Goal: Task Accomplishment & Management: Manage account settings

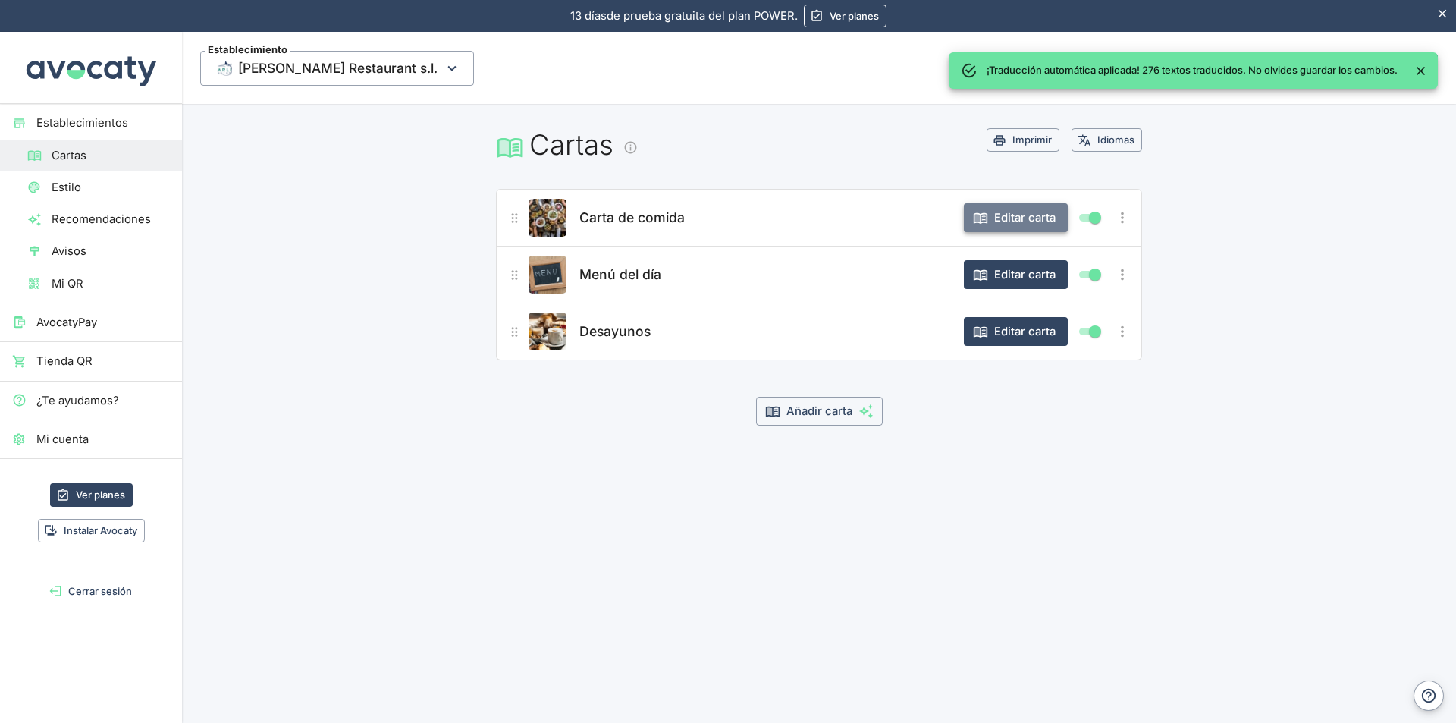
click at [1023, 218] on button "Editar carta" at bounding box center [1016, 217] width 104 height 29
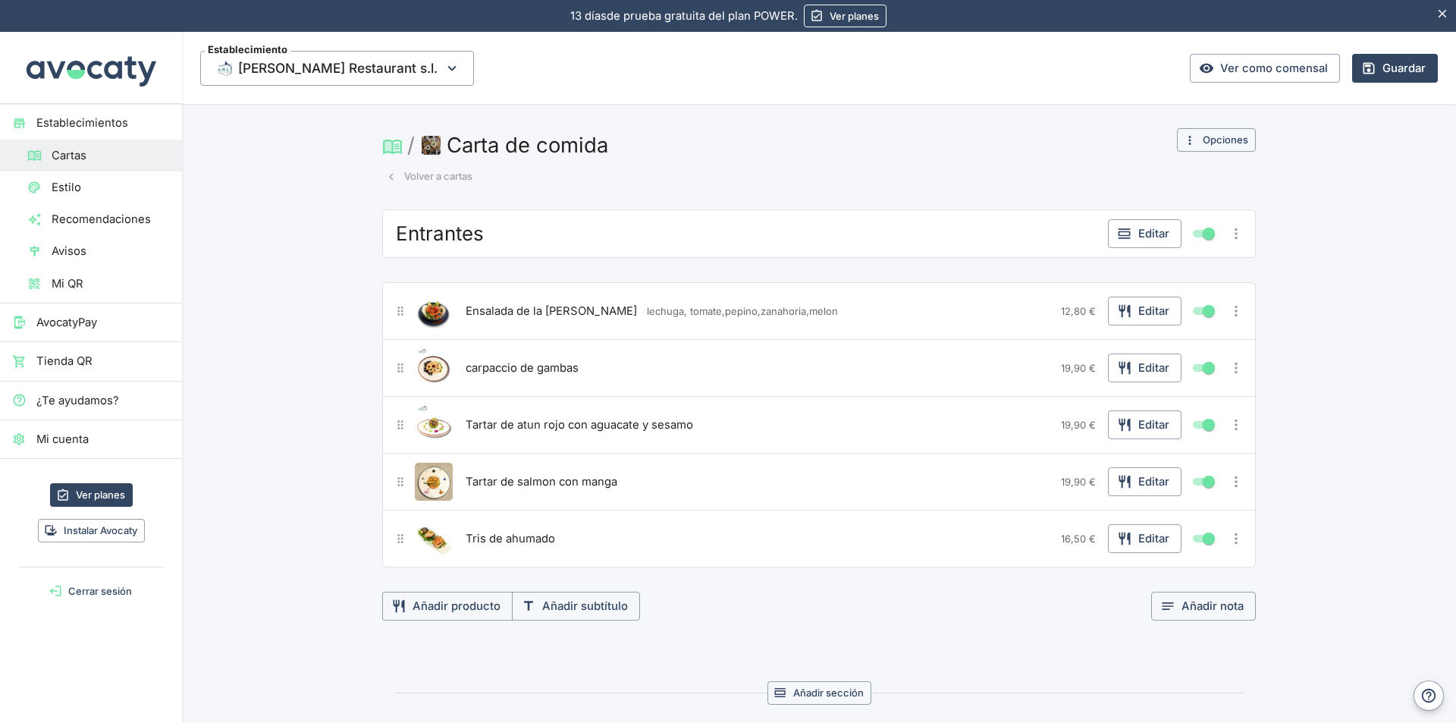
click at [408, 174] on button "Volver a cartas" at bounding box center [429, 177] width 94 height 24
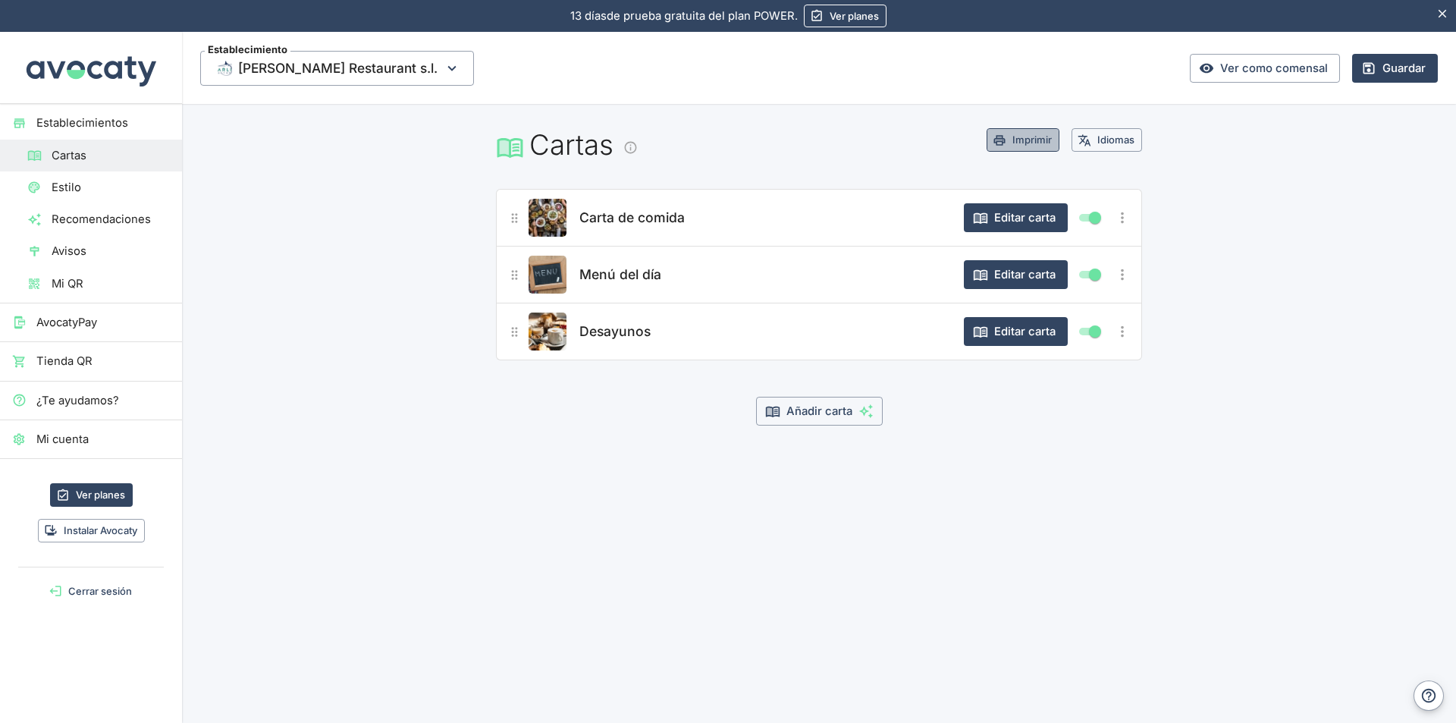
click at [1020, 136] on button "Imprimir" at bounding box center [1022, 140] width 73 height 24
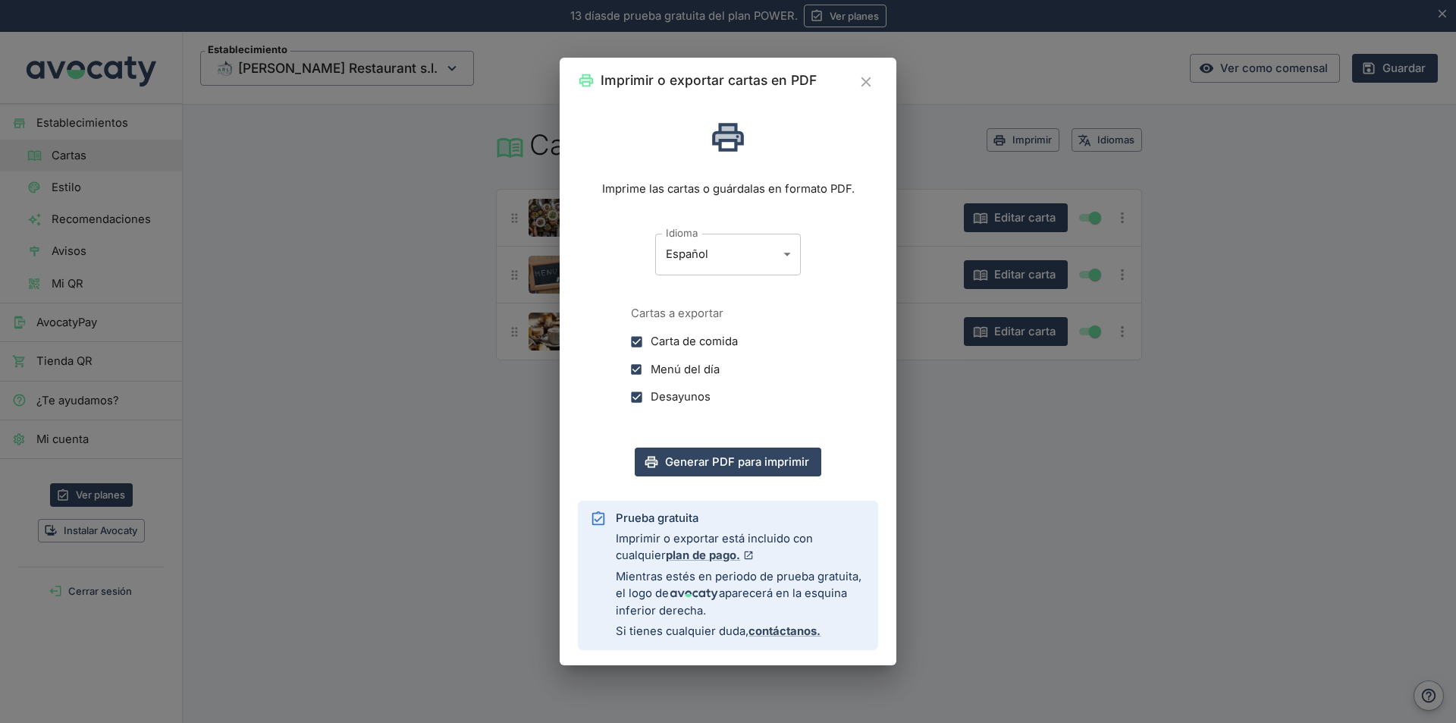
click at [791, 254] on body "13 días de prueba gratuita. 13 días de prueba gratuita del plan POWER. Ver plan…" at bounding box center [728, 361] width 1456 height 723
click at [729, 318] on li "Inglés" at bounding box center [728, 320] width 146 height 26
type input "en"
click at [732, 462] on button "Generar PDF para imprimir" at bounding box center [728, 461] width 187 height 29
click at [638, 370] on input "Menú del día" at bounding box center [636, 370] width 28 height 28
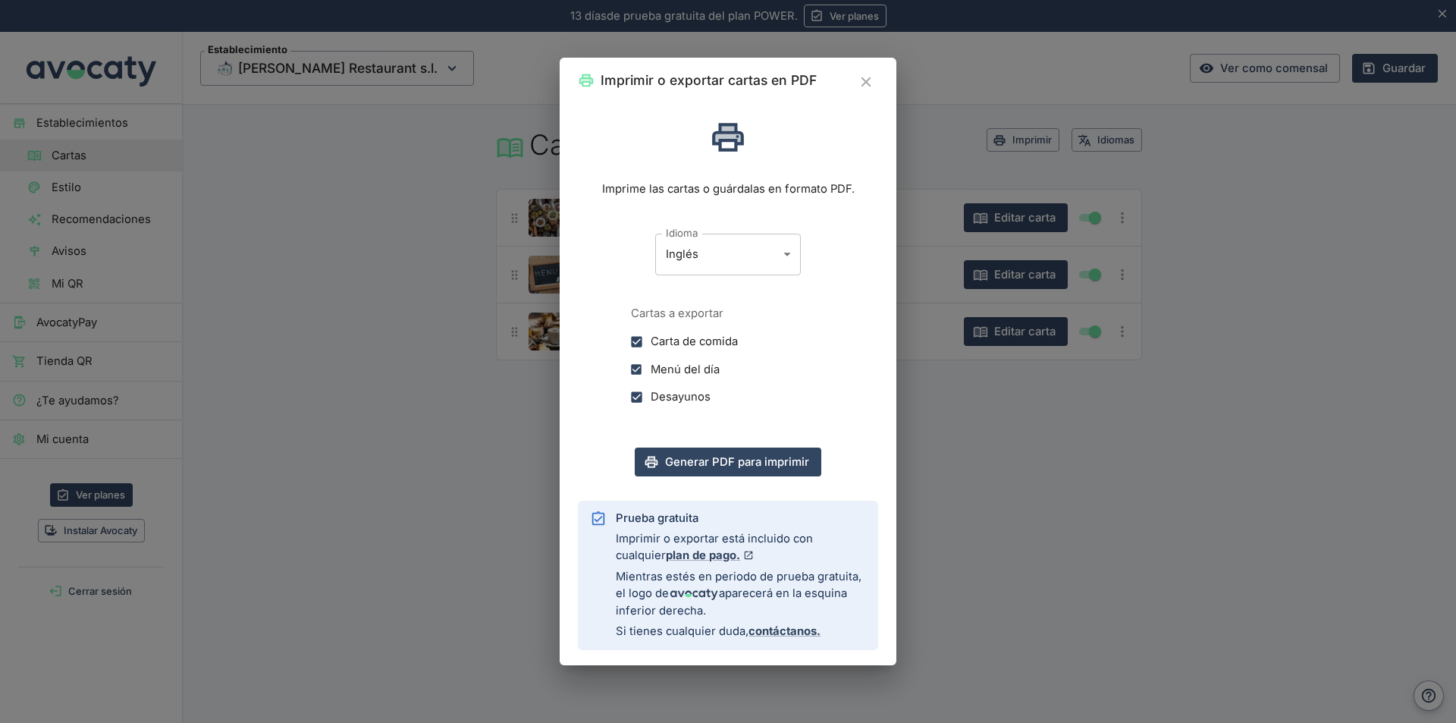
checkbox input "false"
click at [635, 397] on input "Desayunos" at bounding box center [636, 397] width 28 height 28
checkbox input "false"
click at [784, 459] on button "Generar PDF para imprimir" at bounding box center [728, 461] width 187 height 29
click at [682, 554] on strong "plan de pago." at bounding box center [703, 555] width 74 height 14
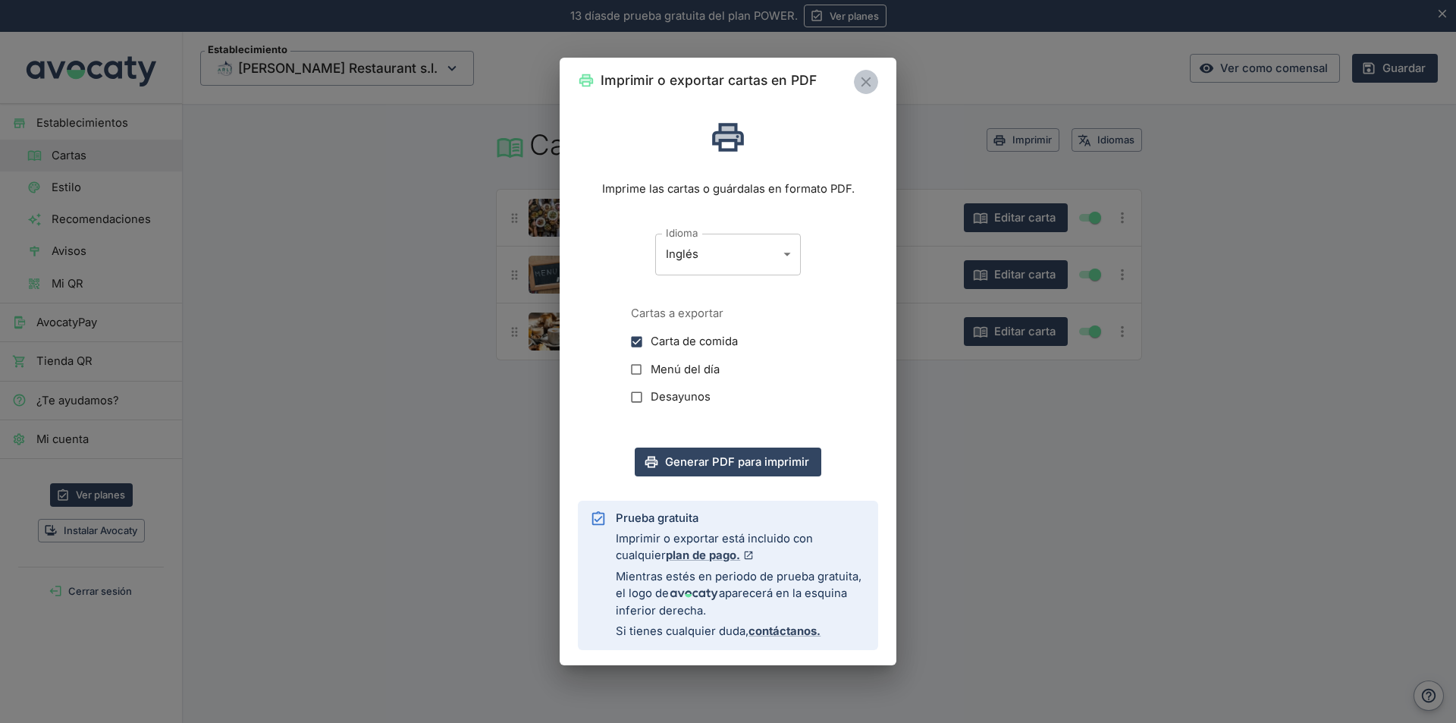
click at [871, 77] on icon "Cerrar" at bounding box center [866, 82] width 17 height 17
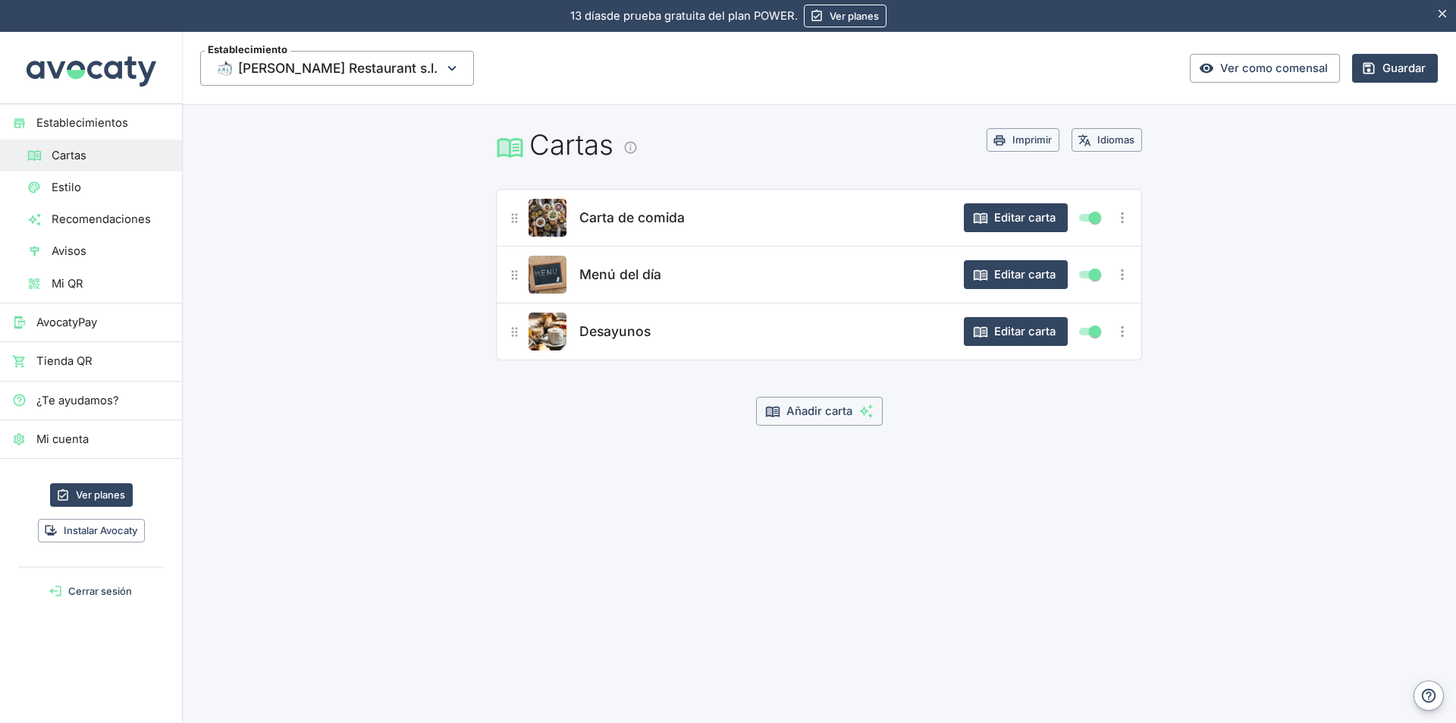
click at [1094, 276] on input "Mostrar/ocultar elemento" at bounding box center [1095, 274] width 55 height 18
checkbox input "false"
click at [1089, 334] on input "Mostrar/ocultar elemento" at bounding box center [1095, 331] width 55 height 18
checkbox input "false"
click at [1384, 71] on button "Guardar" at bounding box center [1395, 68] width 86 height 29
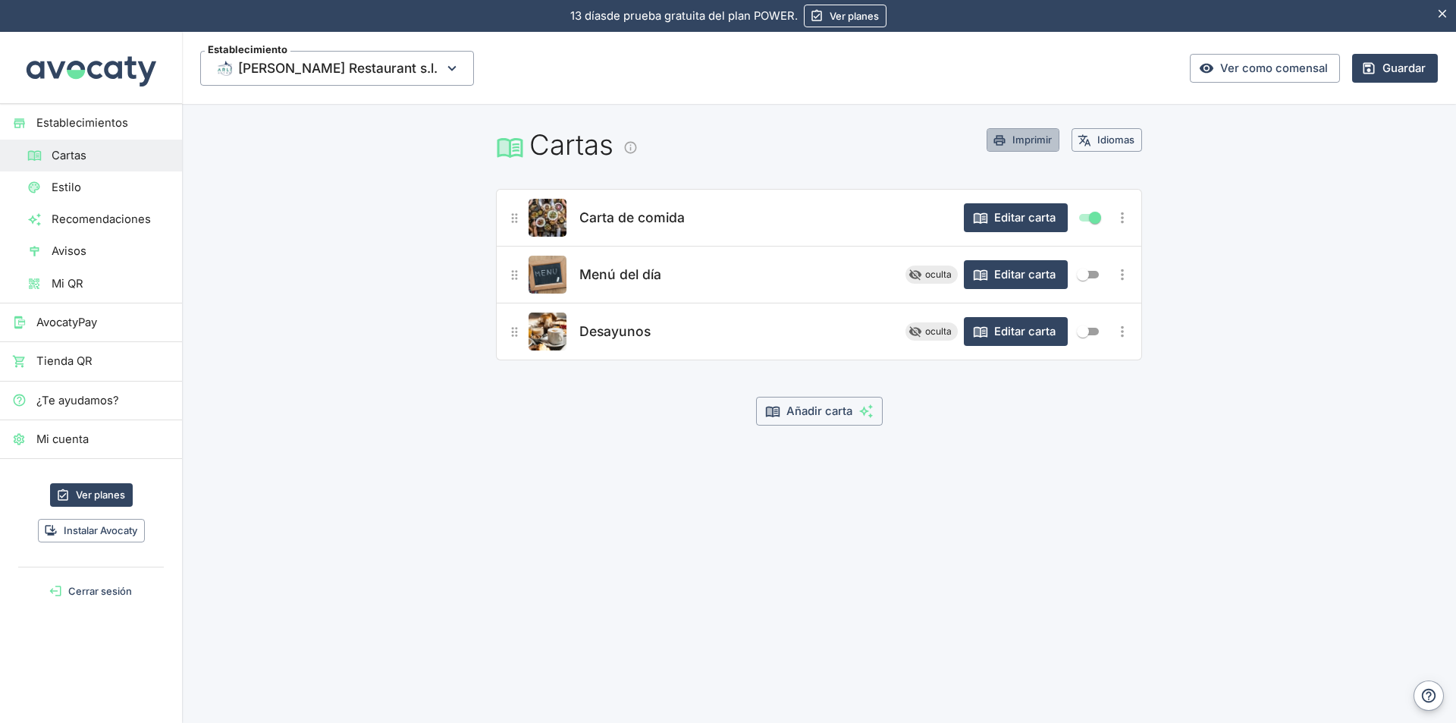
click at [1030, 139] on button "Imprimir" at bounding box center [1022, 140] width 73 height 24
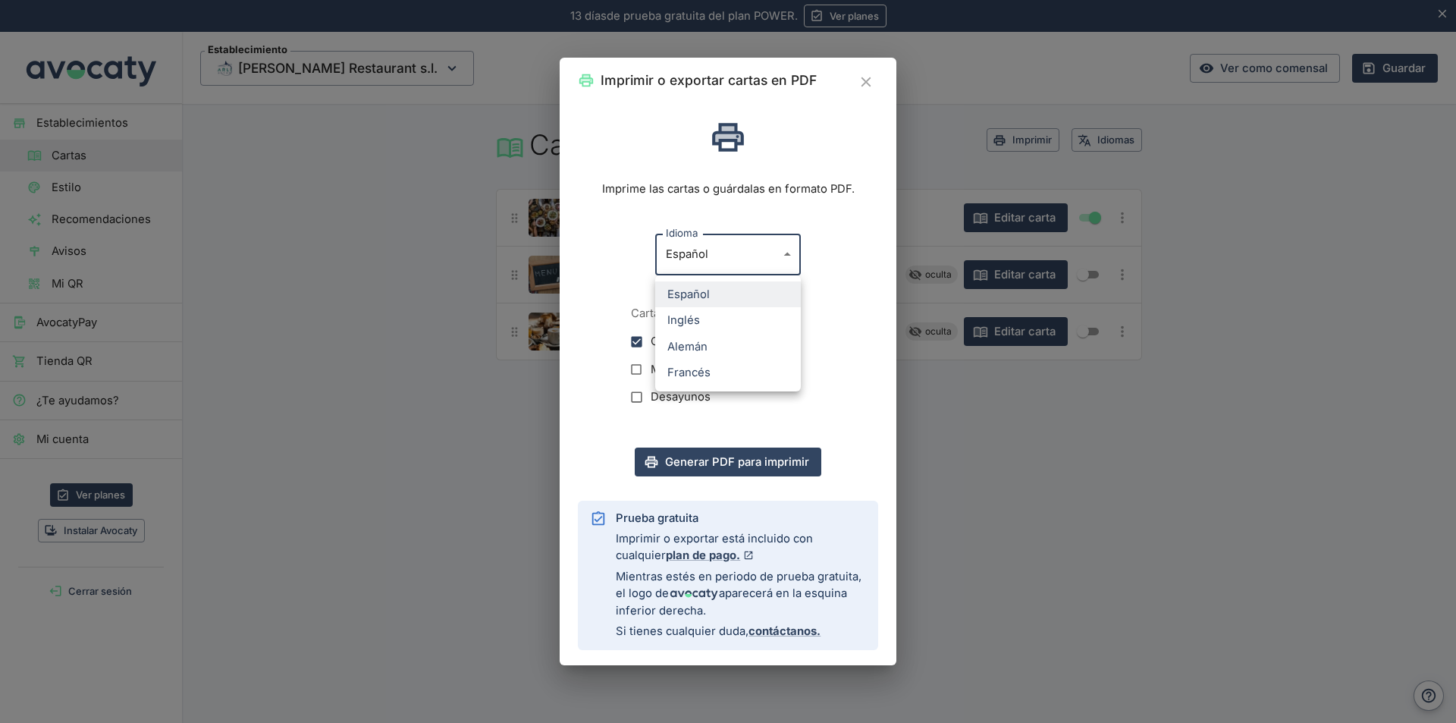
click at [789, 252] on body "13 días de prueba gratuita. 13 días de prueba gratuita del plan POWER. Ver plan…" at bounding box center [728, 361] width 1456 height 723
click at [709, 320] on li "Inglés" at bounding box center [728, 320] width 146 height 26
type input "en"
click at [735, 461] on button "Generar PDF para imprimir" at bounding box center [728, 461] width 187 height 29
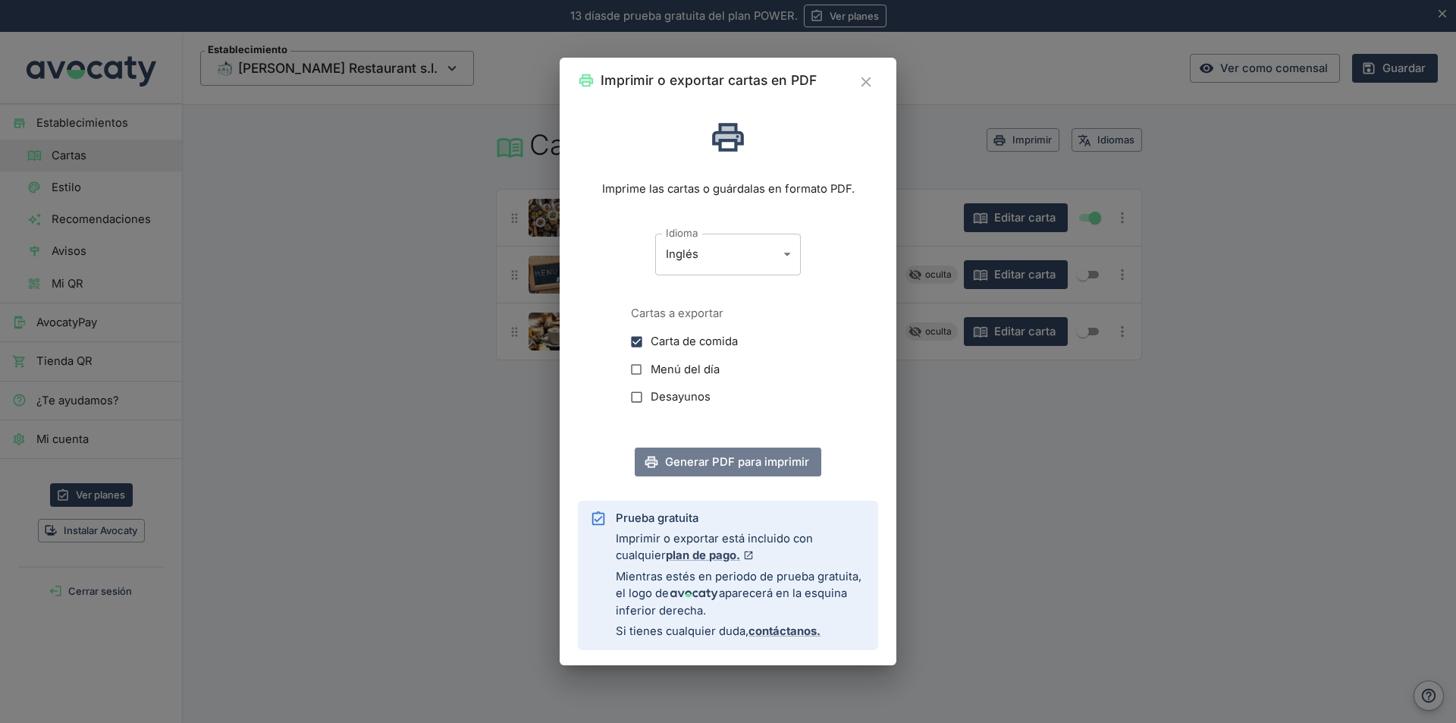
click at [804, 466] on button "Generar PDF para imprimir" at bounding box center [728, 461] width 187 height 29
click at [867, 82] on icon "Cerrar" at bounding box center [866, 82] width 10 height 10
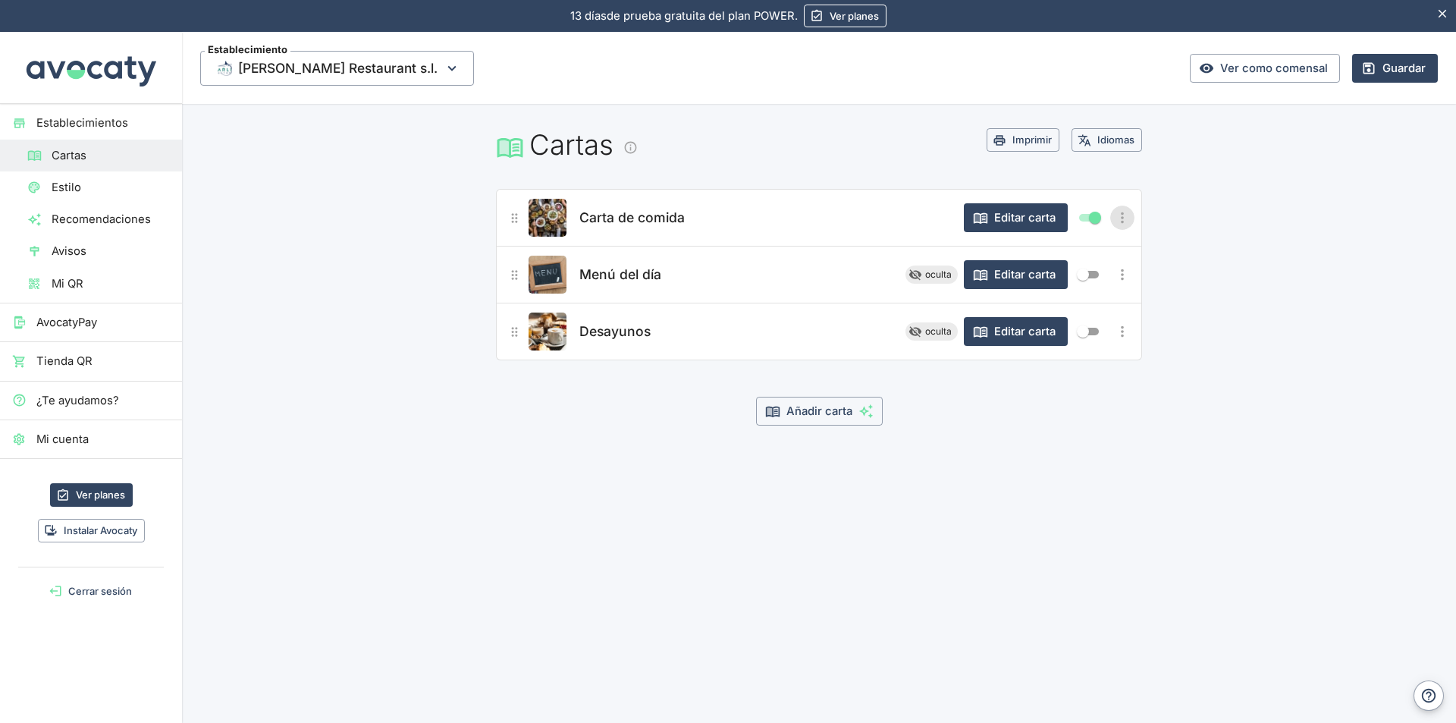
click at [1119, 218] on icon "Más opciones" at bounding box center [1122, 217] width 17 height 17
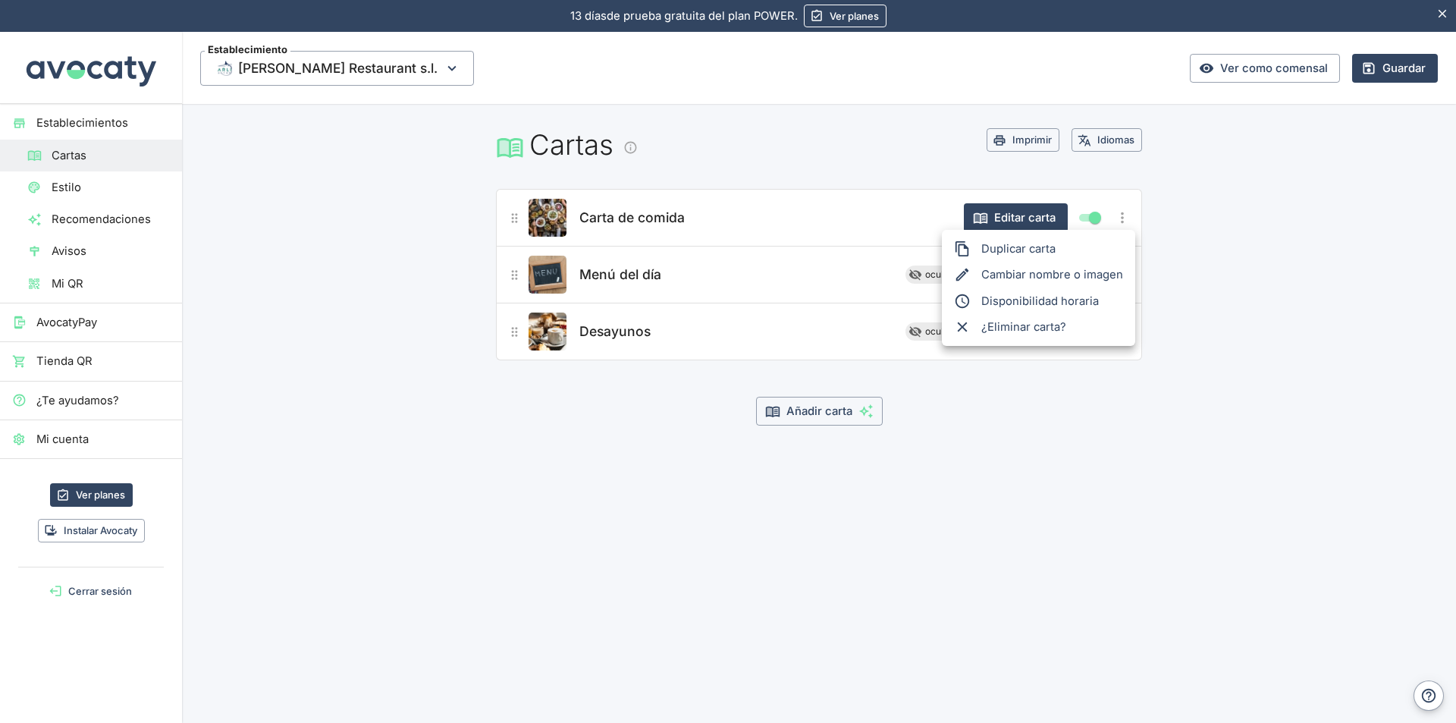
click at [1119, 218] on div at bounding box center [728, 361] width 1456 height 723
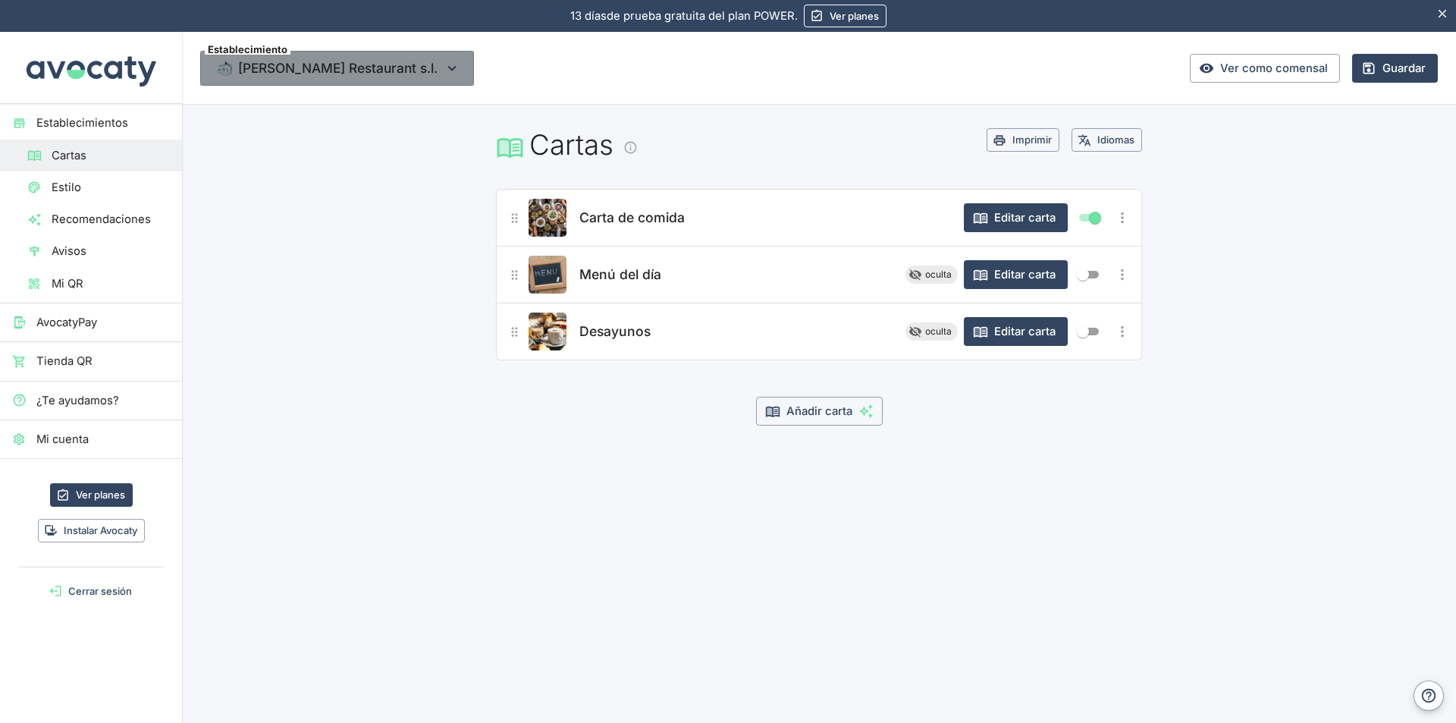
click at [444, 67] on icon "button" at bounding box center [452, 68] width 17 height 17
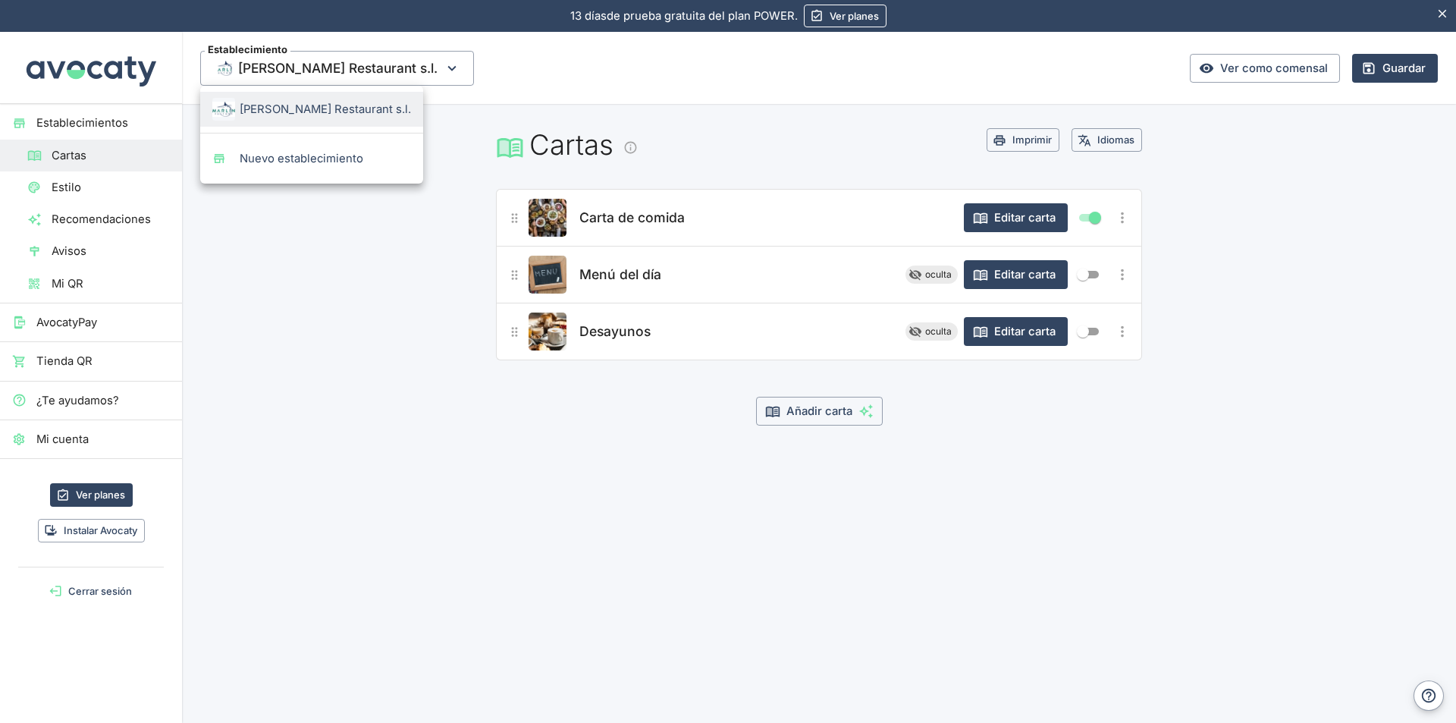
click at [384, 67] on div at bounding box center [728, 361] width 1456 height 723
click at [67, 285] on span "Mi QR" at bounding box center [111, 283] width 118 height 17
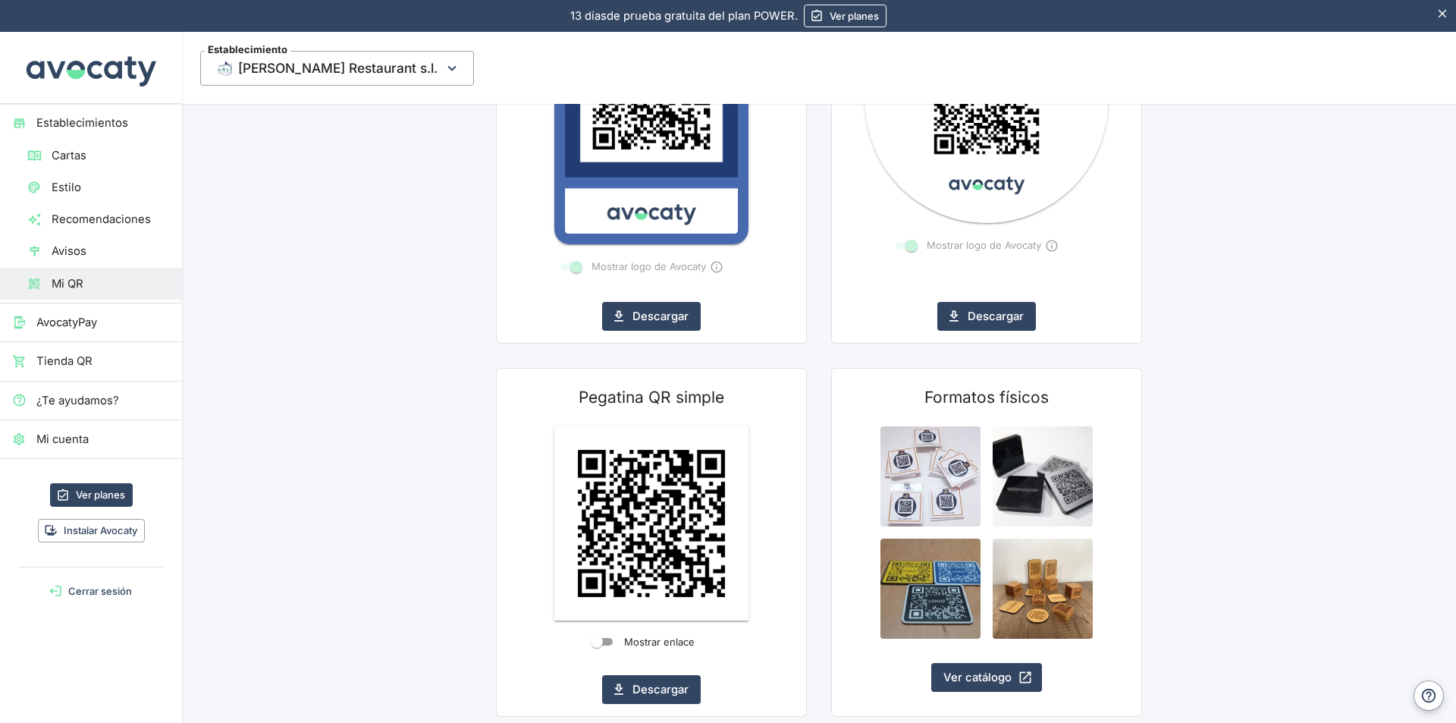
scroll to position [479, 0]
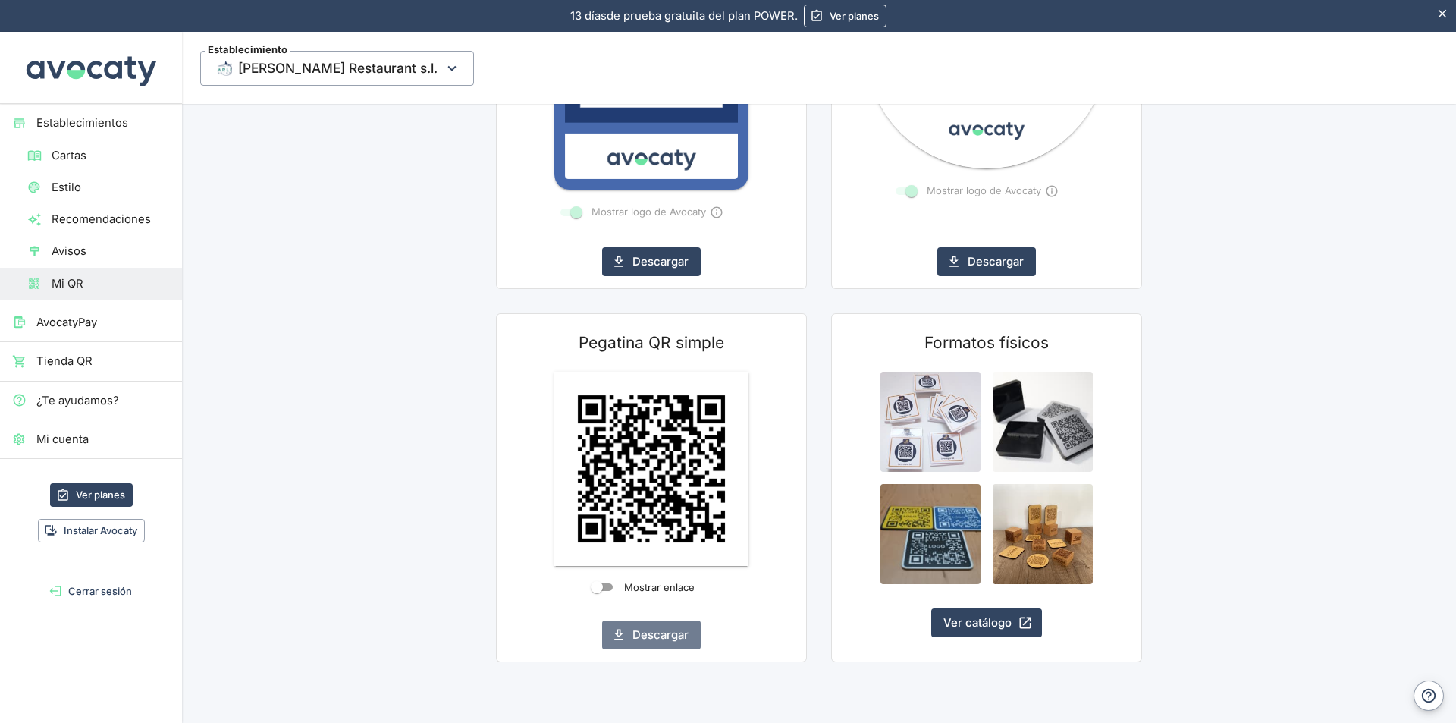
click at [651, 636] on button "Descargar" at bounding box center [651, 634] width 99 height 29
click at [592, 585] on input "Mostrar enlace" at bounding box center [596, 587] width 55 height 18
checkbox input "true"
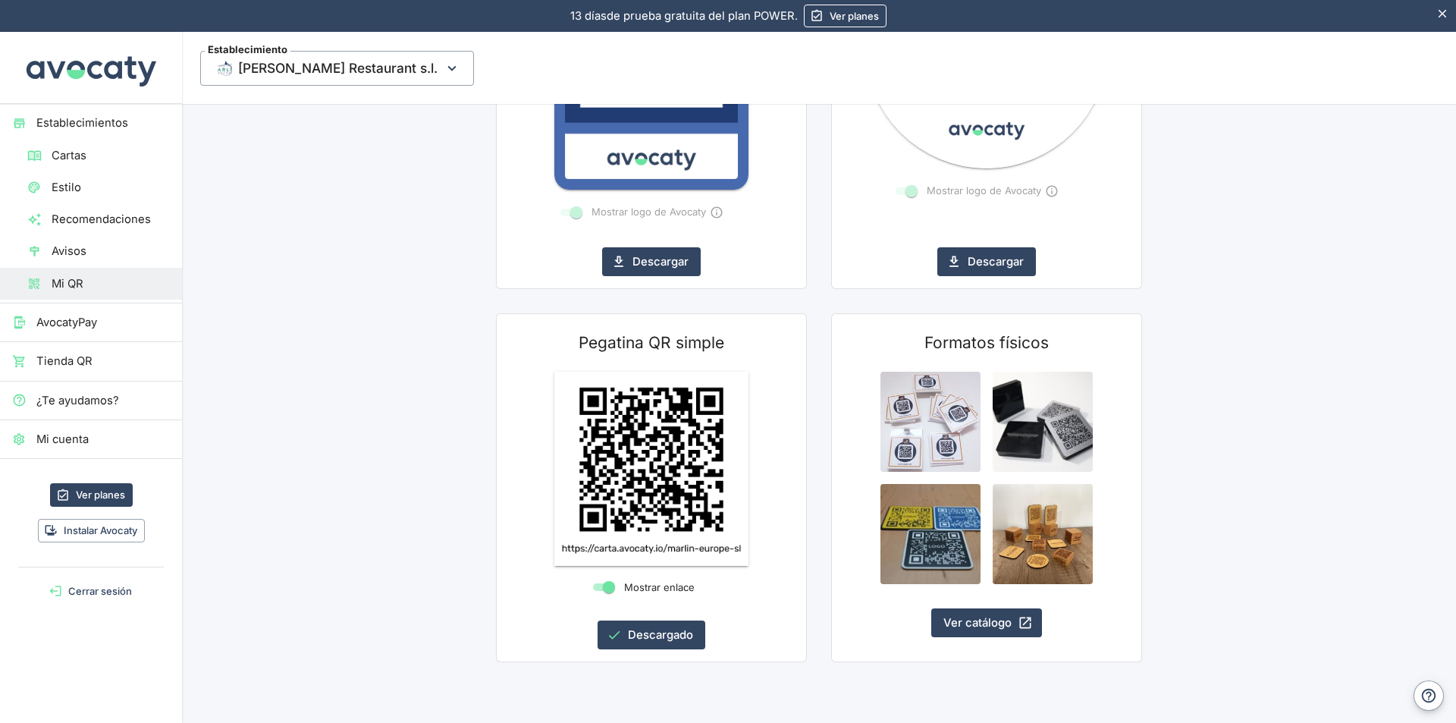
drag, startPoint x: 705, startPoint y: 547, endPoint x: 661, endPoint y: 504, distance: 61.7
click at [661, 504] on img at bounding box center [651, 469] width 194 height 194
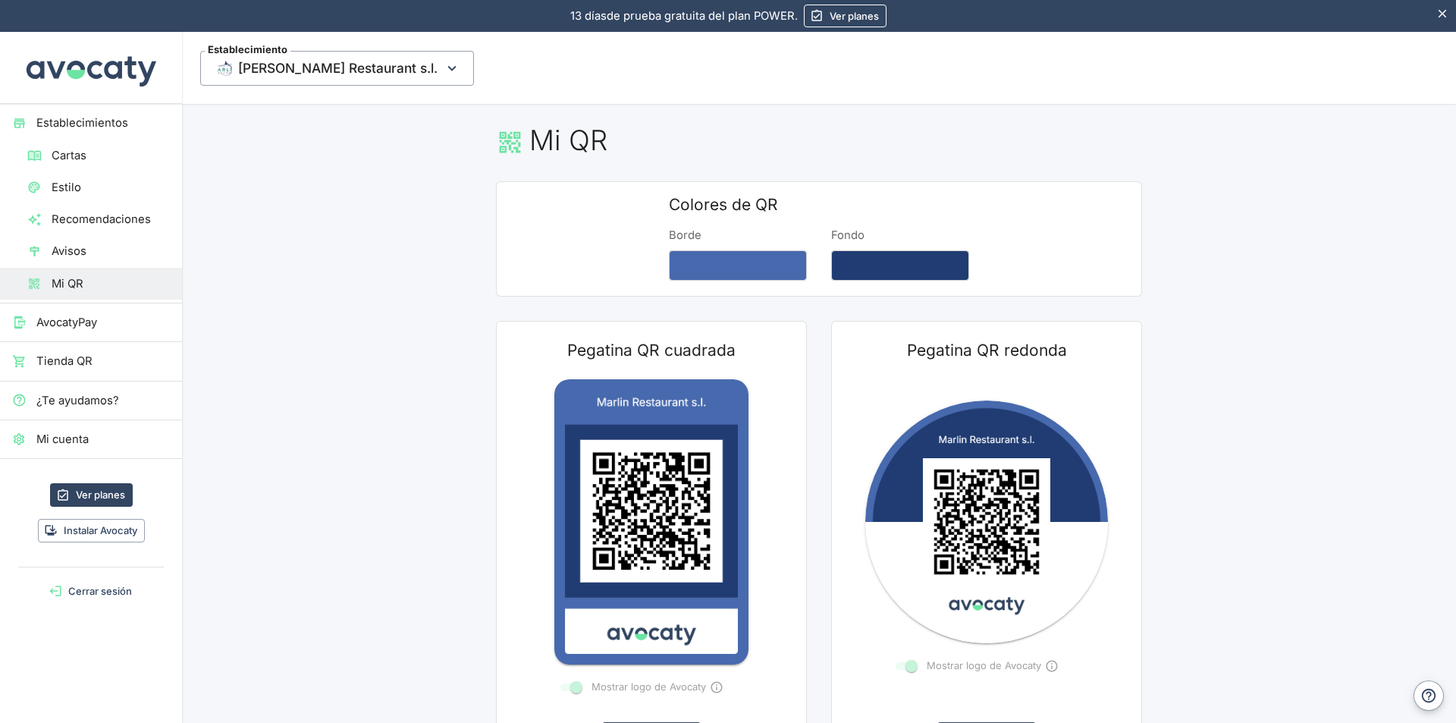
scroll to position [0, 0]
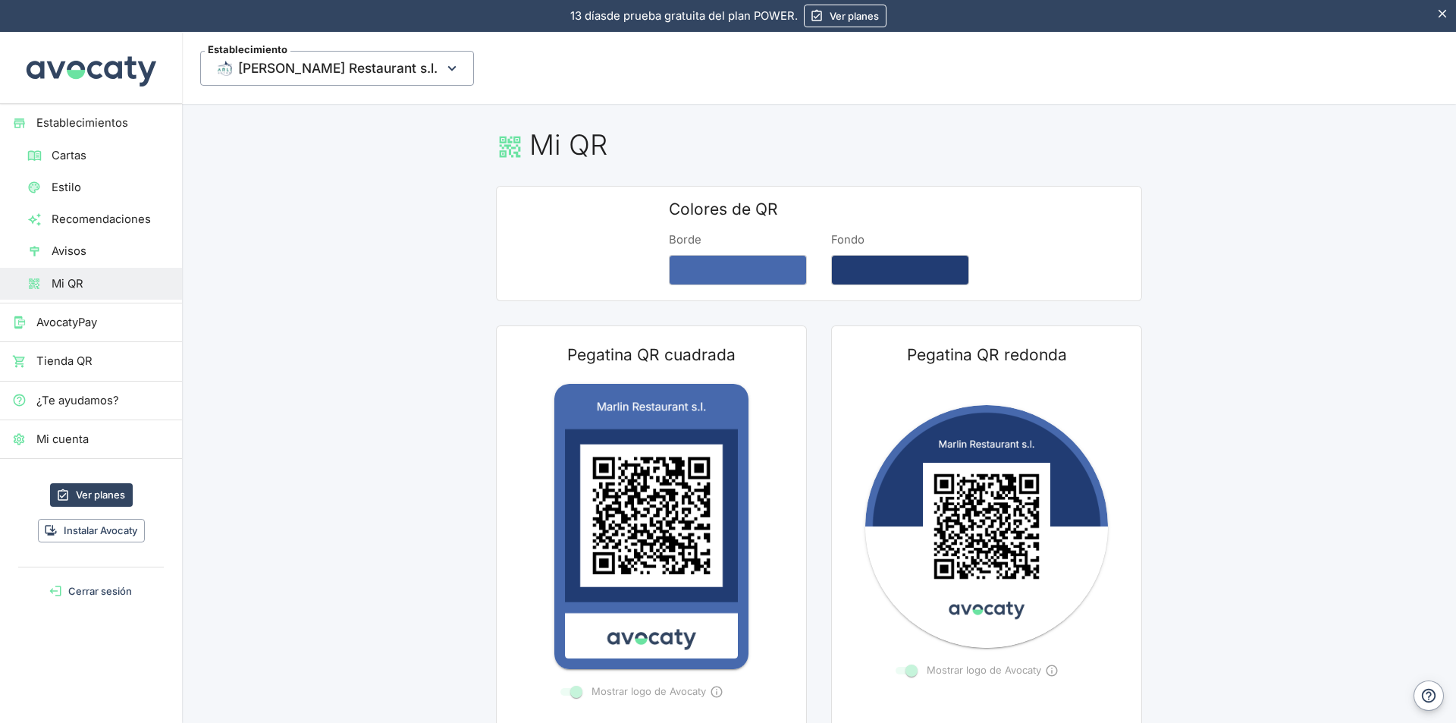
click at [73, 152] on span "Cartas" at bounding box center [111, 155] width 118 height 17
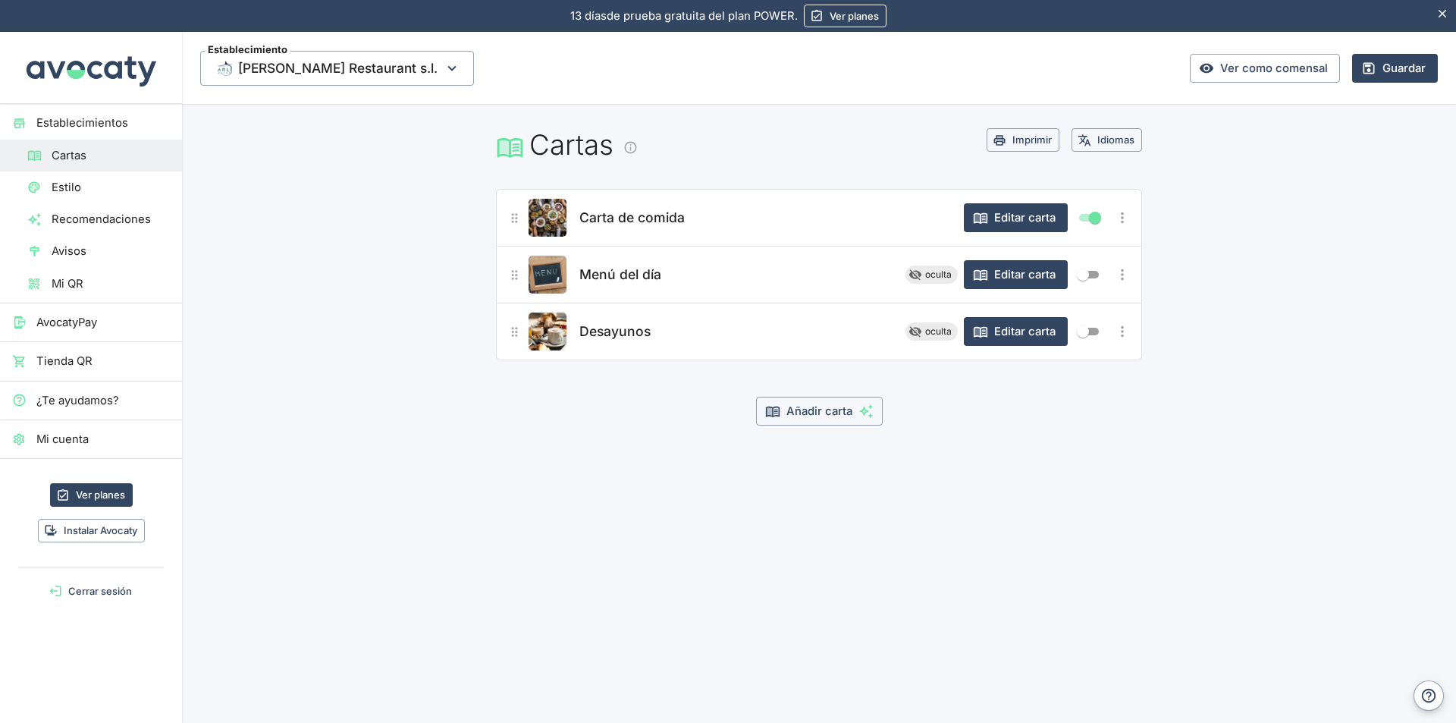
click at [1030, 217] on button "Editar carta" at bounding box center [1016, 217] width 104 height 29
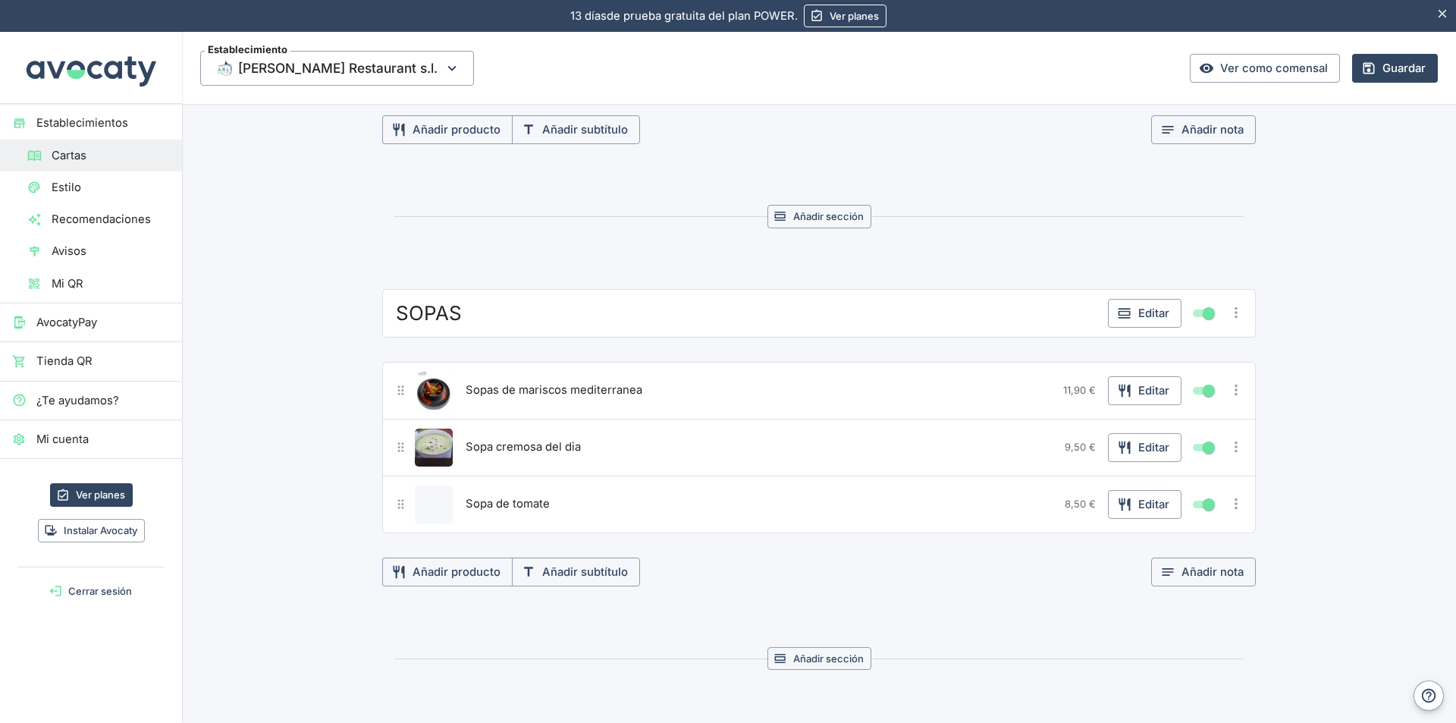
scroll to position [1137, 0]
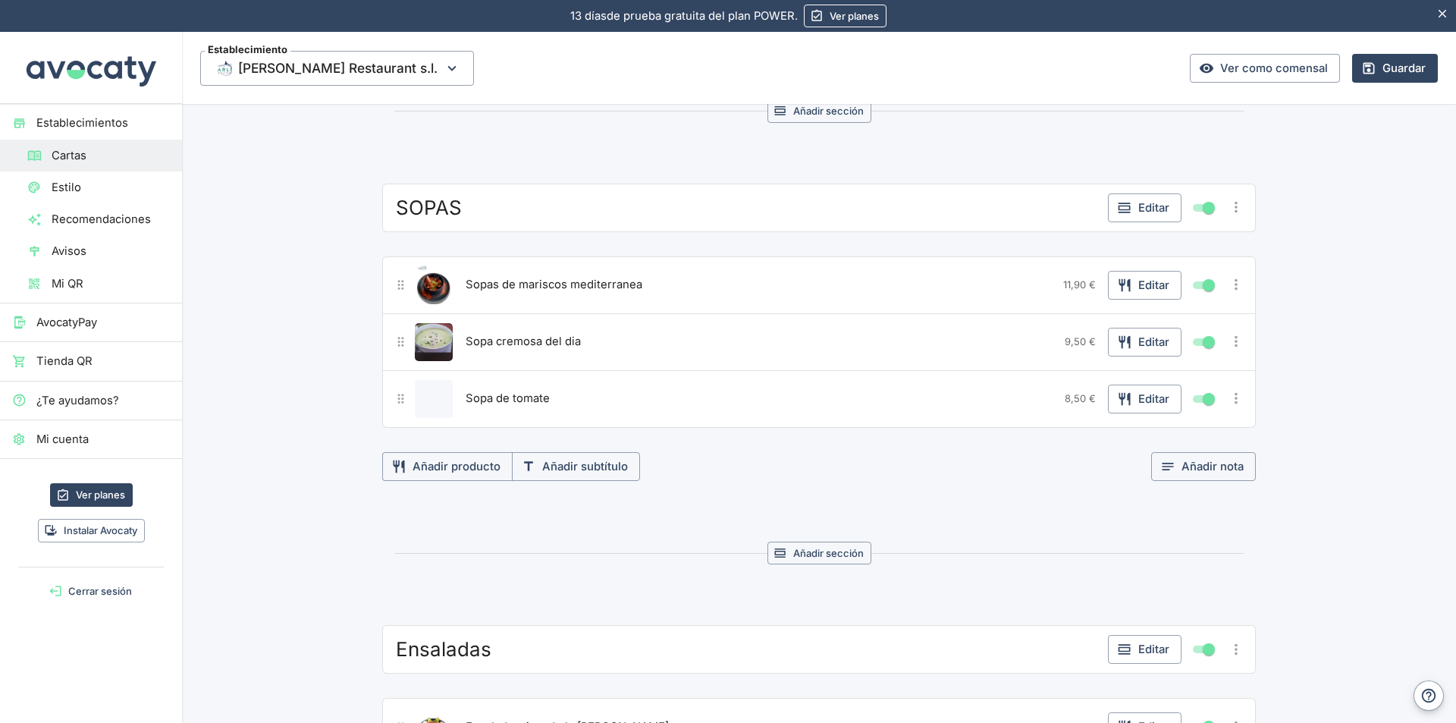
click at [1146, 400] on button "Editar" at bounding box center [1145, 398] width 74 height 29
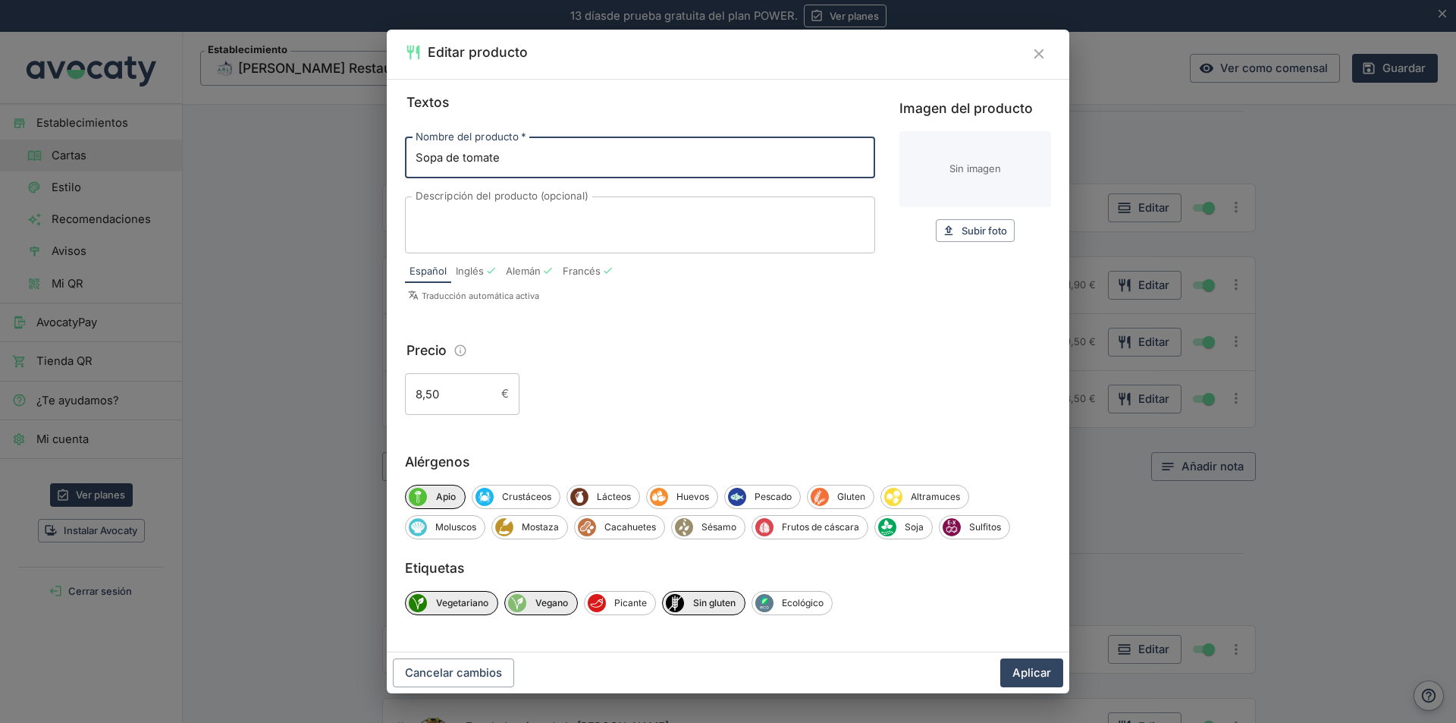
click at [984, 230] on span "Subir foto" at bounding box center [983, 230] width 45 height 17
type input "C:\fakepath\Imagen de WhatsApp 2025-Sopa de tomate.jpg"
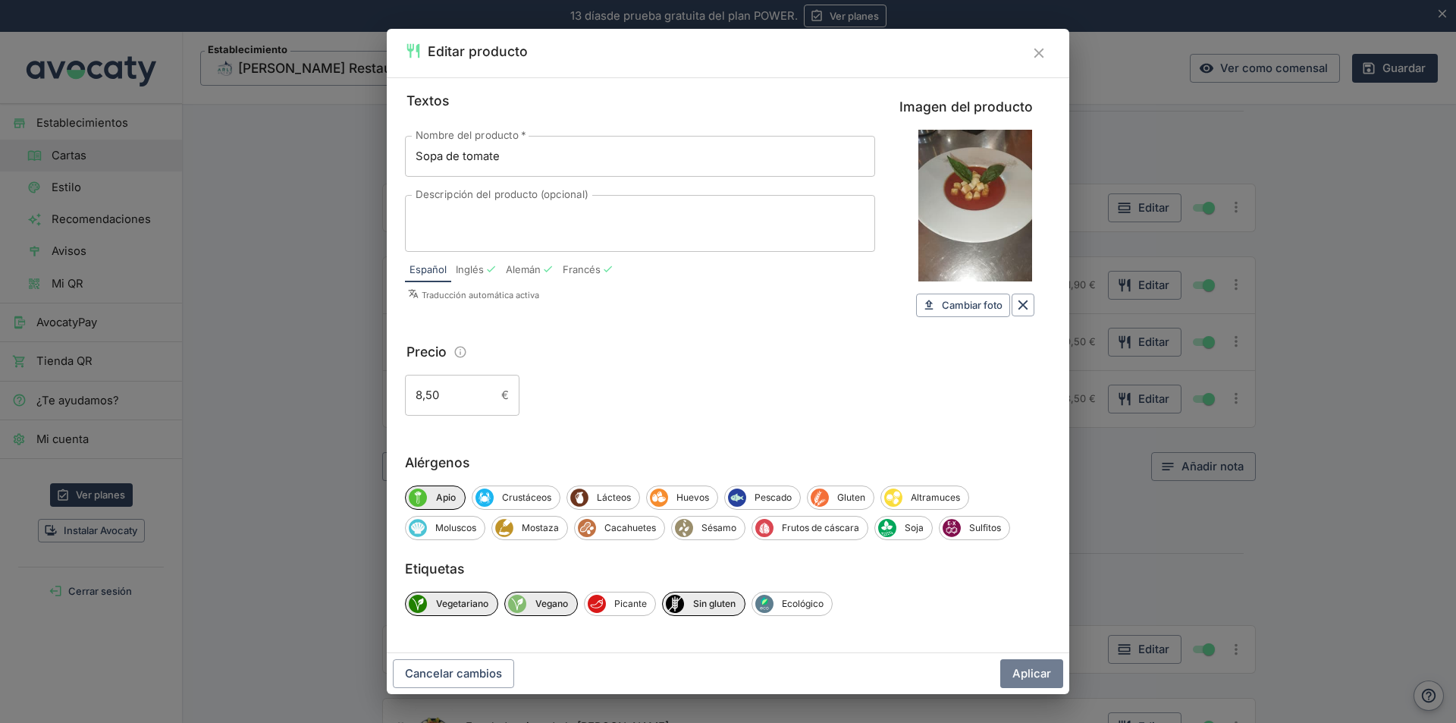
click at [1022, 676] on button "Aplicar" at bounding box center [1031, 673] width 63 height 29
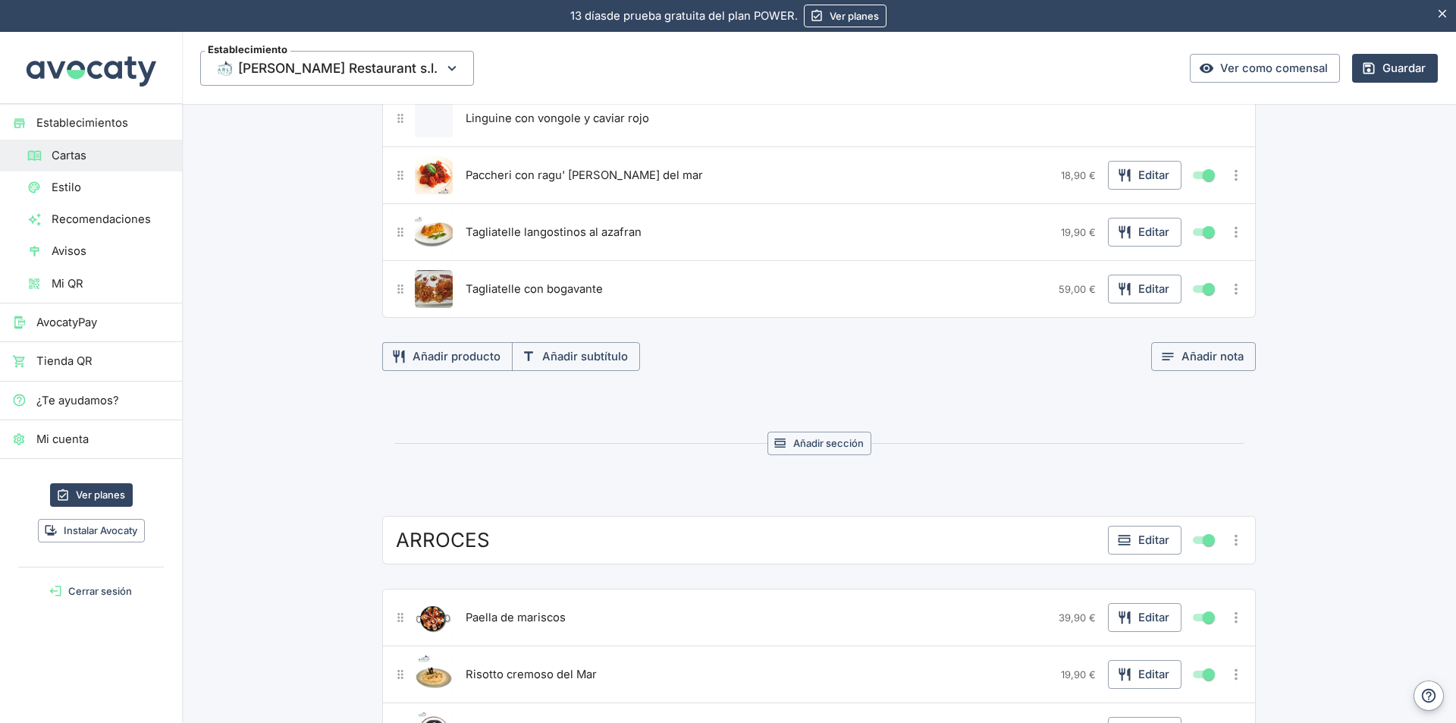
scroll to position [2426, 0]
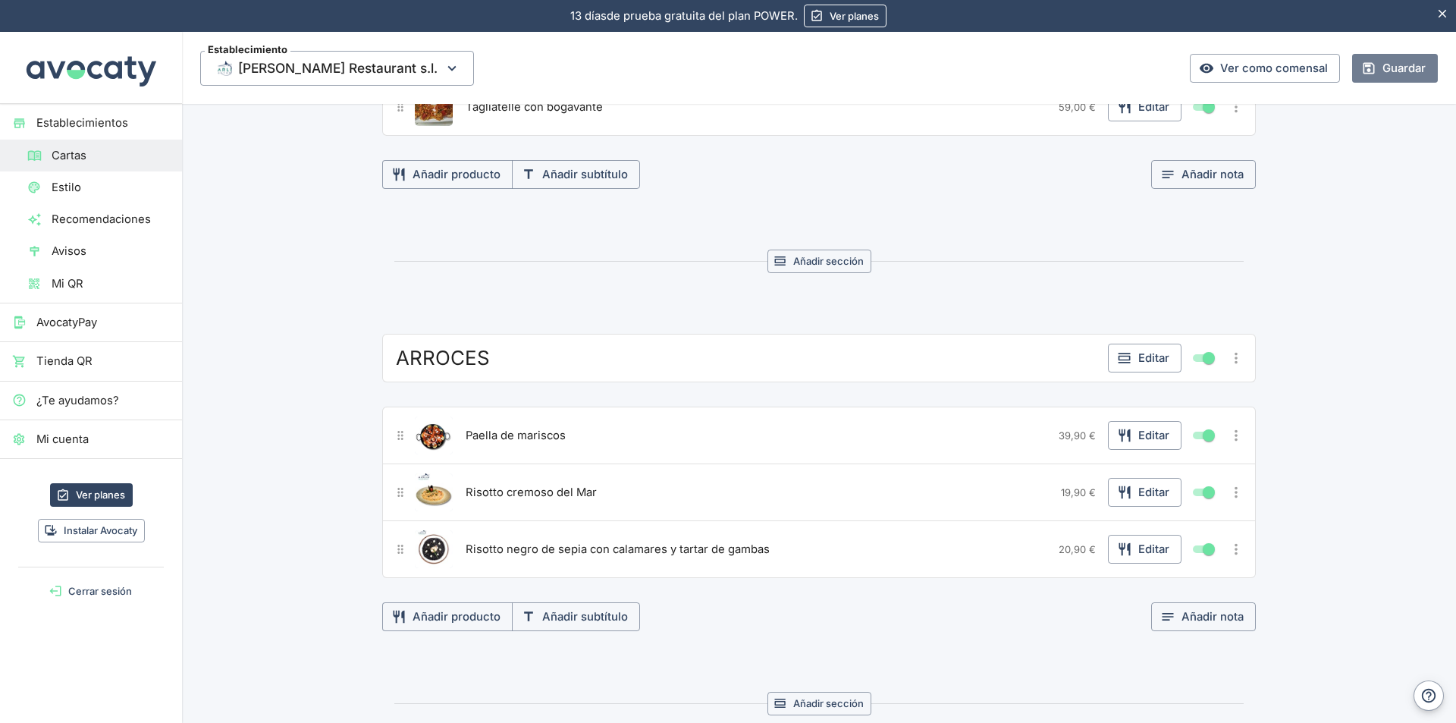
click at [1374, 70] on button "Guardar" at bounding box center [1395, 68] width 86 height 29
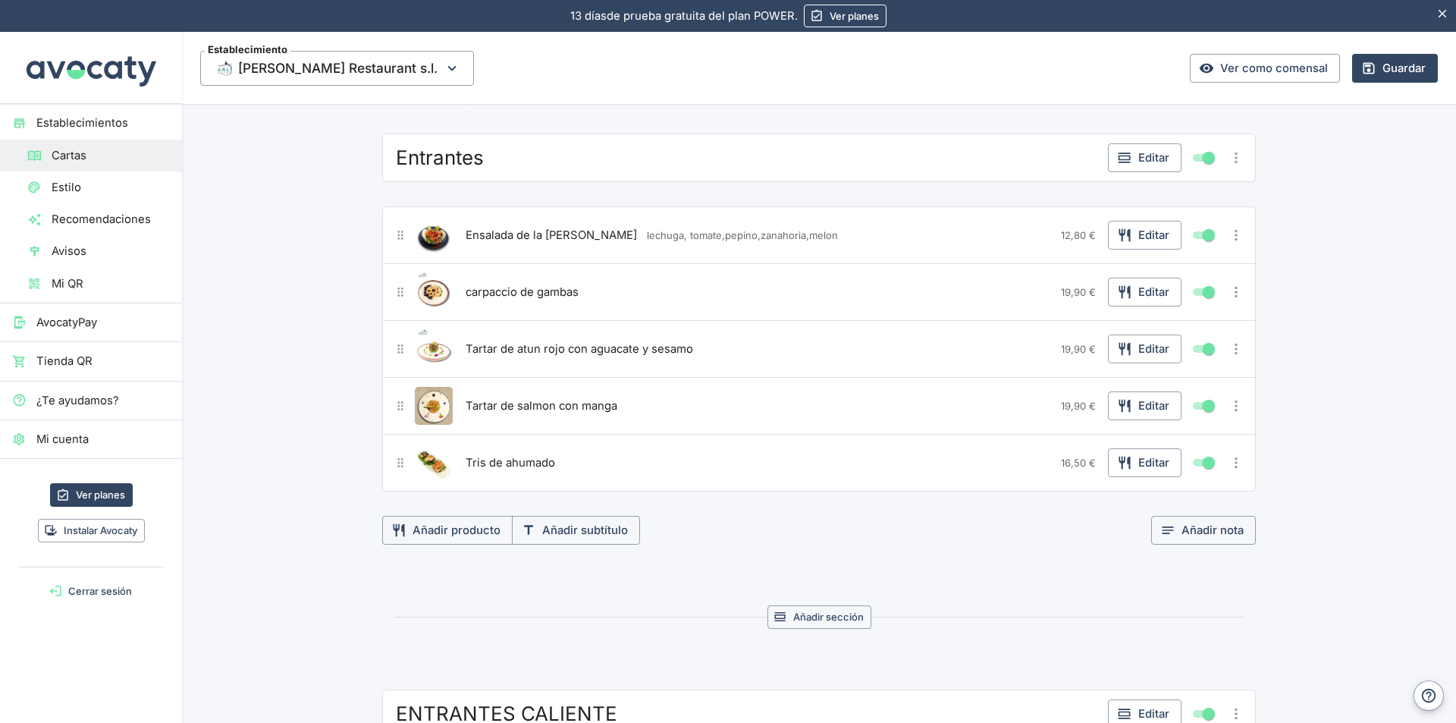
scroll to position [0, 0]
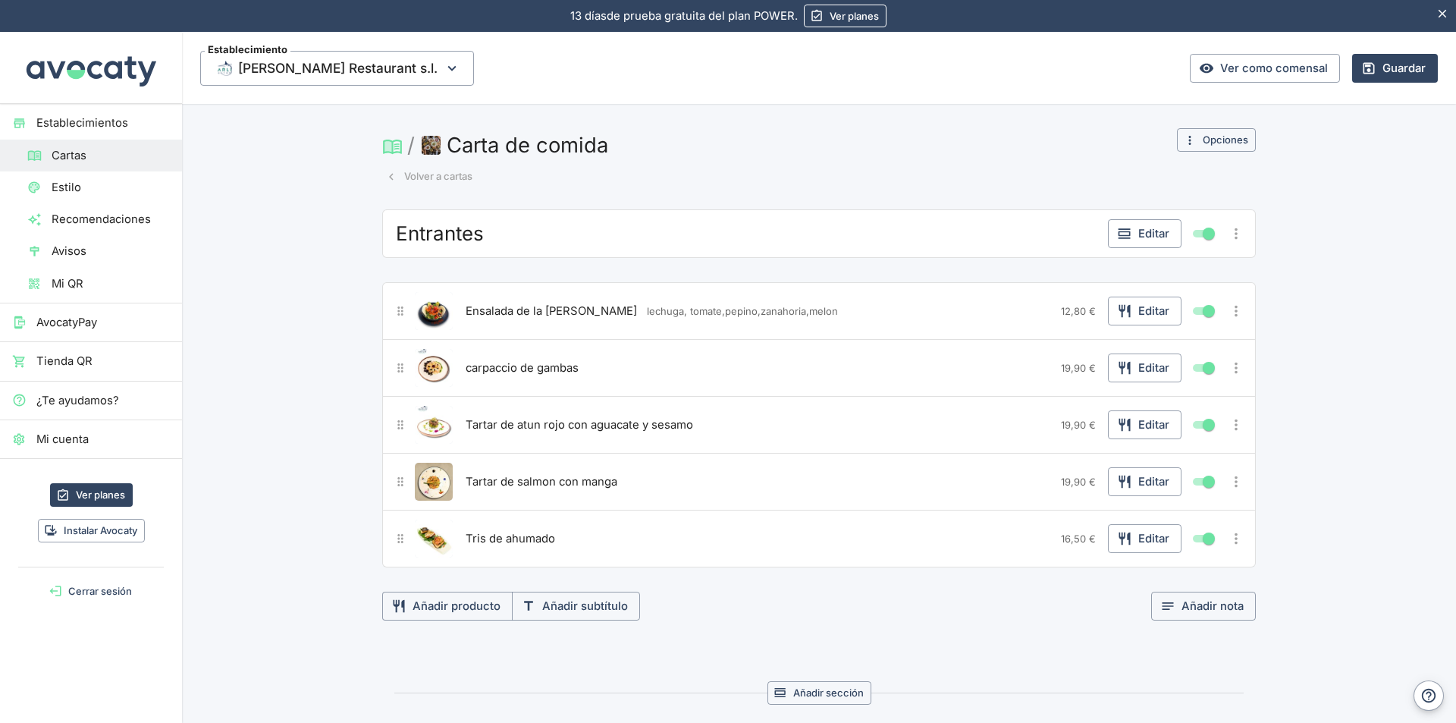
click at [424, 177] on button "Volver a cartas" at bounding box center [429, 177] width 94 height 24
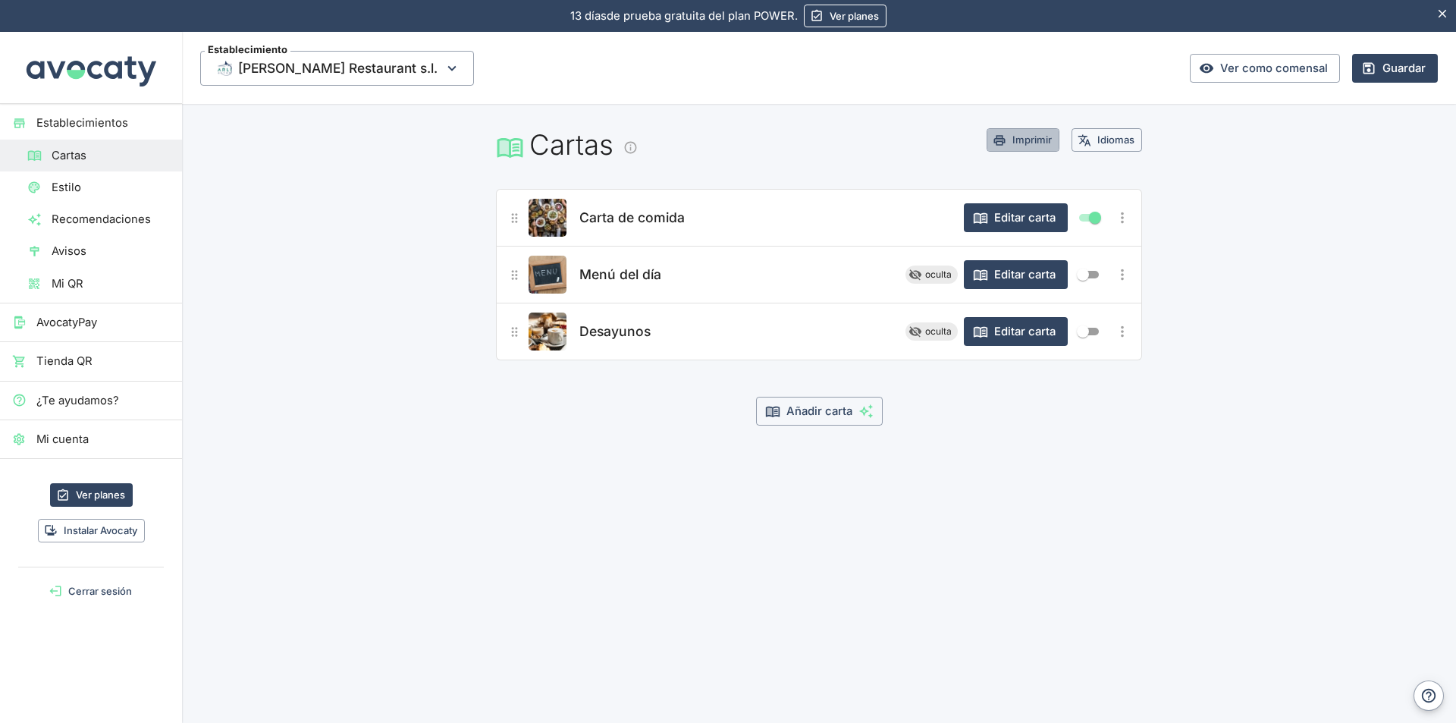
click at [1037, 140] on button "Imprimir" at bounding box center [1022, 140] width 73 height 24
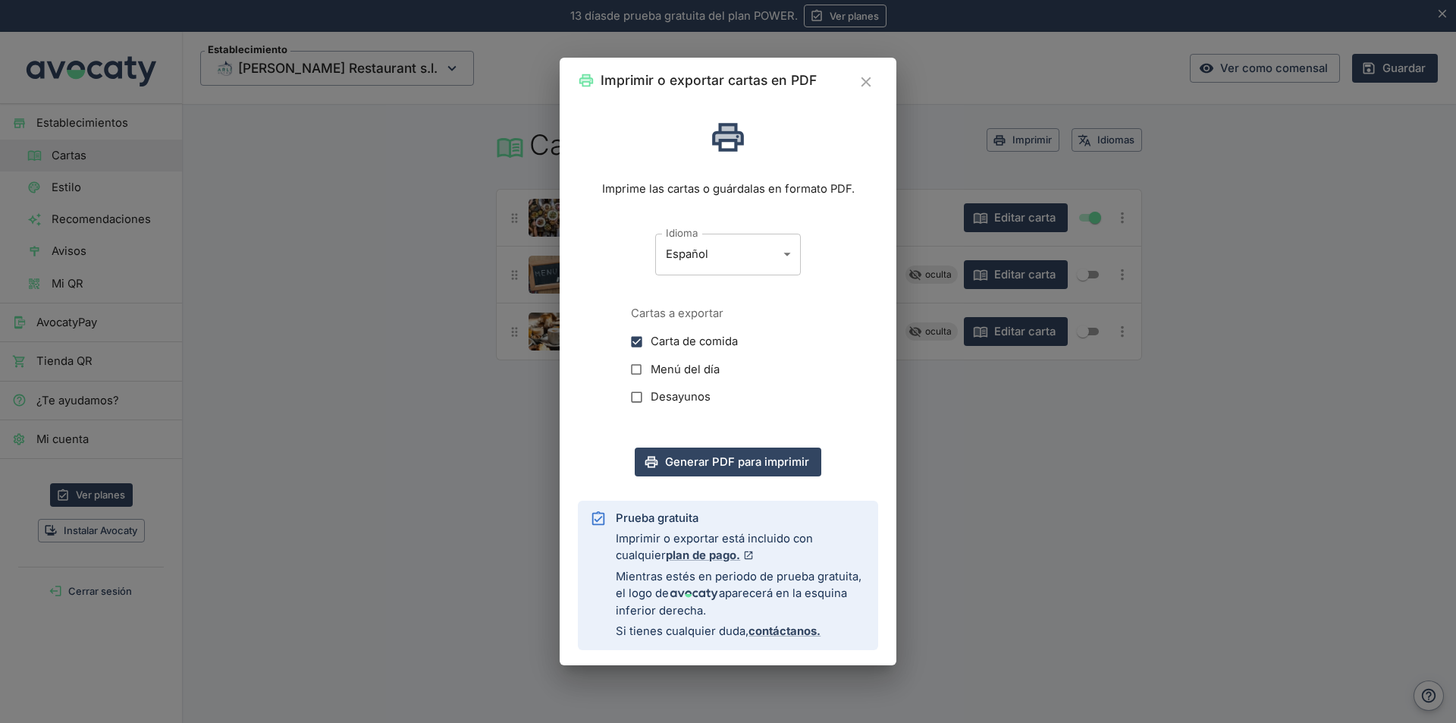
click at [750, 462] on button "Generar PDF para imprimir" at bounding box center [728, 461] width 187 height 29
click at [789, 252] on body "13 días de prueba gratuita. 13 días de prueba gratuita del plan POWER. Ver plan…" at bounding box center [728, 361] width 1456 height 723
click at [710, 321] on li "Inglés" at bounding box center [728, 320] width 146 height 26
click at [775, 464] on button "Generar PDF para imprimir" at bounding box center [728, 461] width 187 height 29
click at [790, 253] on body "13 días de prueba gratuita. 13 días de prueba gratuita del plan POWER. Ver plan…" at bounding box center [728, 361] width 1456 height 723
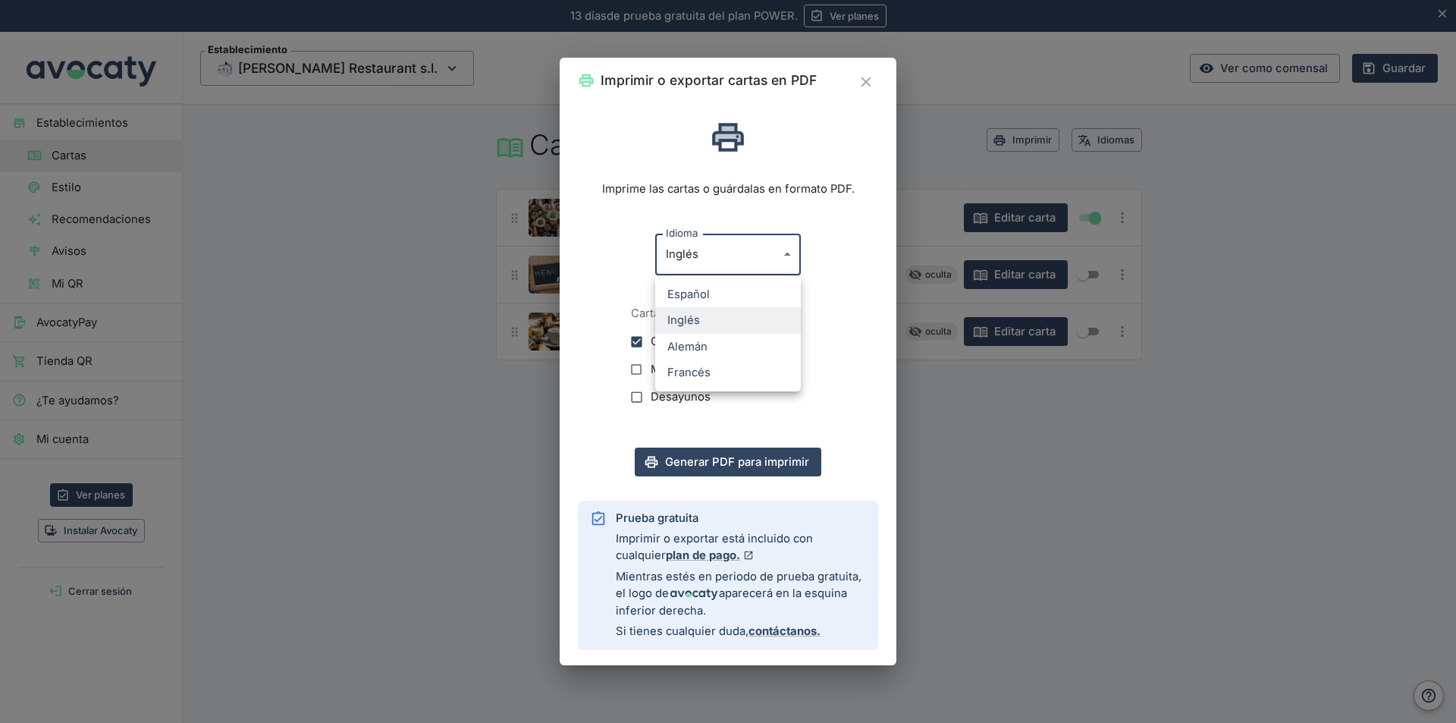
click at [730, 348] on li "Alemán" at bounding box center [728, 347] width 146 height 26
click at [754, 456] on button "Generar PDF para imprimir" at bounding box center [728, 461] width 187 height 29
click at [786, 251] on body "13 días de prueba gratuita. 13 días de prueba gratuita del plan POWER. Ver plan…" at bounding box center [728, 361] width 1456 height 723
click at [745, 372] on li "Francés" at bounding box center [728, 372] width 146 height 26
type input "fr"
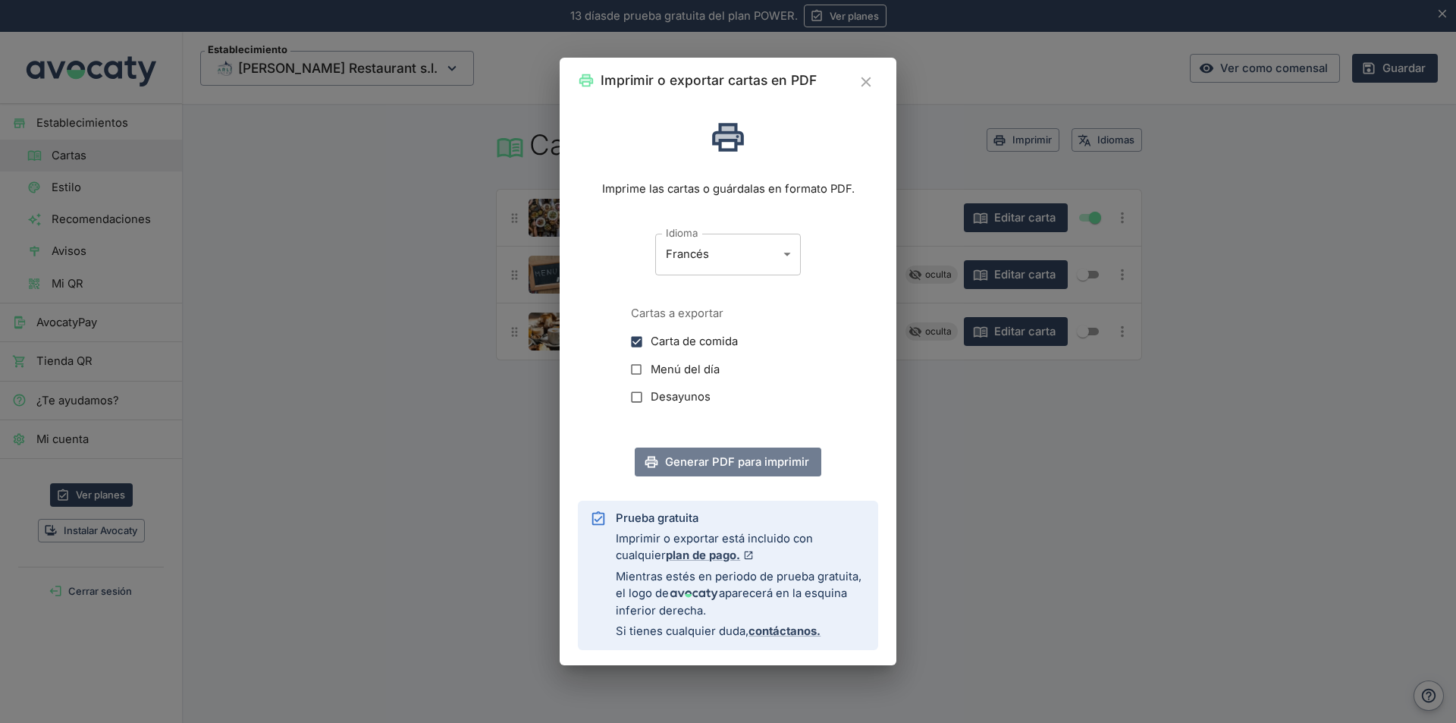
click at [760, 466] on button "Generar PDF para imprimir" at bounding box center [728, 461] width 187 height 29
click at [726, 460] on button "Generar PDF para imprimir" at bounding box center [728, 461] width 187 height 29
click at [867, 81] on icon "Cerrar" at bounding box center [866, 82] width 10 height 10
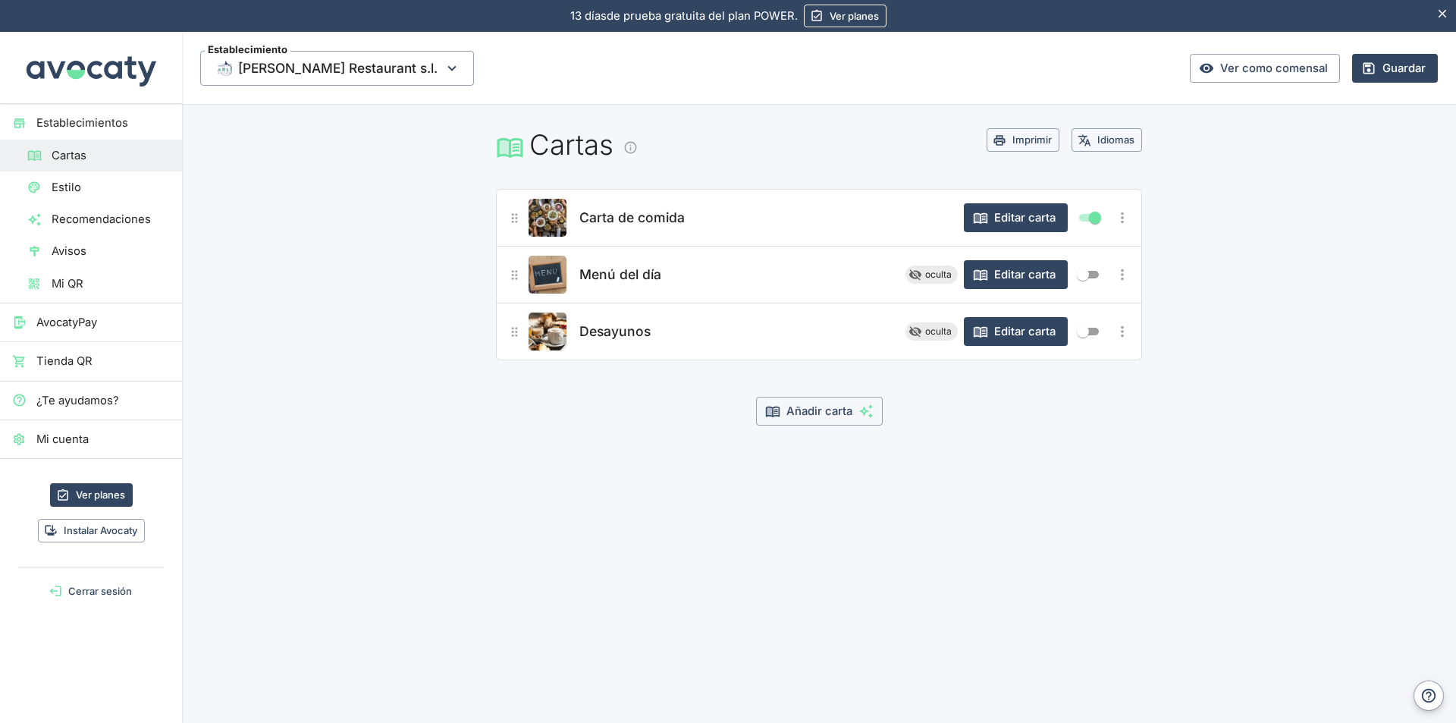
click at [73, 286] on span "Mi QR" at bounding box center [111, 283] width 118 height 17
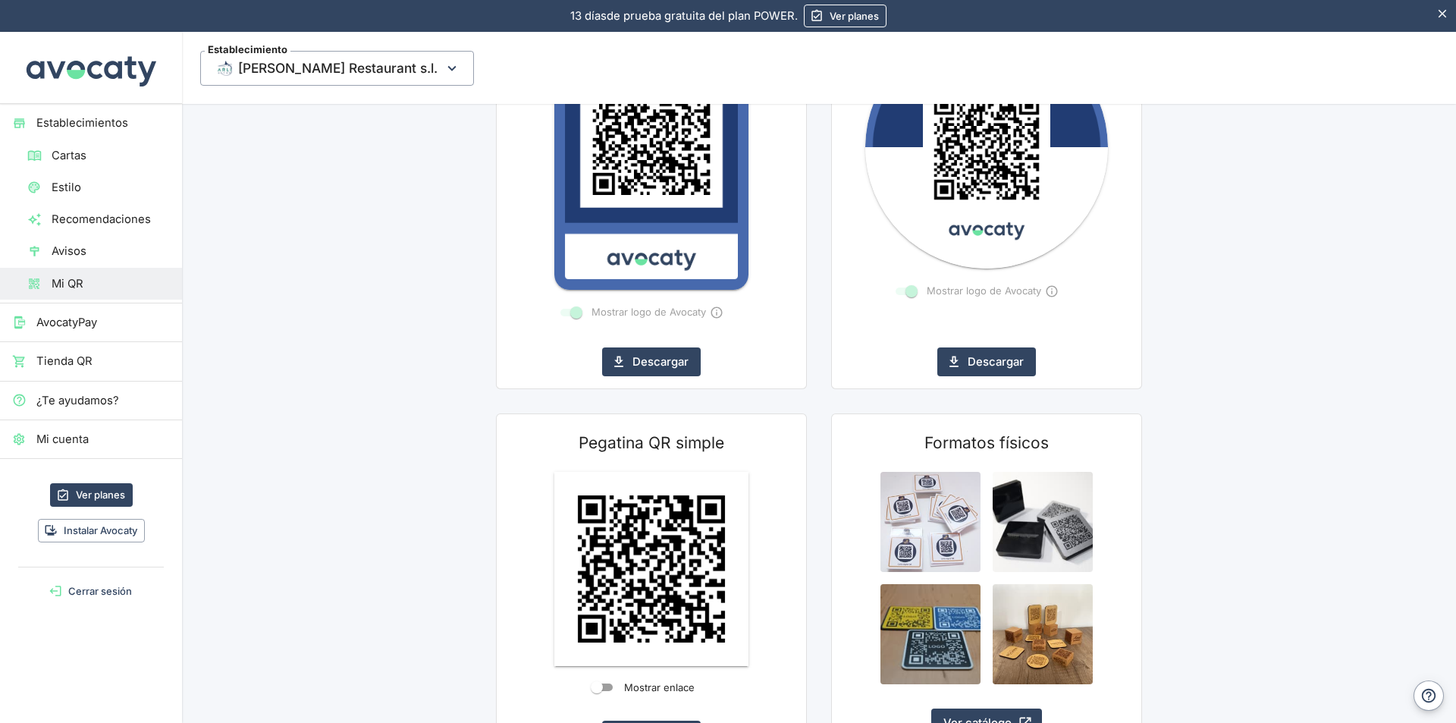
scroll to position [479, 0]
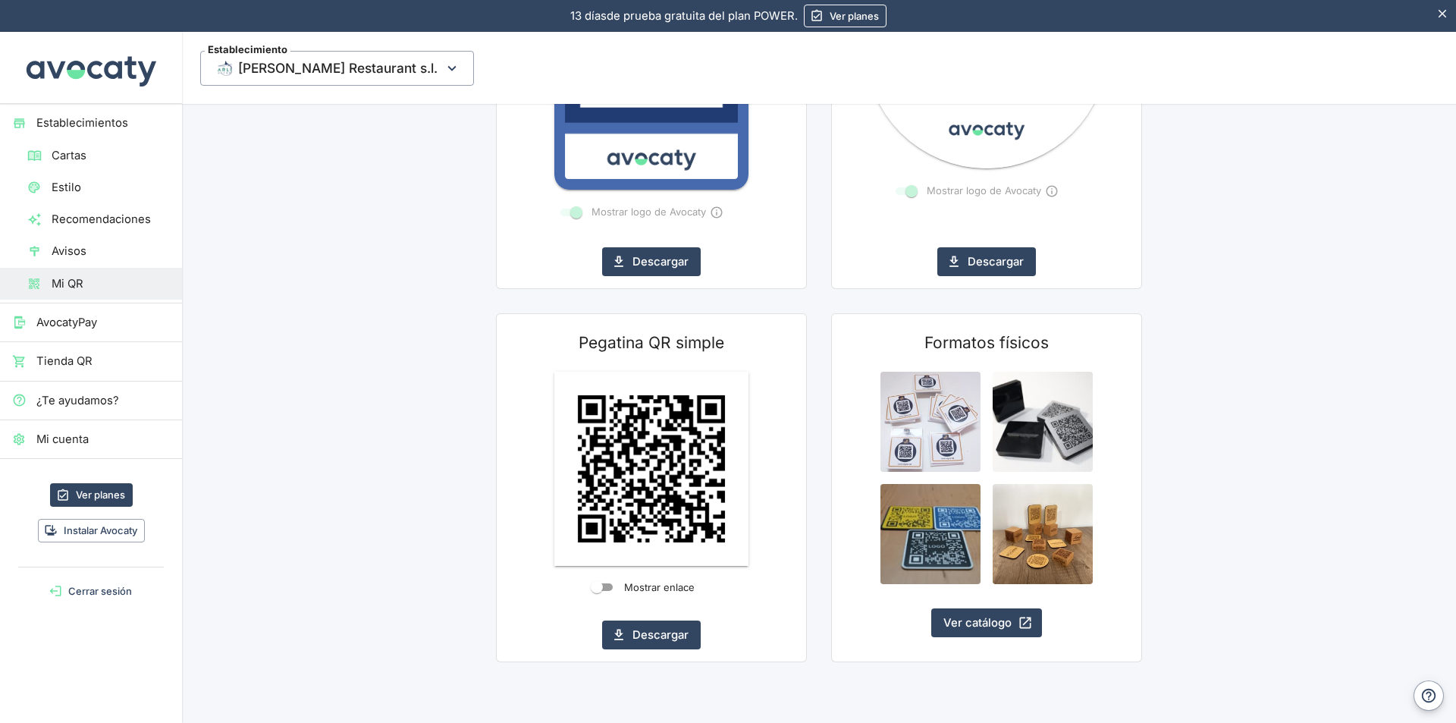
click at [649, 634] on button "Descargar" at bounding box center [651, 634] width 99 height 29
click at [79, 153] on span "Cartas" at bounding box center [111, 155] width 118 height 17
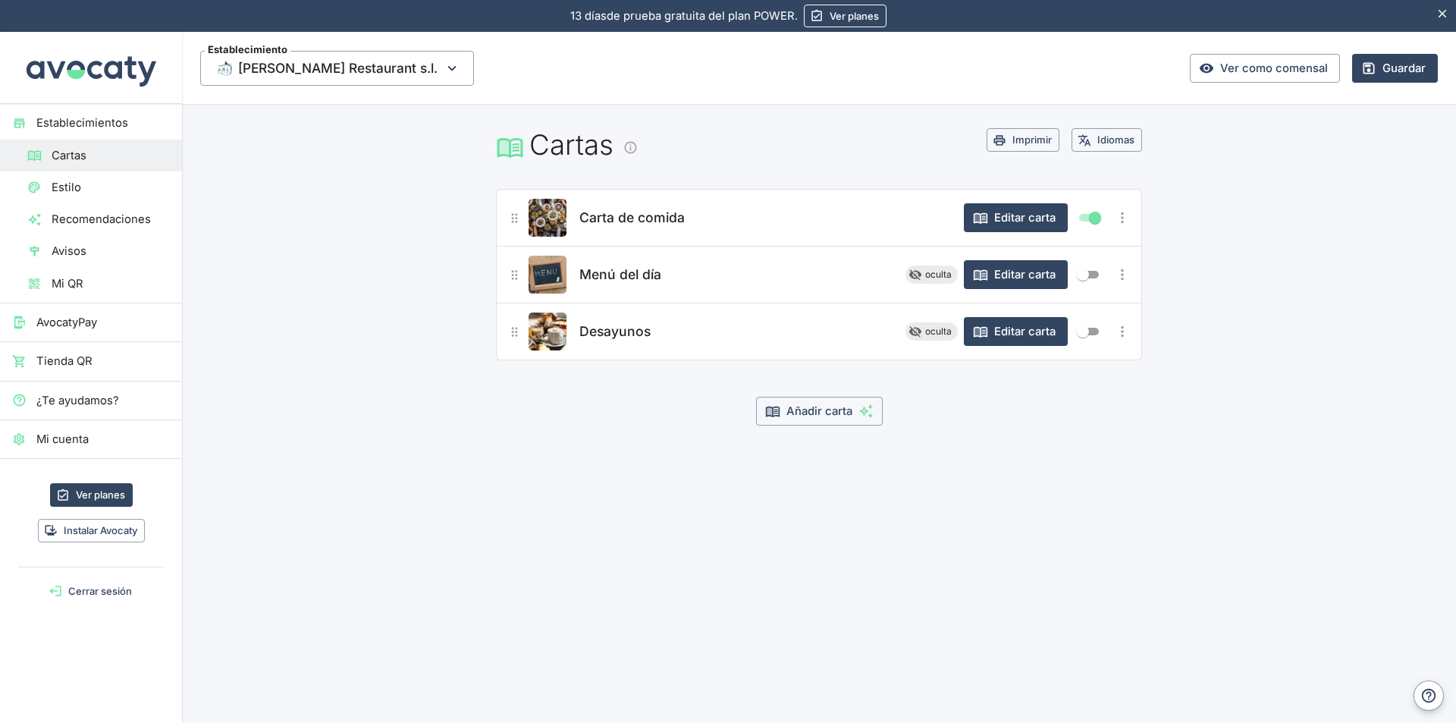
click at [999, 217] on button "Editar carta" at bounding box center [1016, 217] width 104 height 29
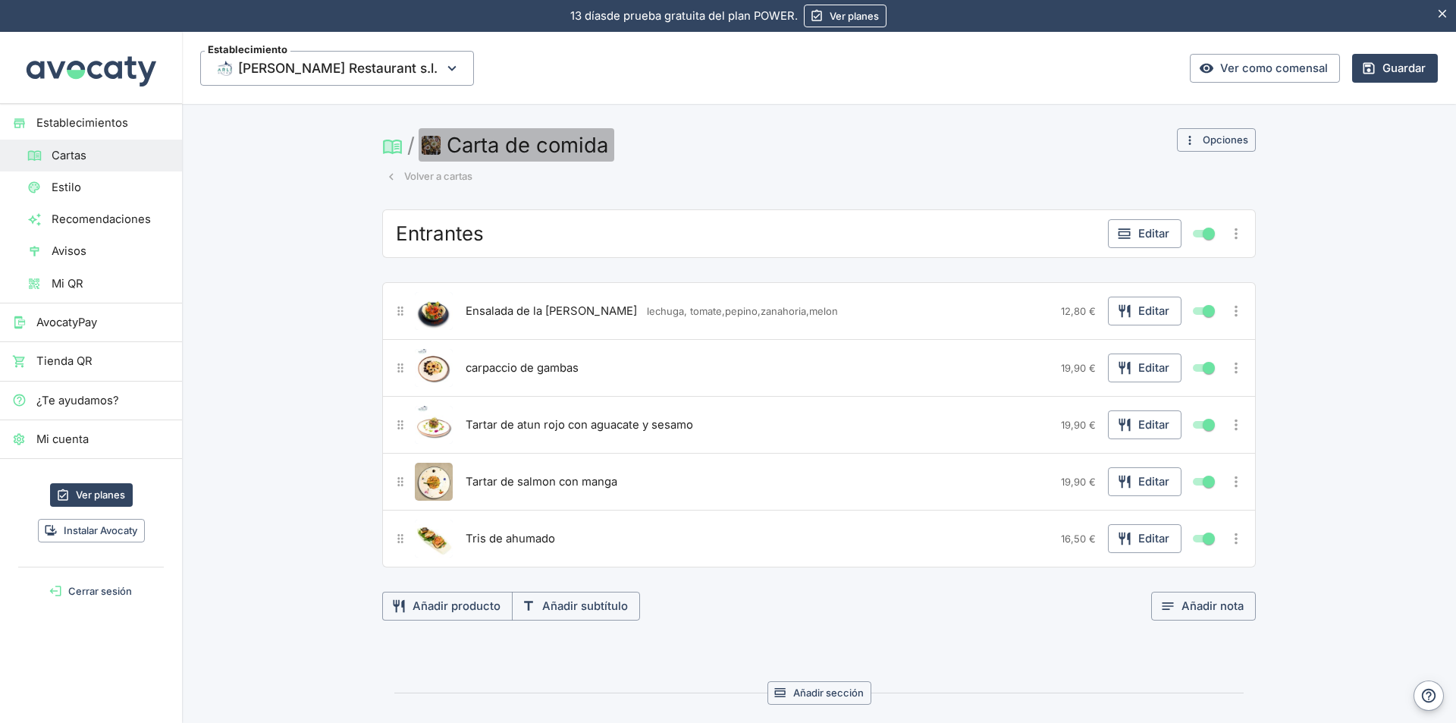
click at [425, 144] on img "button" at bounding box center [431, 145] width 19 height 19
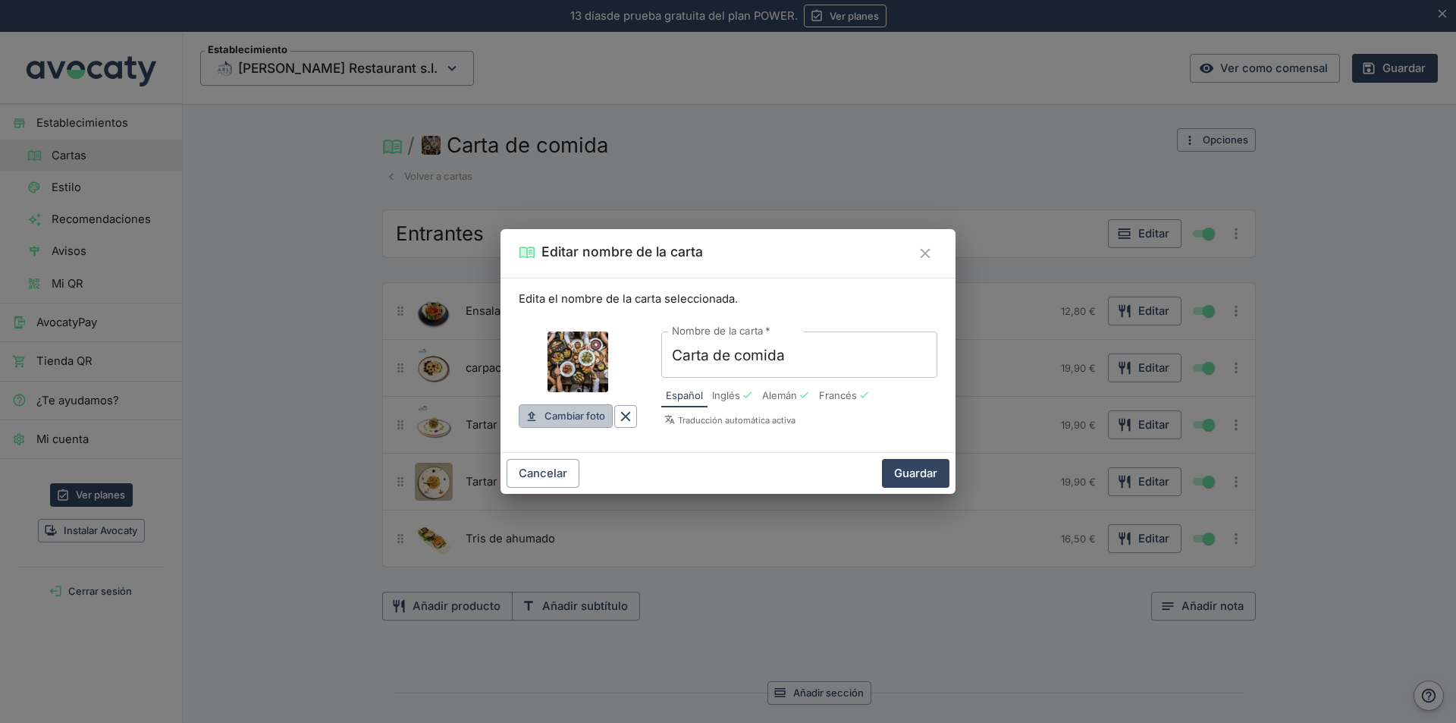
click at [582, 419] on span "Cambiar foto" at bounding box center [574, 415] width 61 height 17
type input "C:\fakepath\Imagen de WhatsApp 2025-logo Marlin restaurant.jpg"
click at [920, 476] on button "Guardar" at bounding box center [915, 473] width 67 height 29
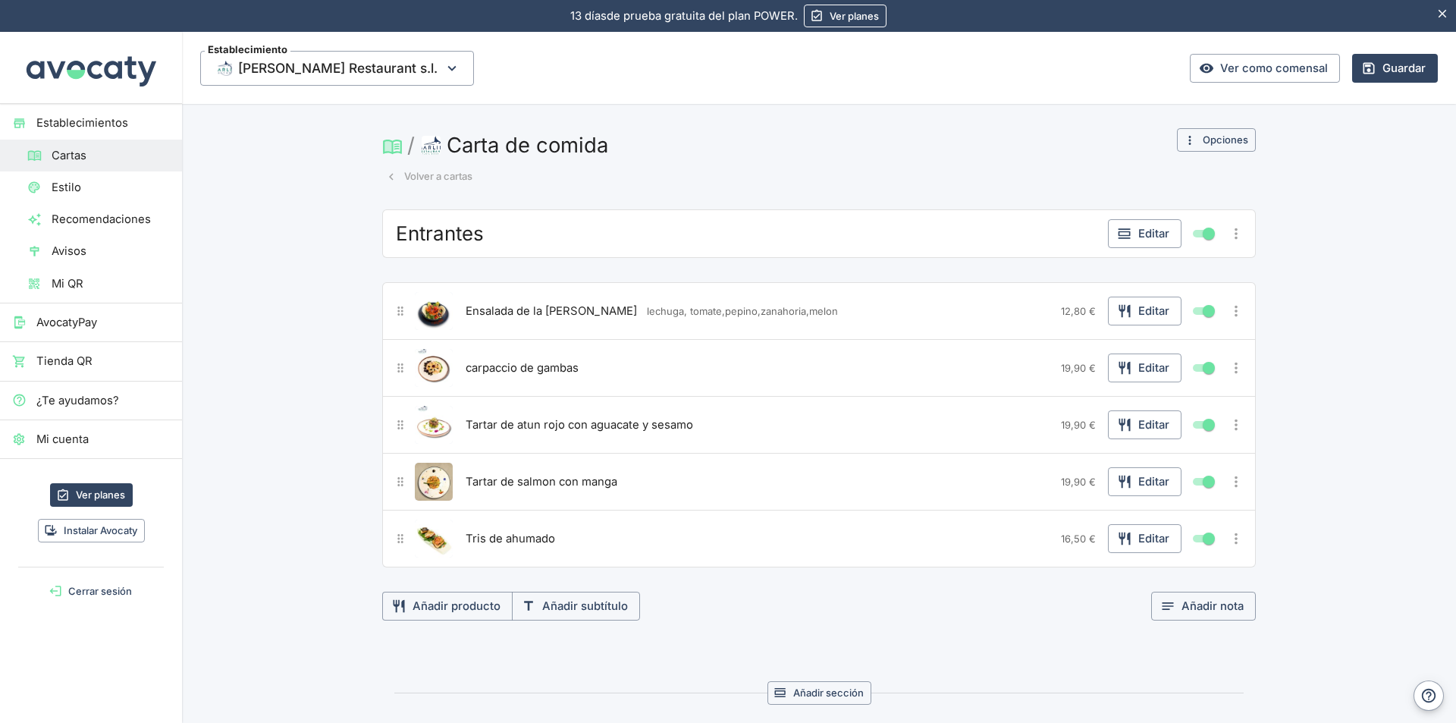
click at [1403, 67] on button "Guardar" at bounding box center [1395, 68] width 86 height 29
click at [426, 177] on button "Volver a cartas" at bounding box center [429, 177] width 94 height 24
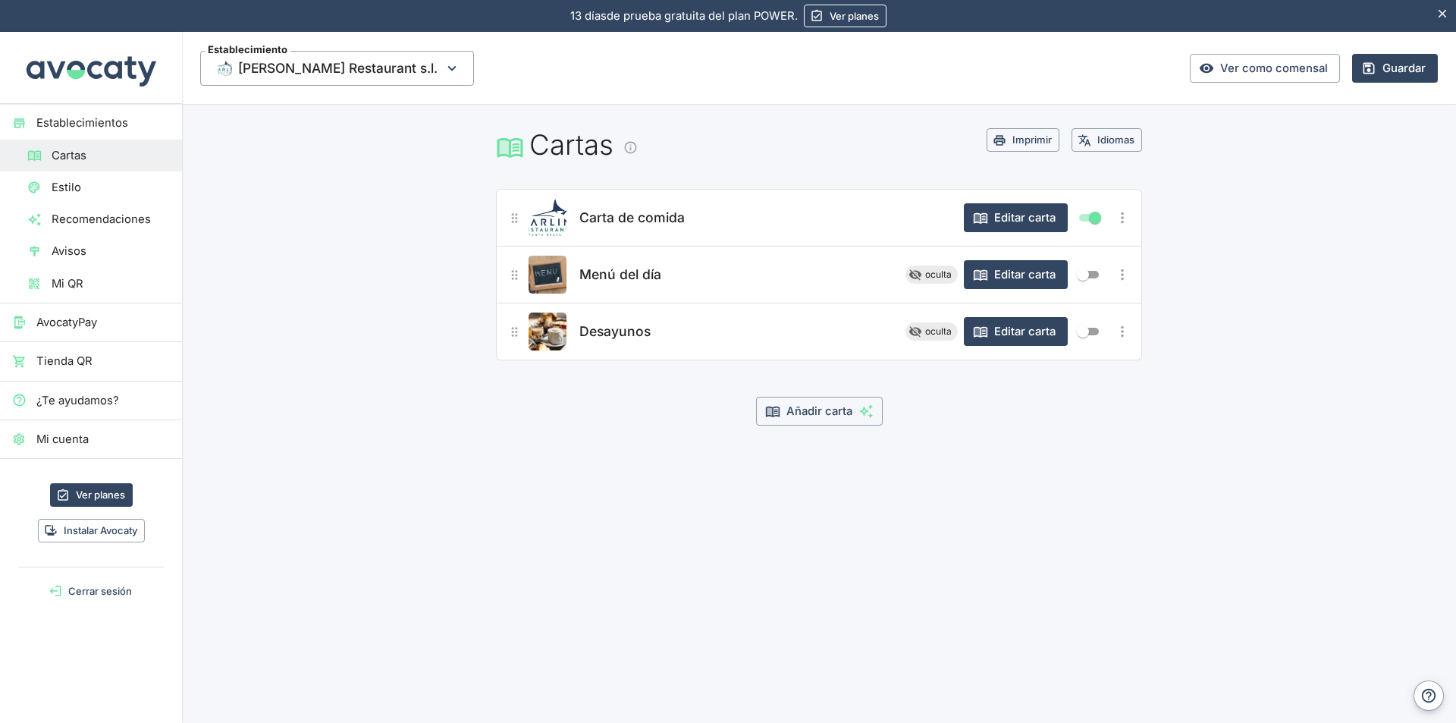
click at [1271, 65] on link "Ver como comensal" at bounding box center [1265, 68] width 150 height 29
click at [85, 283] on span "Mi QR" at bounding box center [111, 283] width 118 height 17
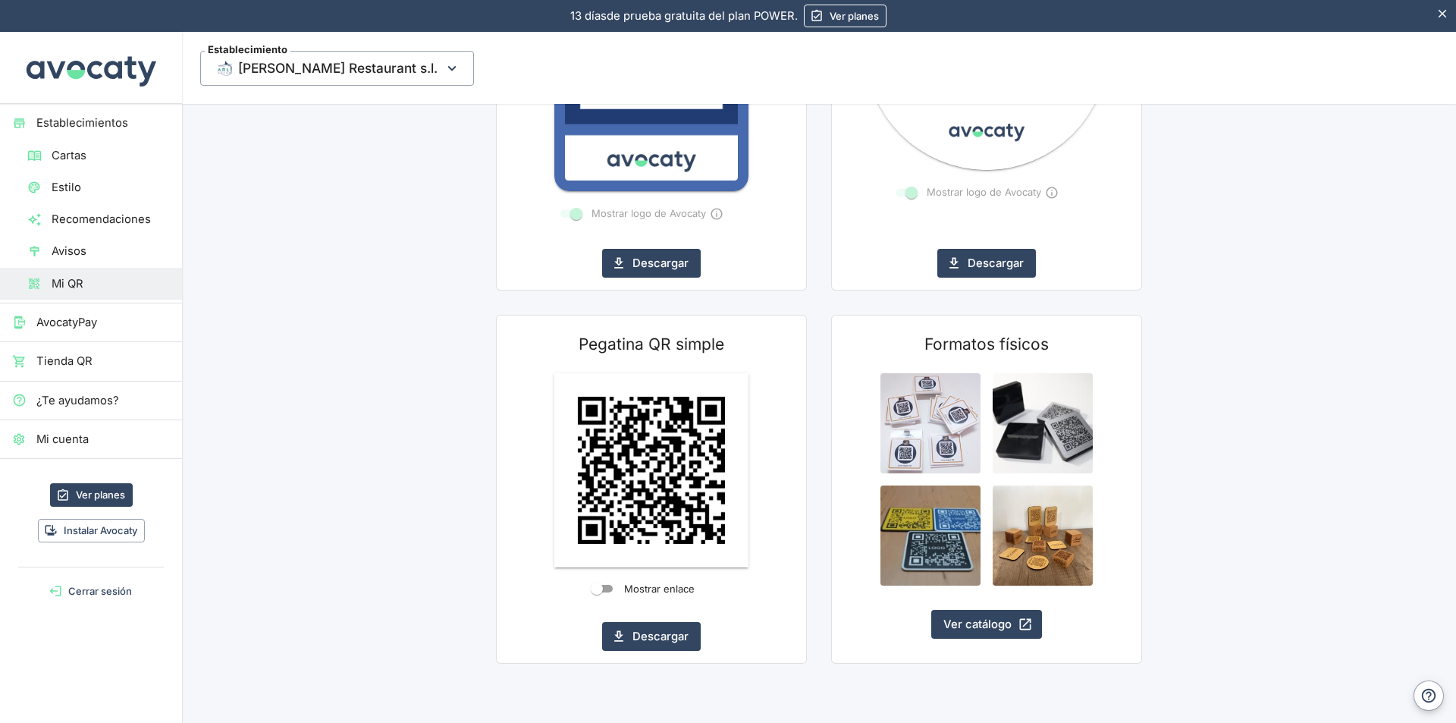
scroll to position [479, 0]
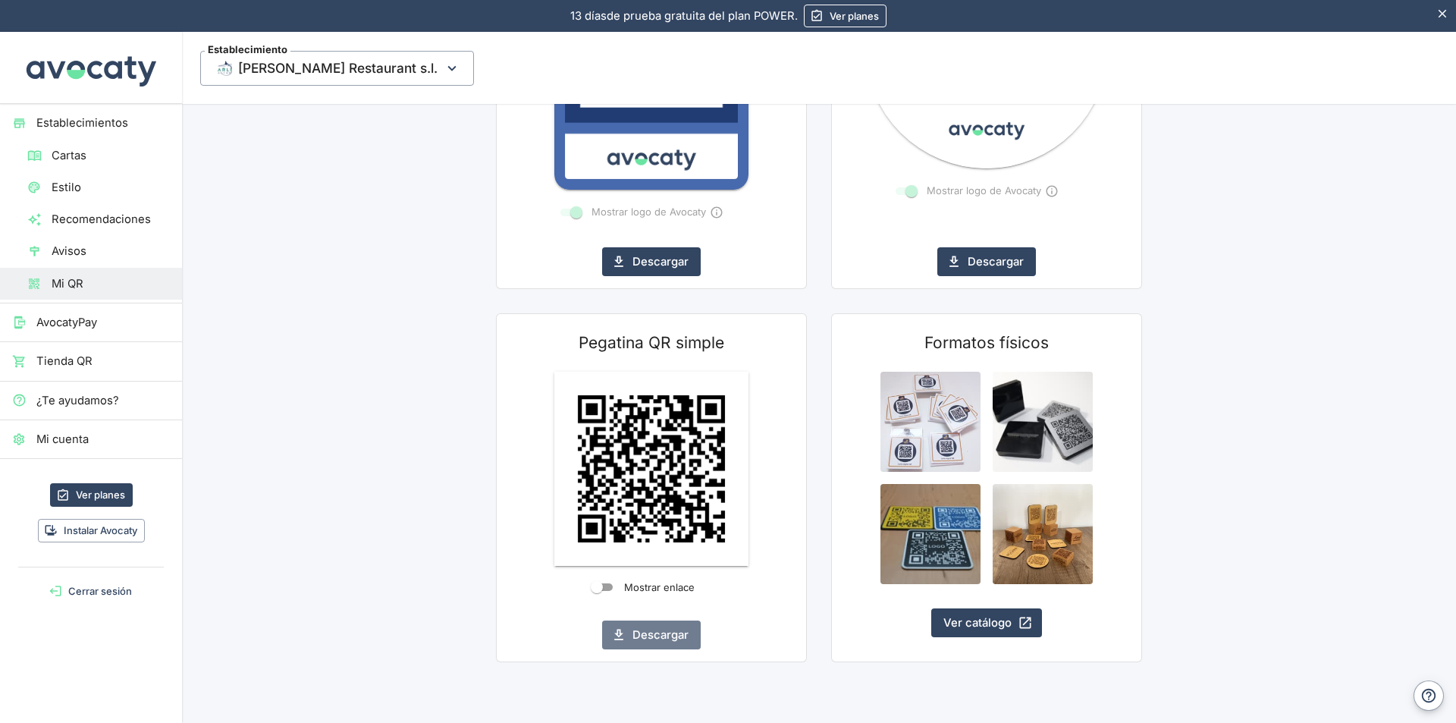
click at [655, 633] on button "Descargar" at bounding box center [651, 634] width 99 height 29
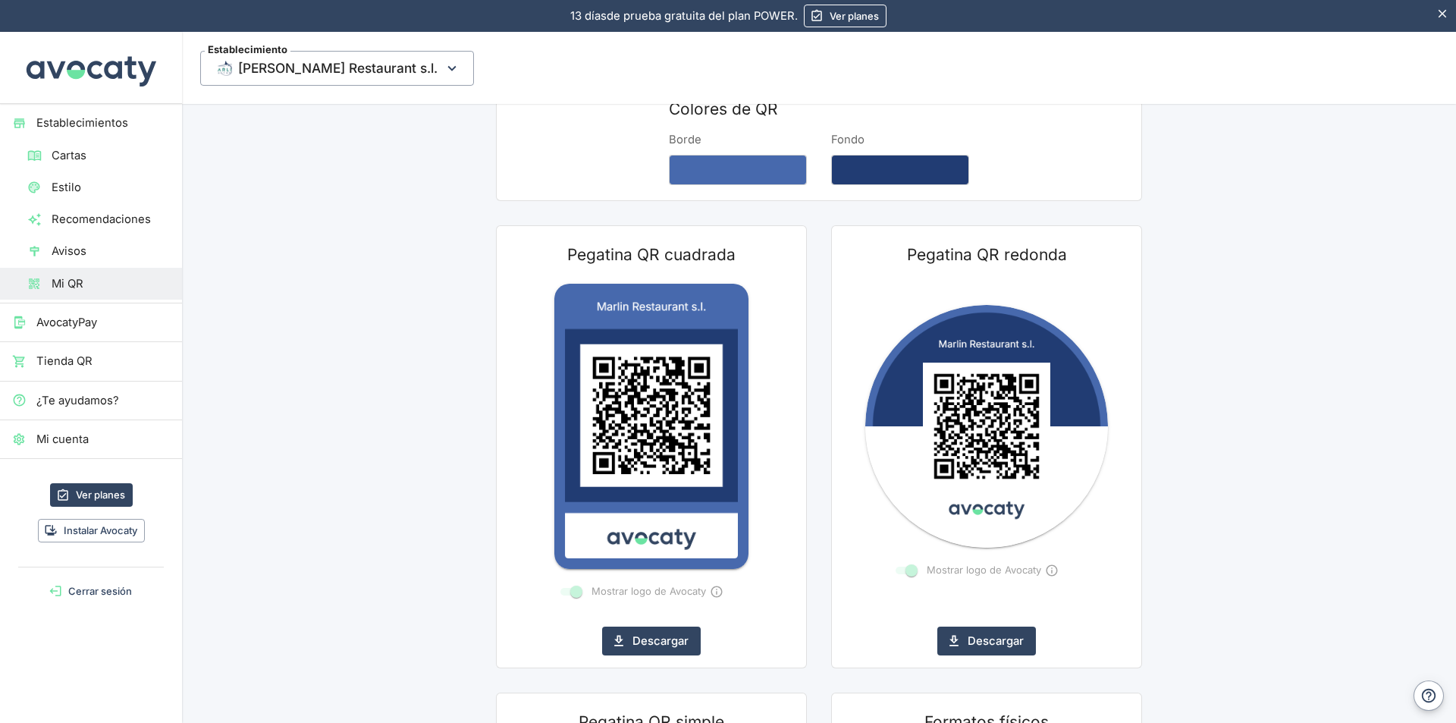
scroll to position [0, 0]
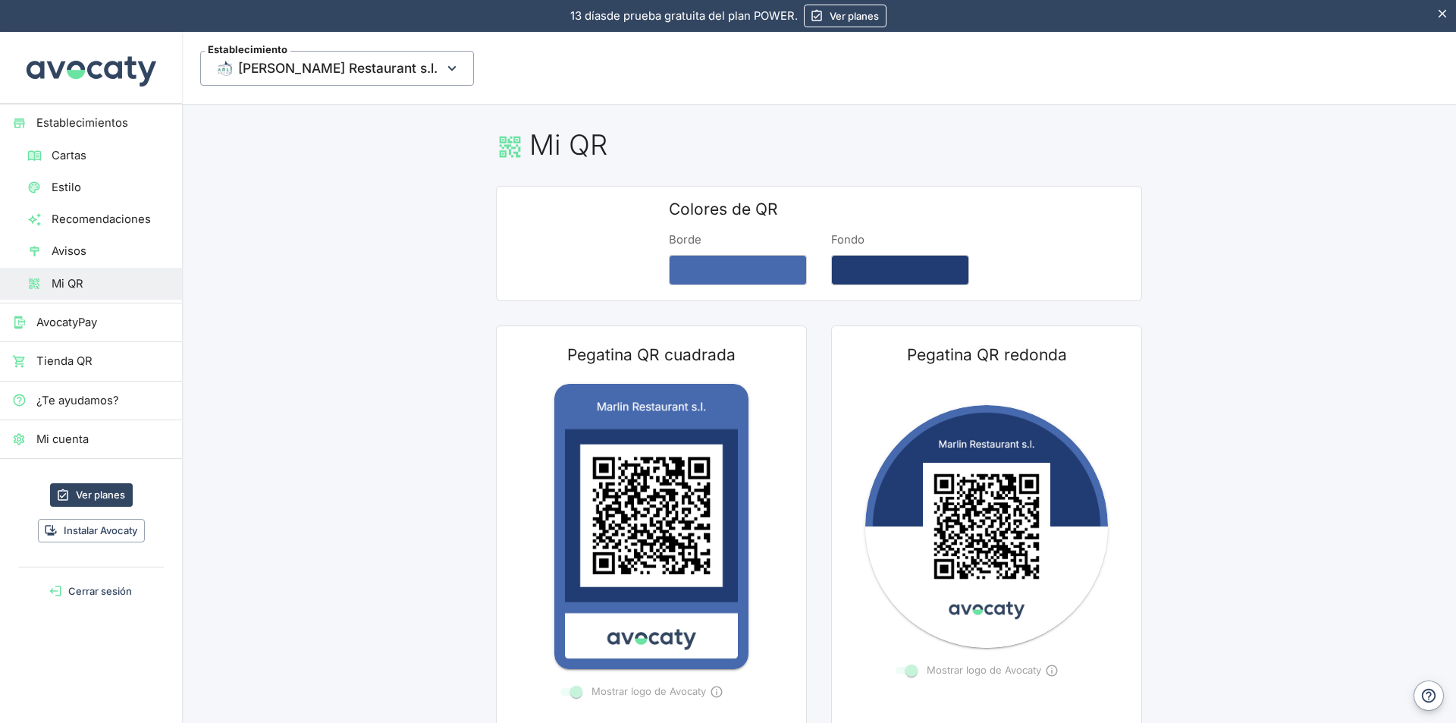
click at [73, 157] on span "Cartas" at bounding box center [111, 155] width 118 height 17
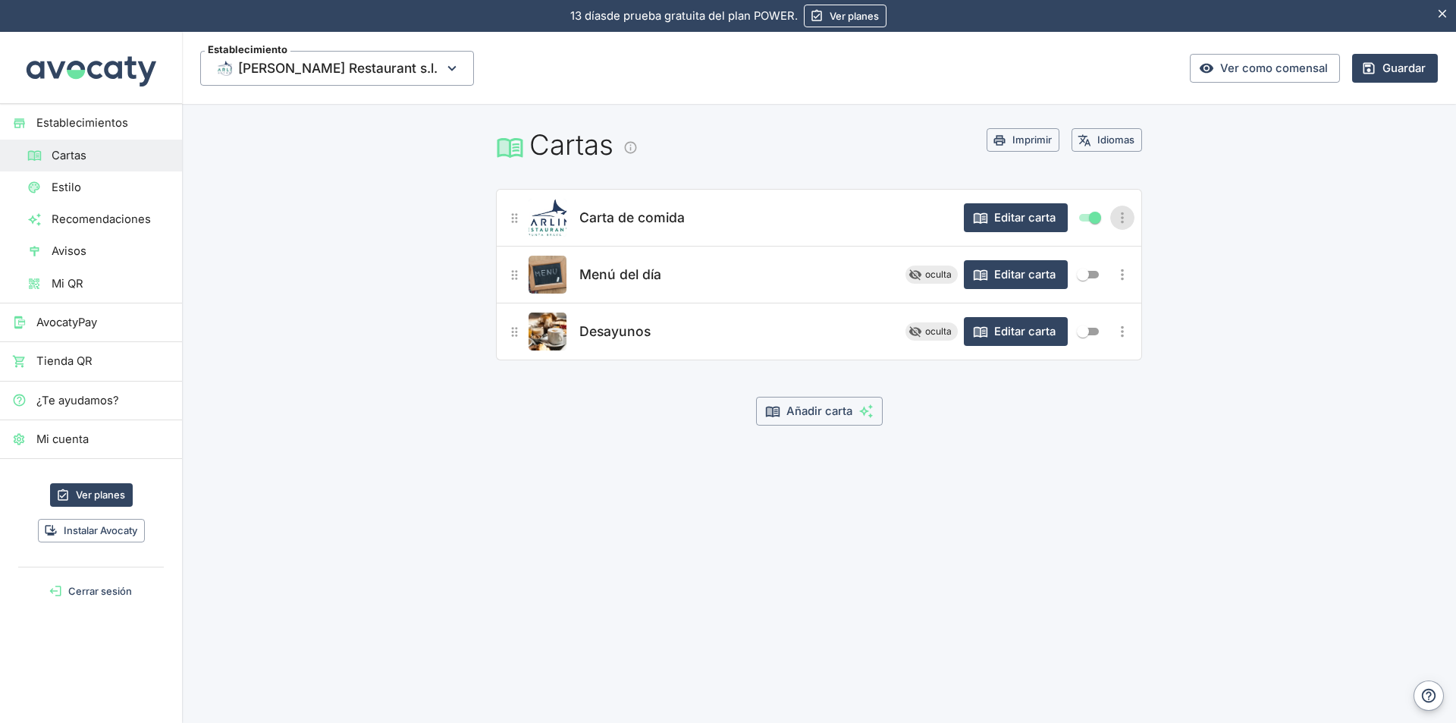
click at [1124, 215] on icon "Más opciones" at bounding box center [1122, 217] width 17 height 17
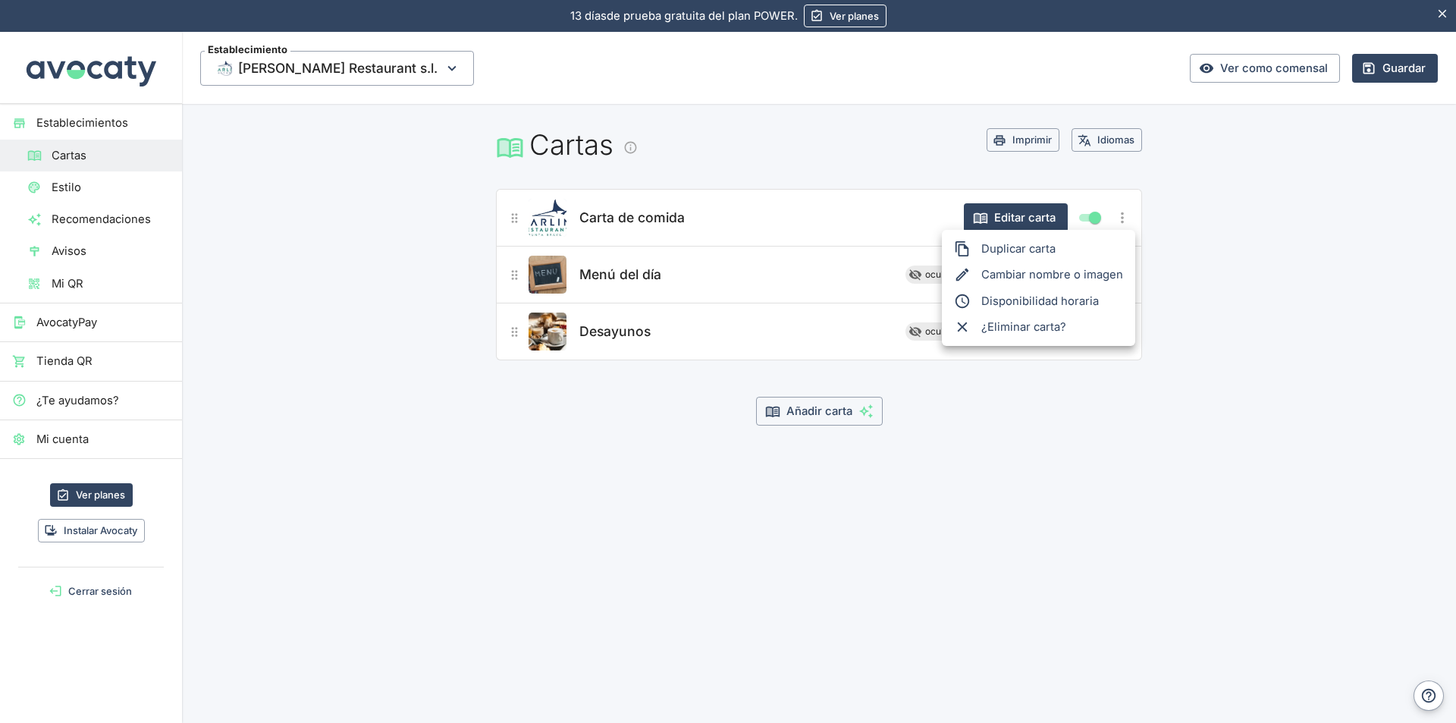
click at [1062, 274] on li "Cambiar nombre o imagen" at bounding box center [1038, 275] width 193 height 26
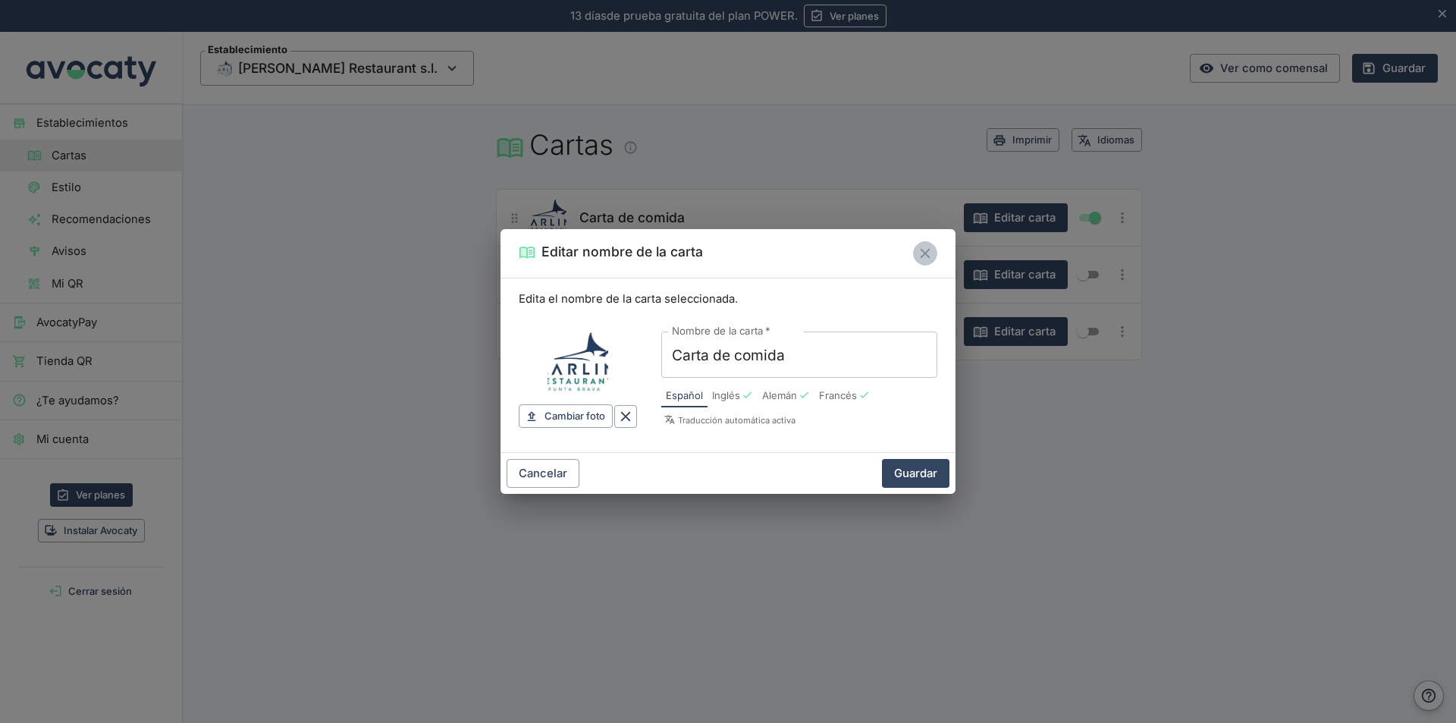
click at [920, 253] on icon "Cerrar" at bounding box center [925, 253] width 17 height 17
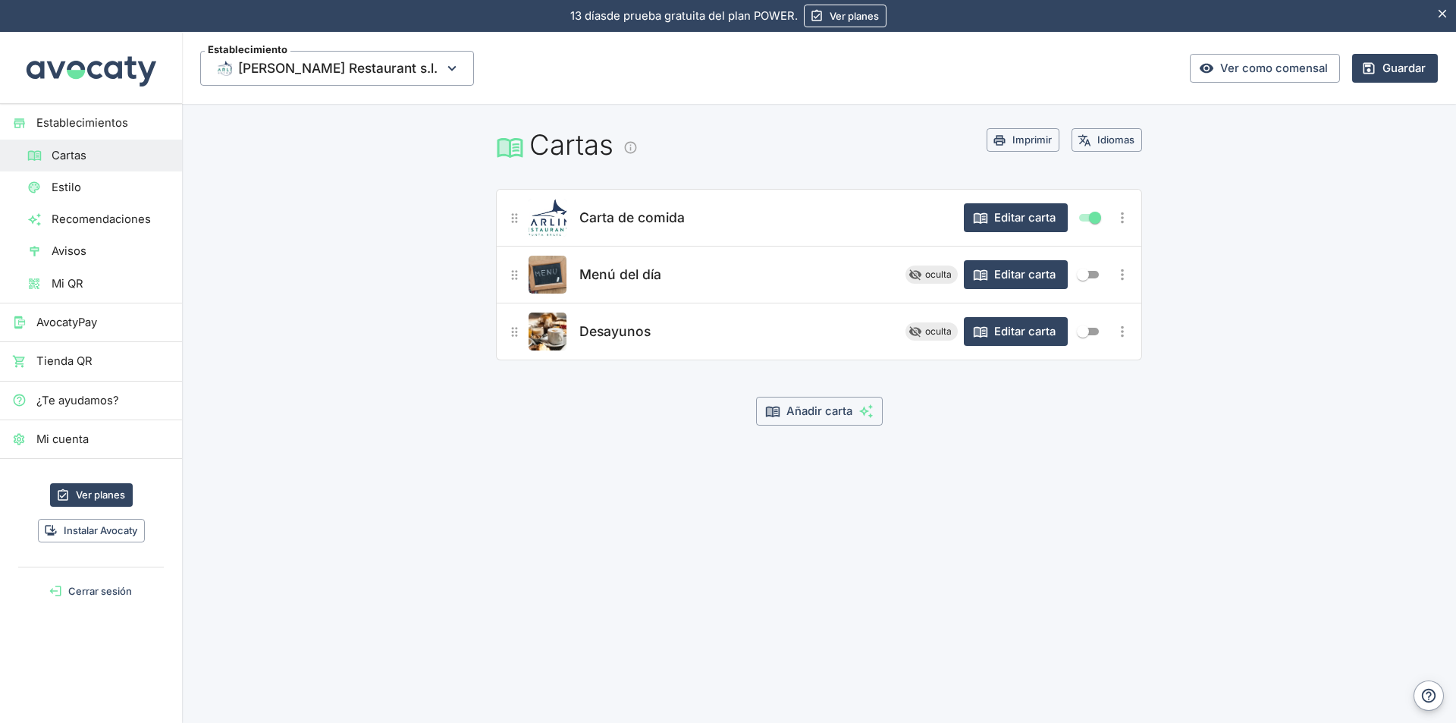
click at [633, 148] on icon "Información" at bounding box center [630, 147] width 14 height 14
click at [59, 183] on span "Estilo" at bounding box center [111, 187] width 118 height 17
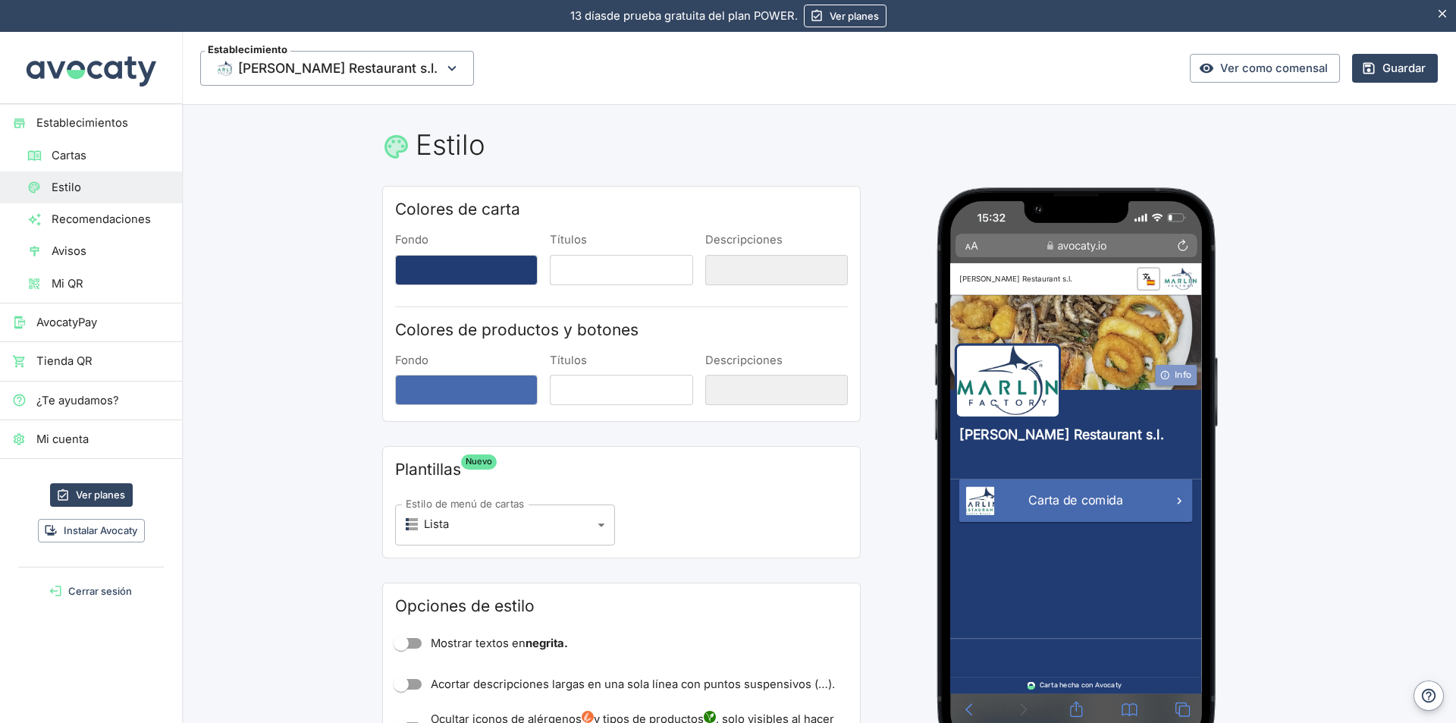
click at [1252, 410] on button "Info" at bounding box center [1251, 411] width 55 height 27
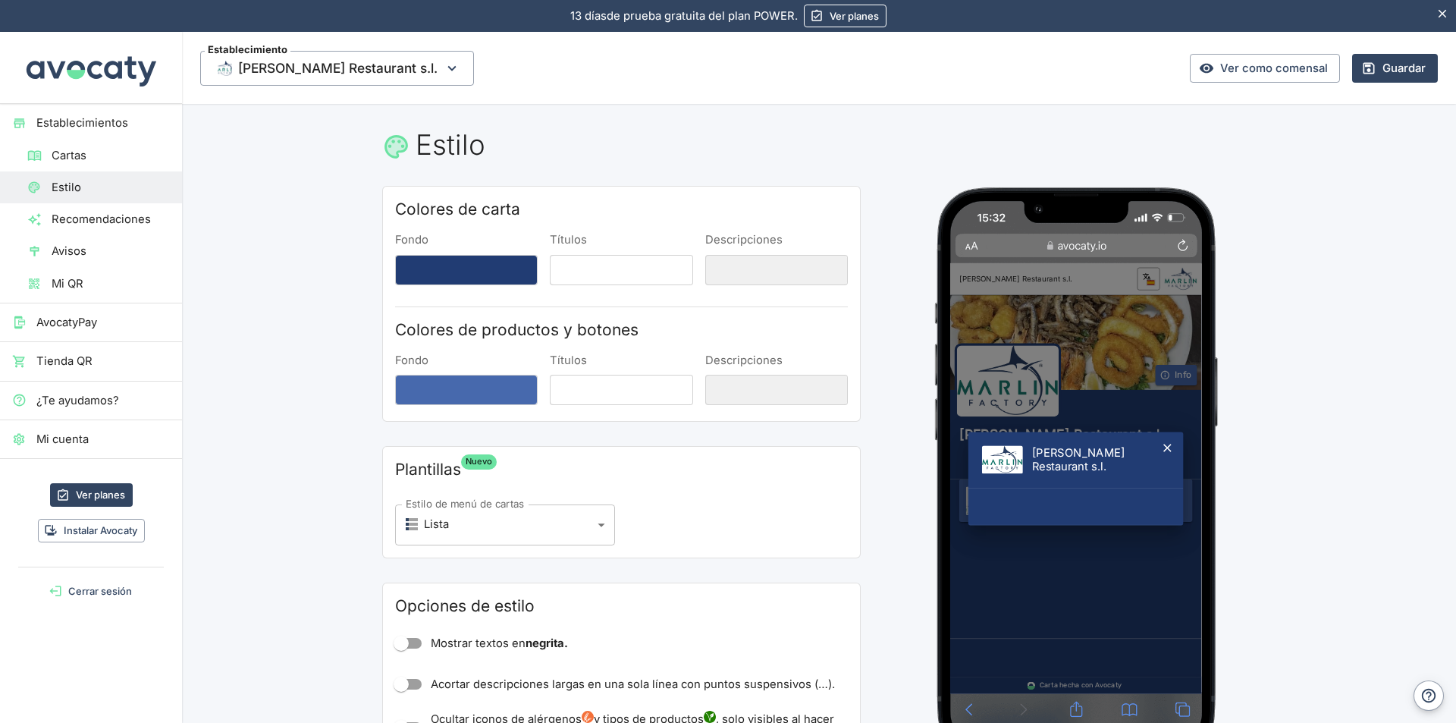
click at [1236, 505] on icon "Cerrar" at bounding box center [1239, 508] width 11 height 11
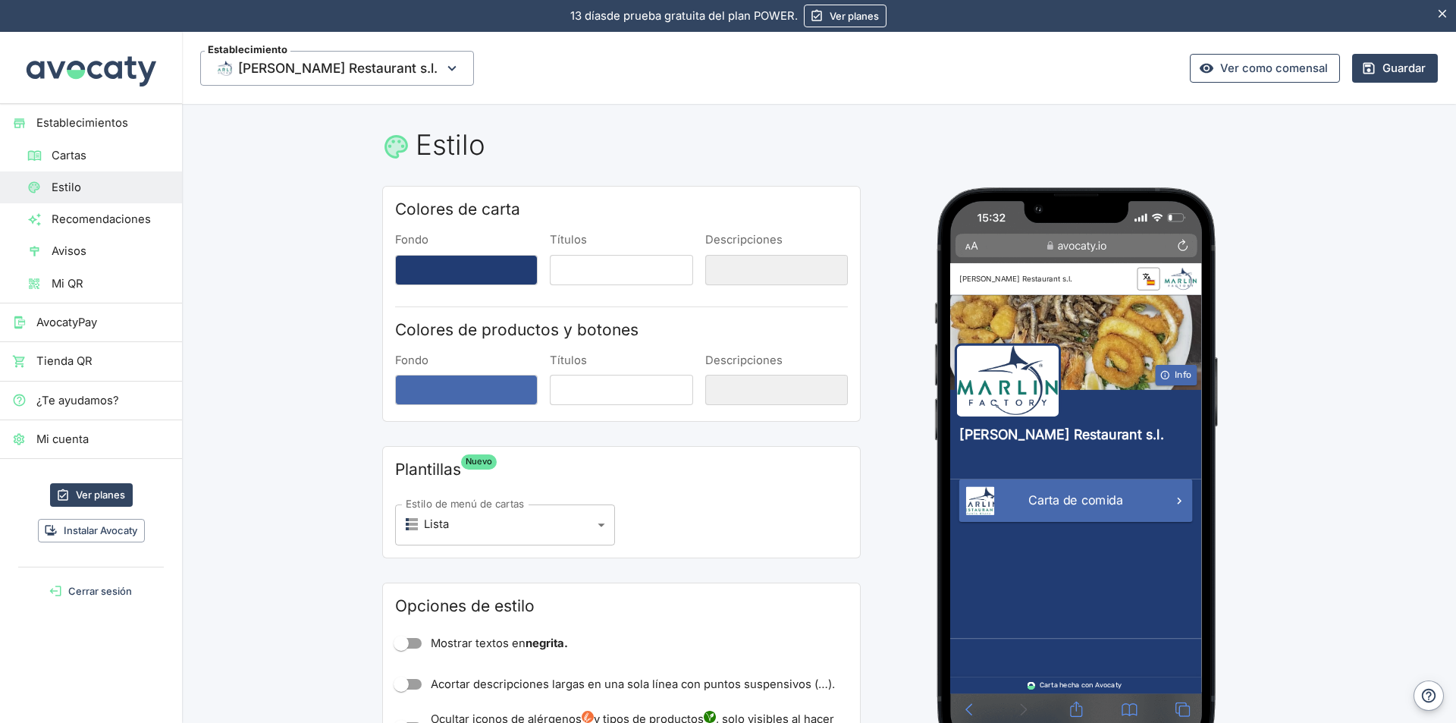
click at [1293, 69] on link "Ver como comensal" at bounding box center [1265, 68] width 150 height 29
click at [101, 155] on span "Cartas" at bounding box center [111, 155] width 118 height 17
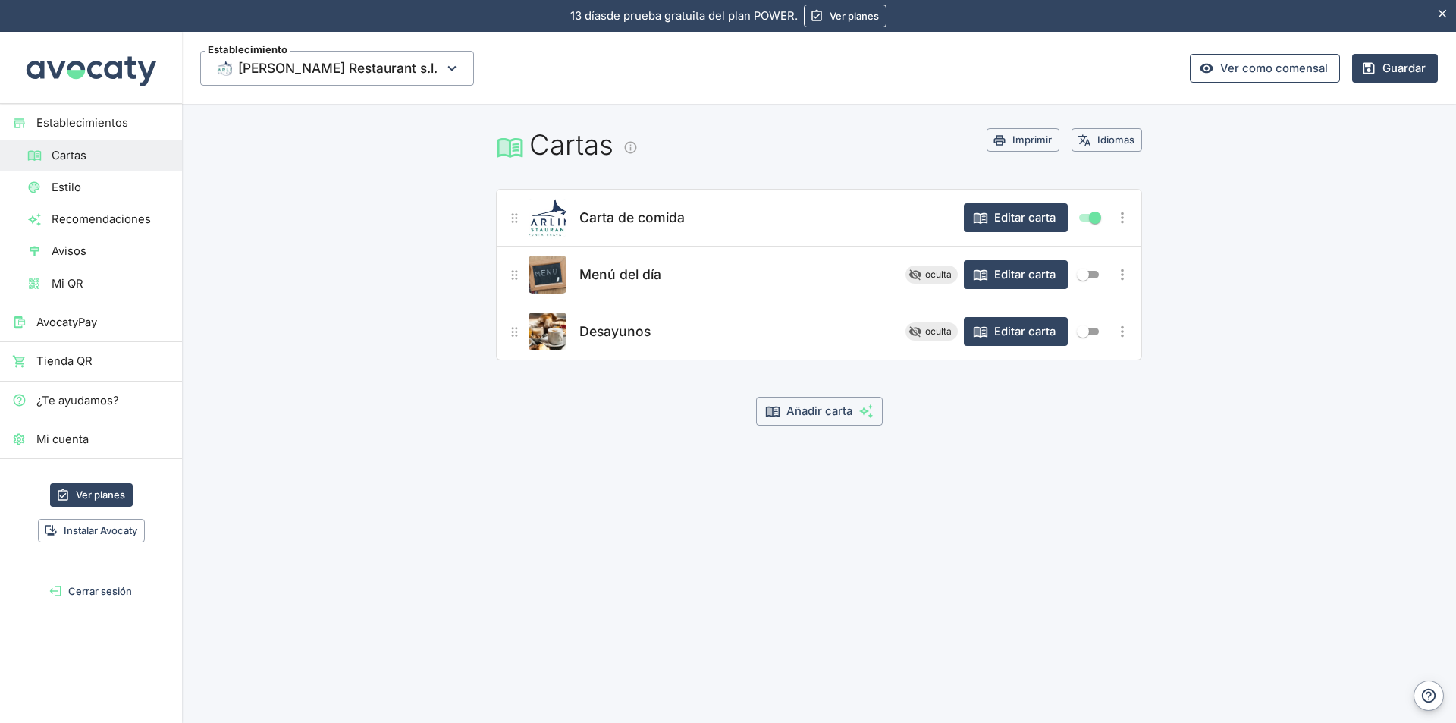
click at [1243, 71] on link "Ver como comensal" at bounding box center [1265, 68] width 150 height 29
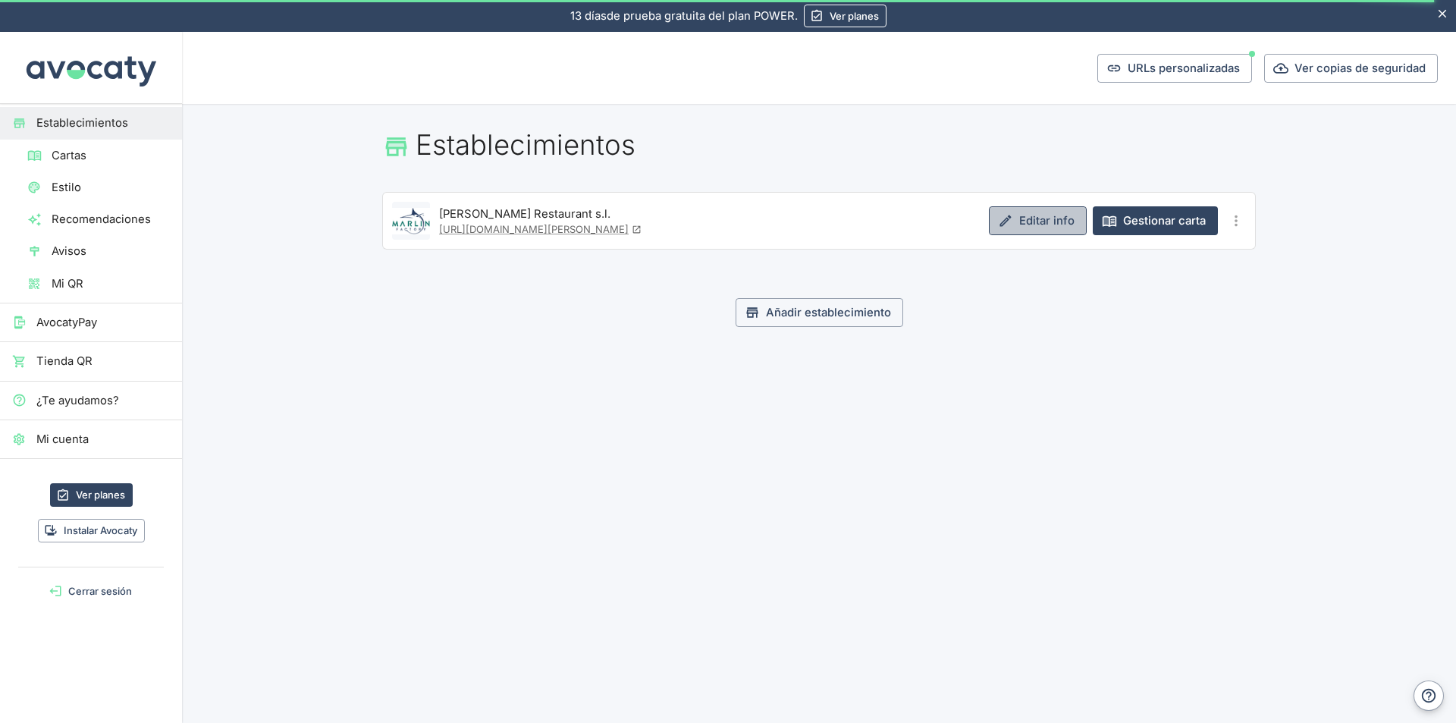
click at [1055, 219] on link "Editar info" at bounding box center [1038, 220] width 98 height 29
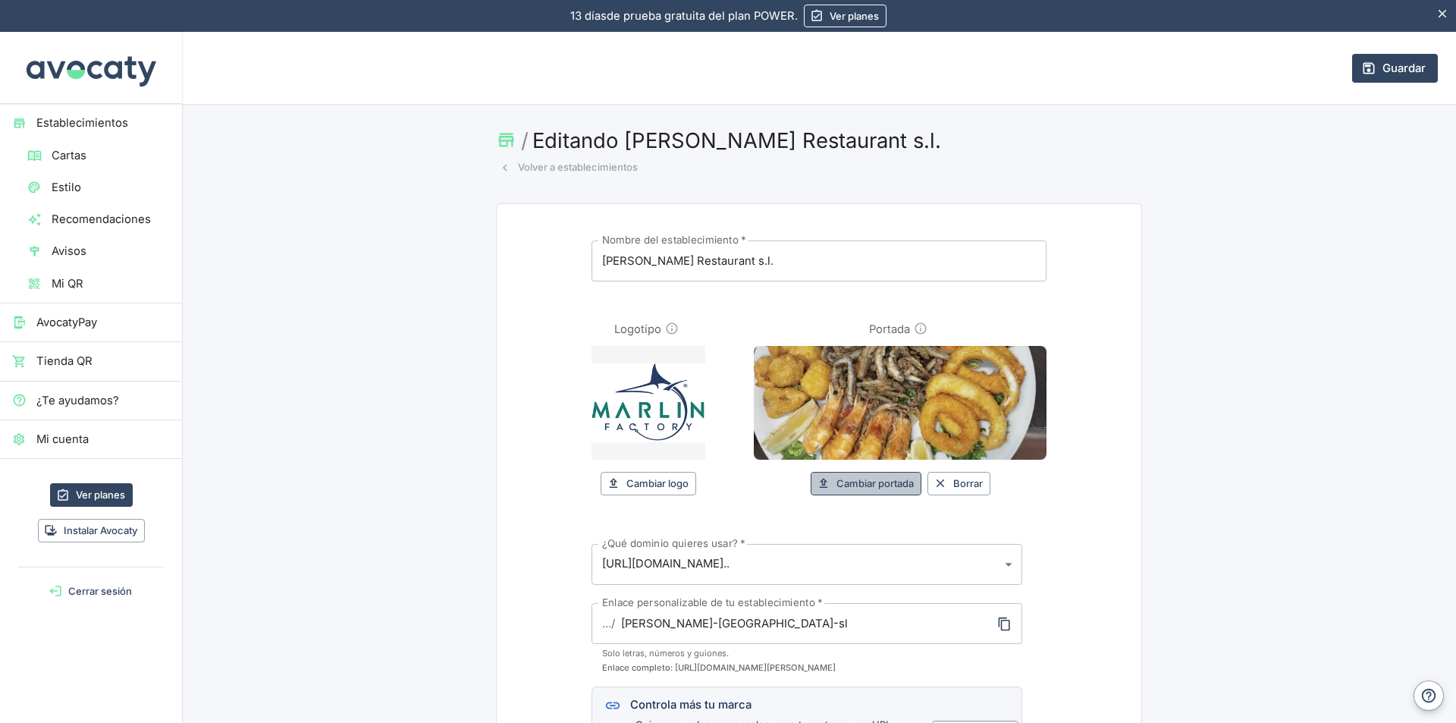
click at [889, 485] on button "Cambiar portada" at bounding box center [866, 484] width 111 height 24
type input "C:\fakepath\Imagen de WhatsApp 2025-06-Pulpo con purea al azafran.jpg"
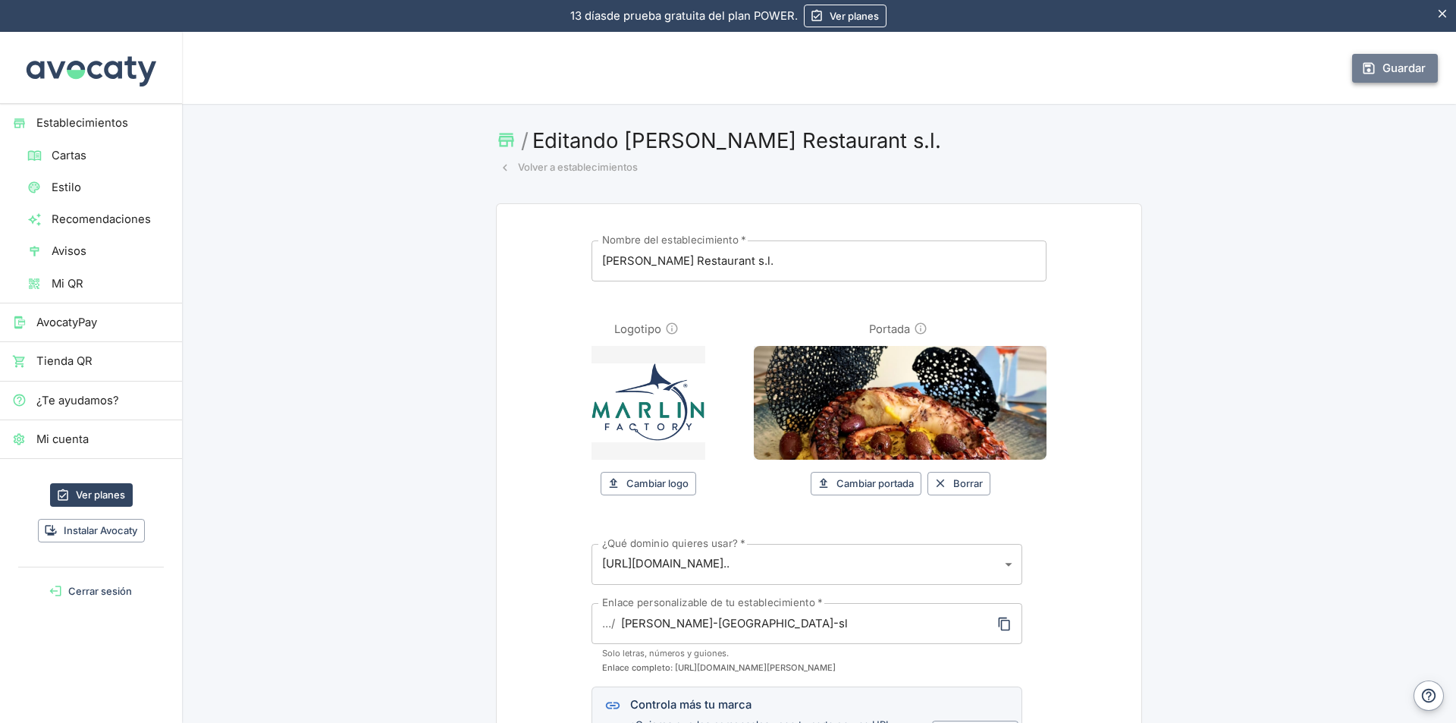
click at [1400, 69] on button "Guardar" at bounding box center [1395, 68] width 86 height 29
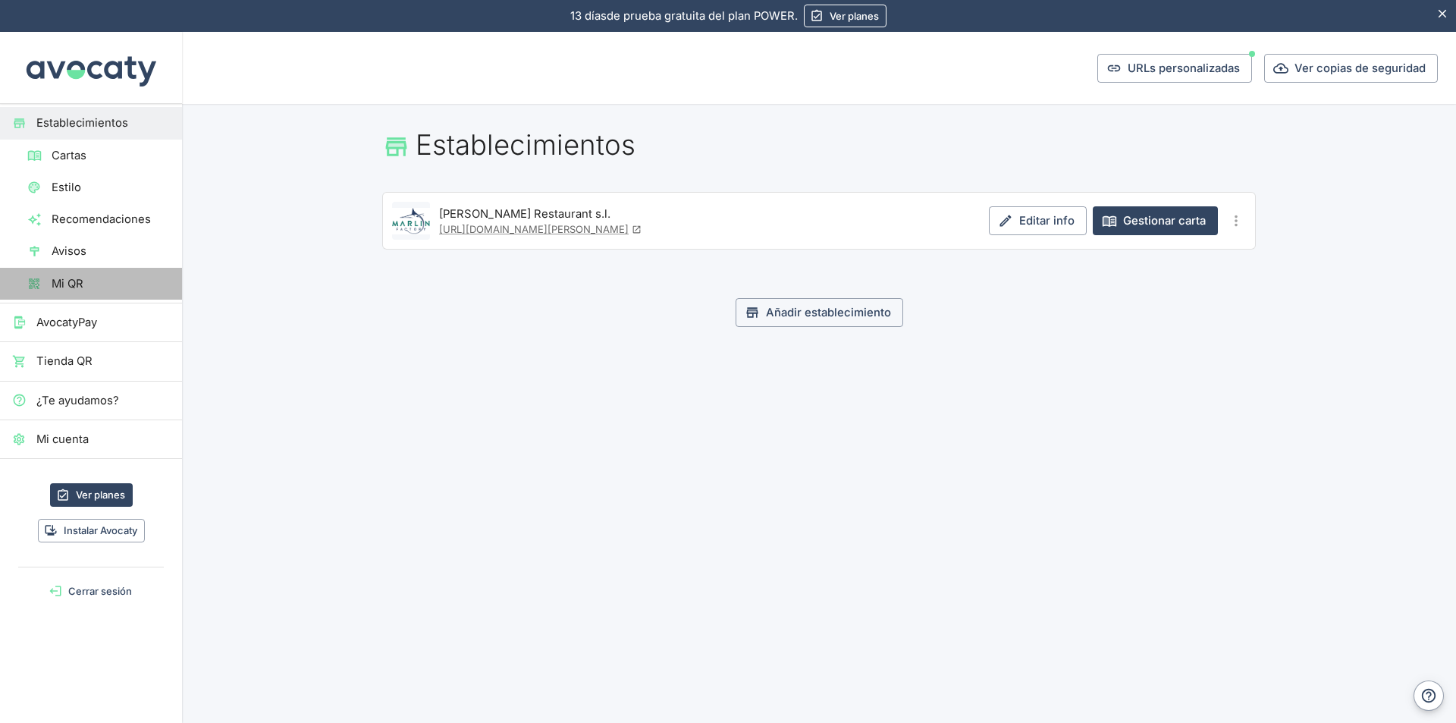
click at [74, 284] on span "Mi QR" at bounding box center [111, 283] width 118 height 17
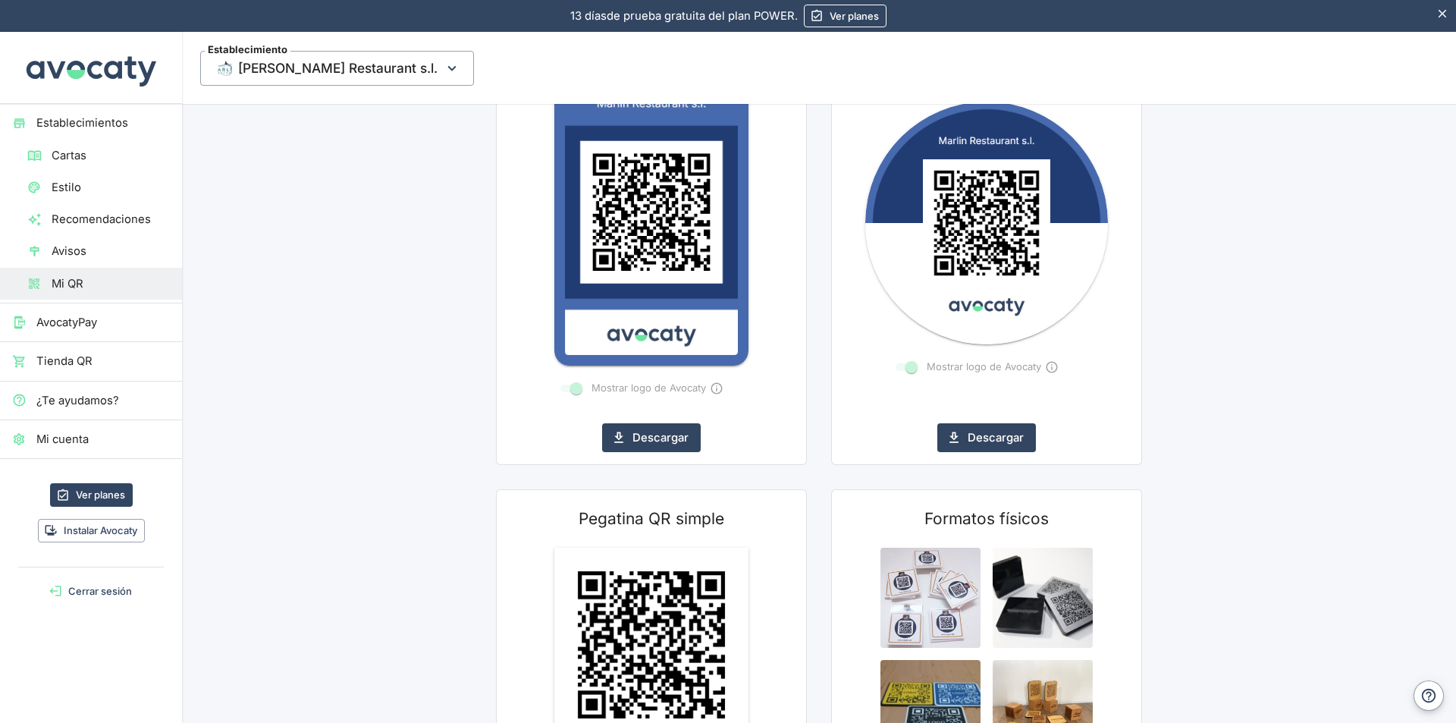
scroll to position [479, 0]
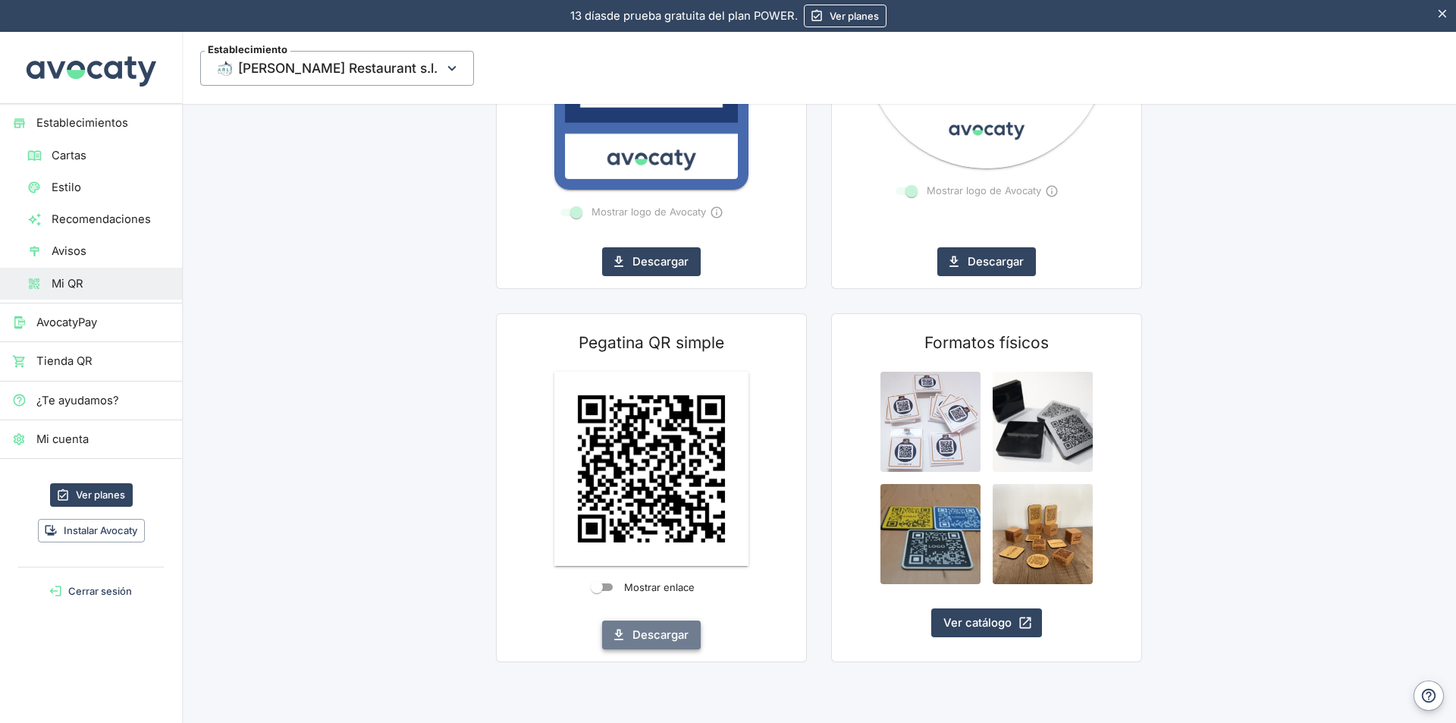
click at [674, 635] on button "Descargar" at bounding box center [651, 634] width 99 height 29
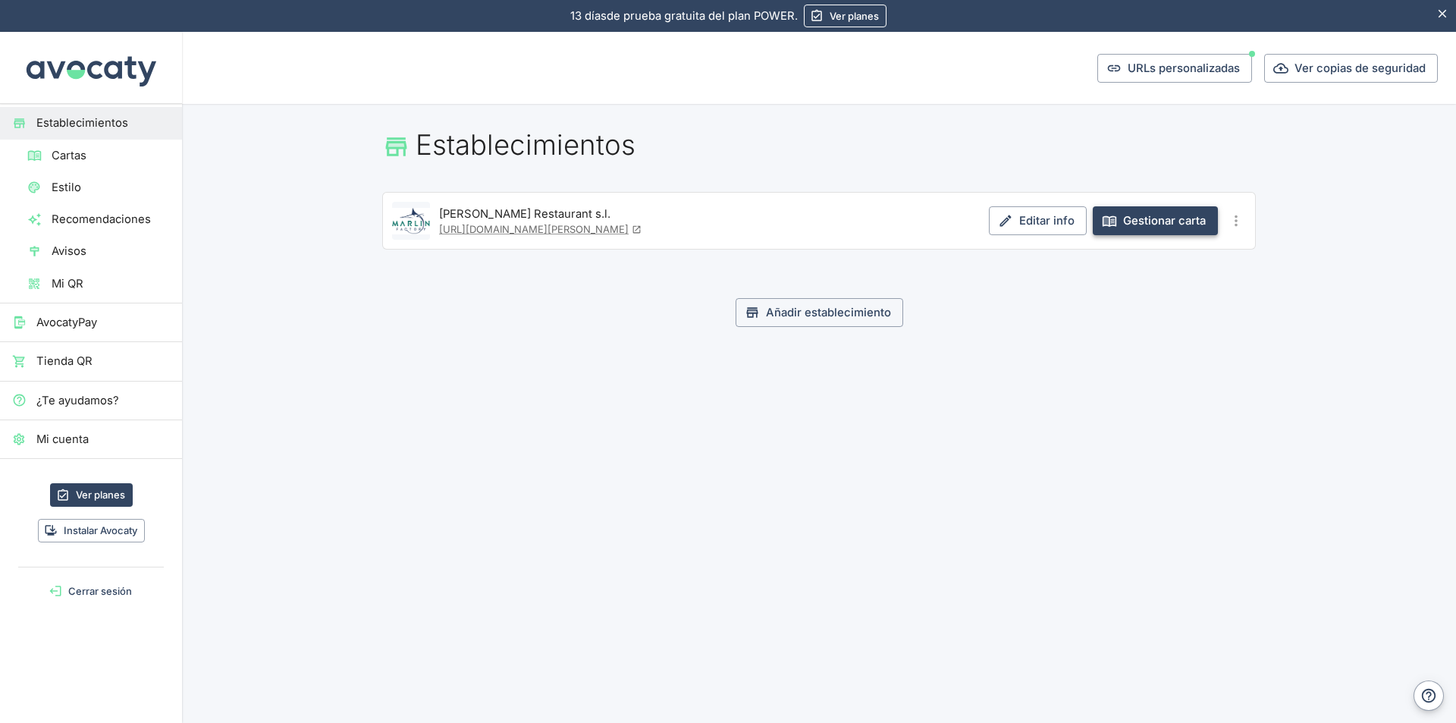
click at [1128, 225] on link "Gestionar carta" at bounding box center [1155, 220] width 125 height 29
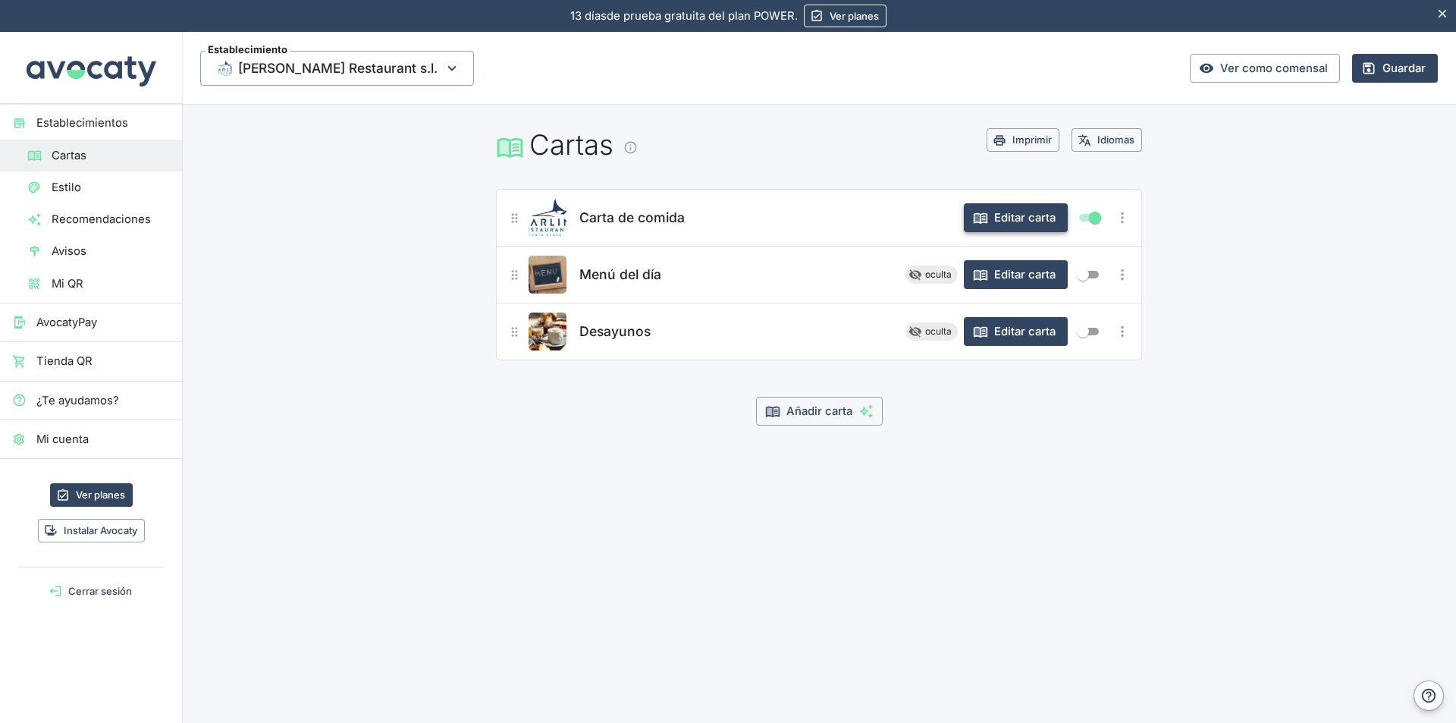
click at [1002, 217] on button "Editar carta" at bounding box center [1016, 217] width 104 height 29
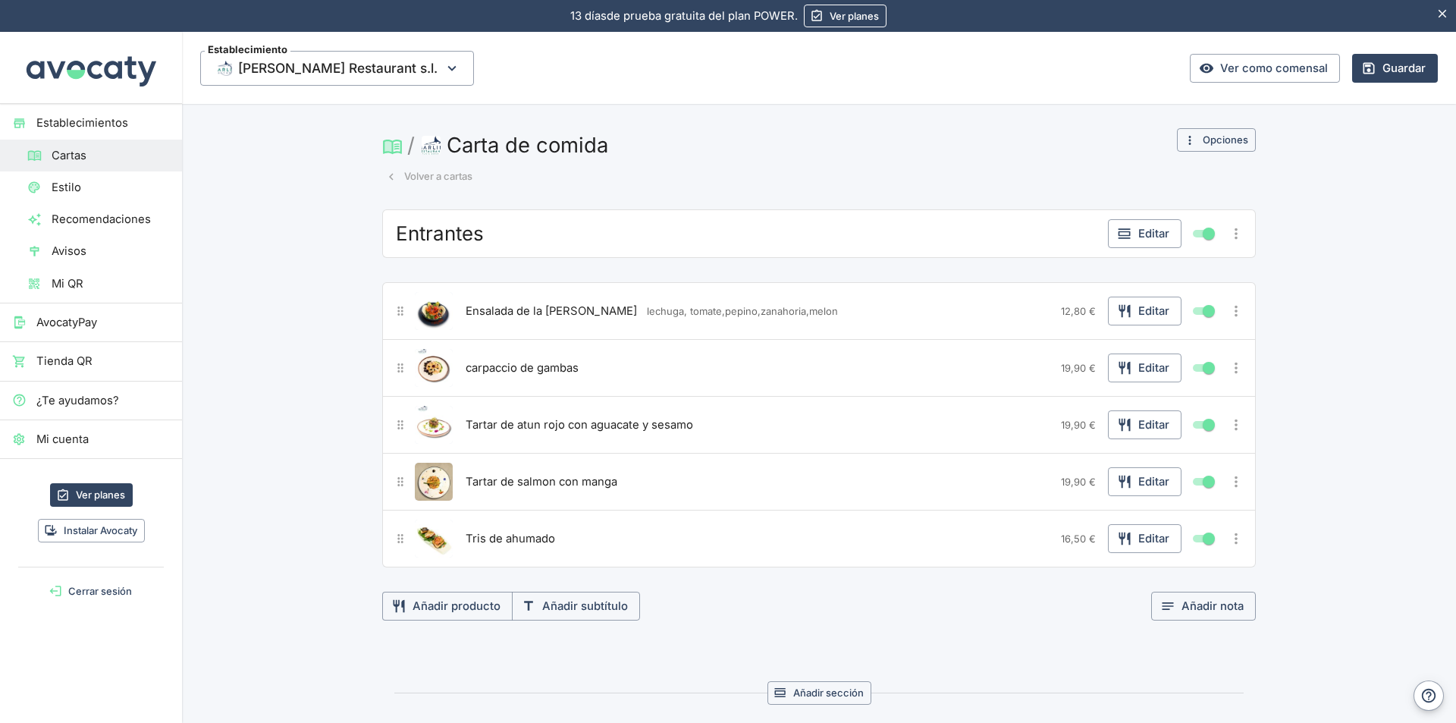
click at [72, 183] on span "Estilo" at bounding box center [111, 187] width 118 height 17
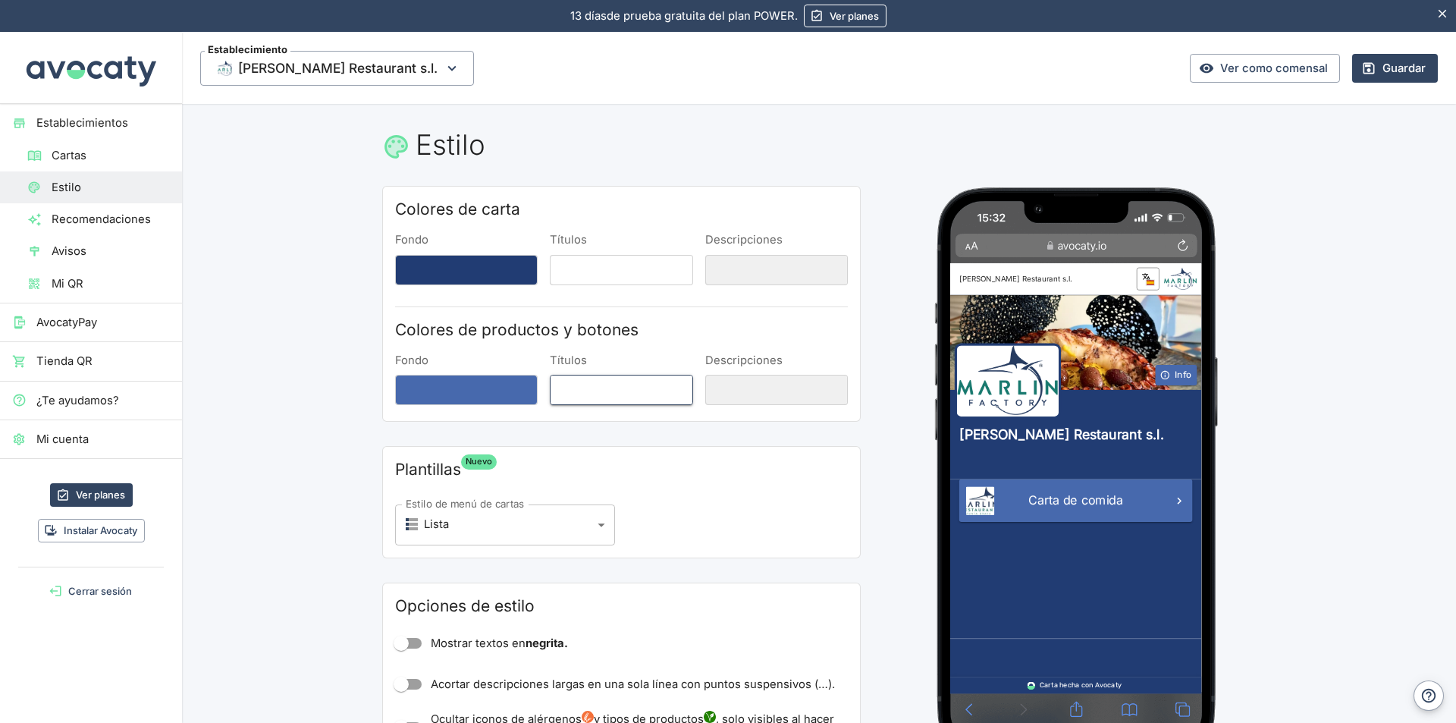
click at [617, 387] on button "Títulos" at bounding box center [621, 390] width 143 height 30
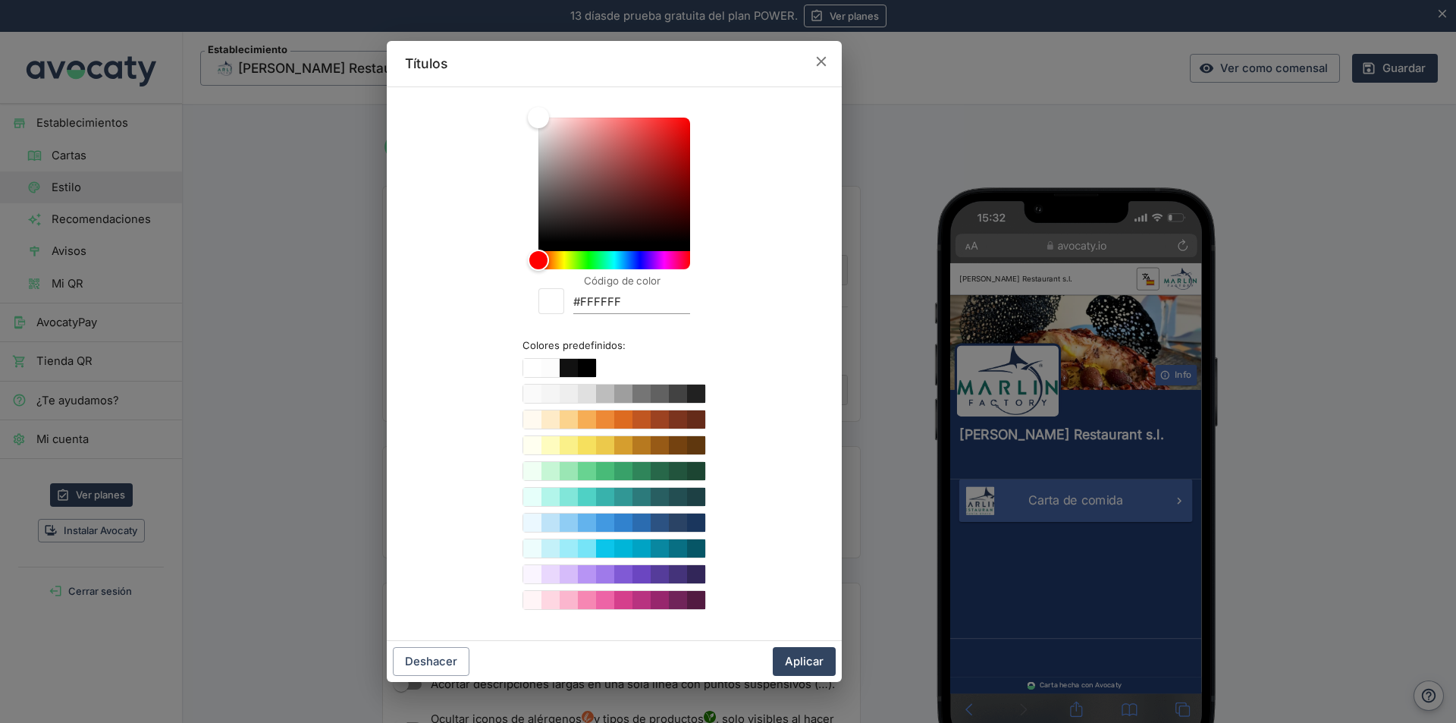
click at [820, 57] on icon "button" at bounding box center [821, 61] width 17 height 17
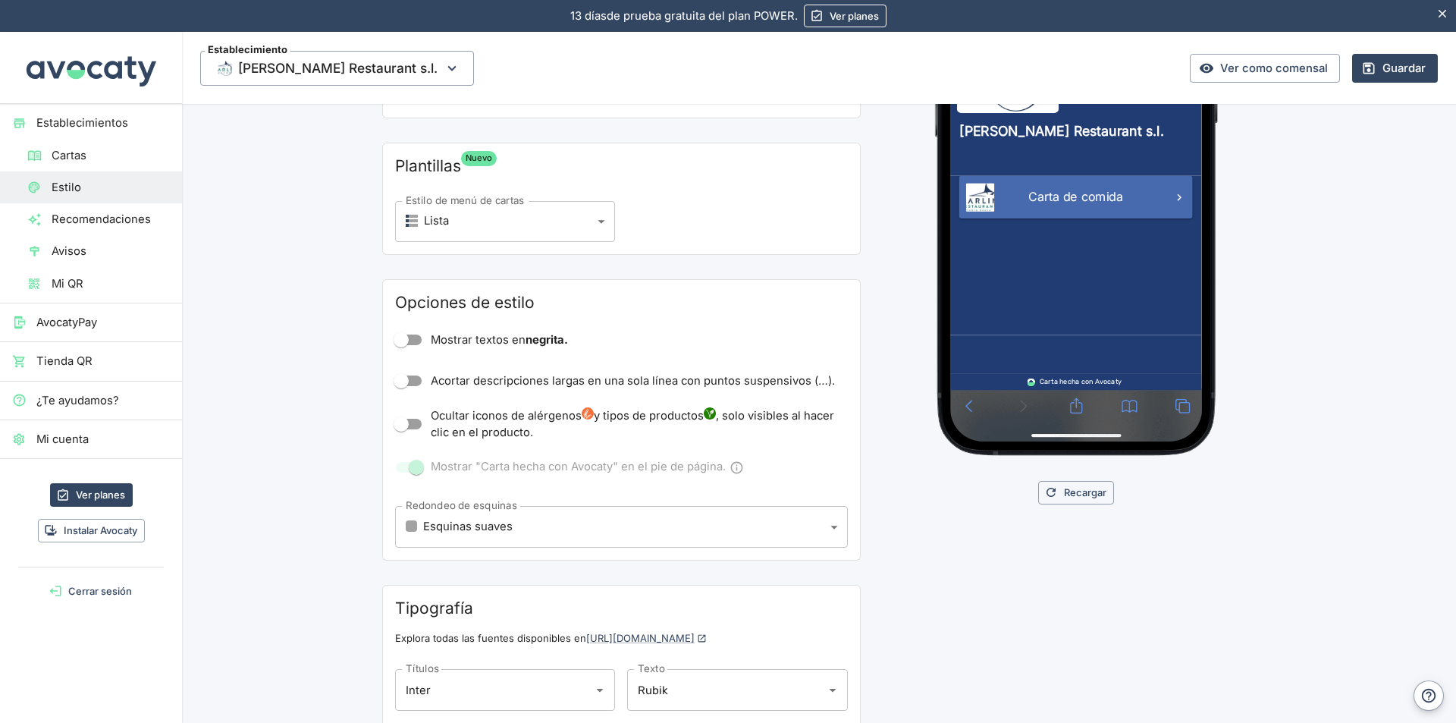
scroll to position [370, 0]
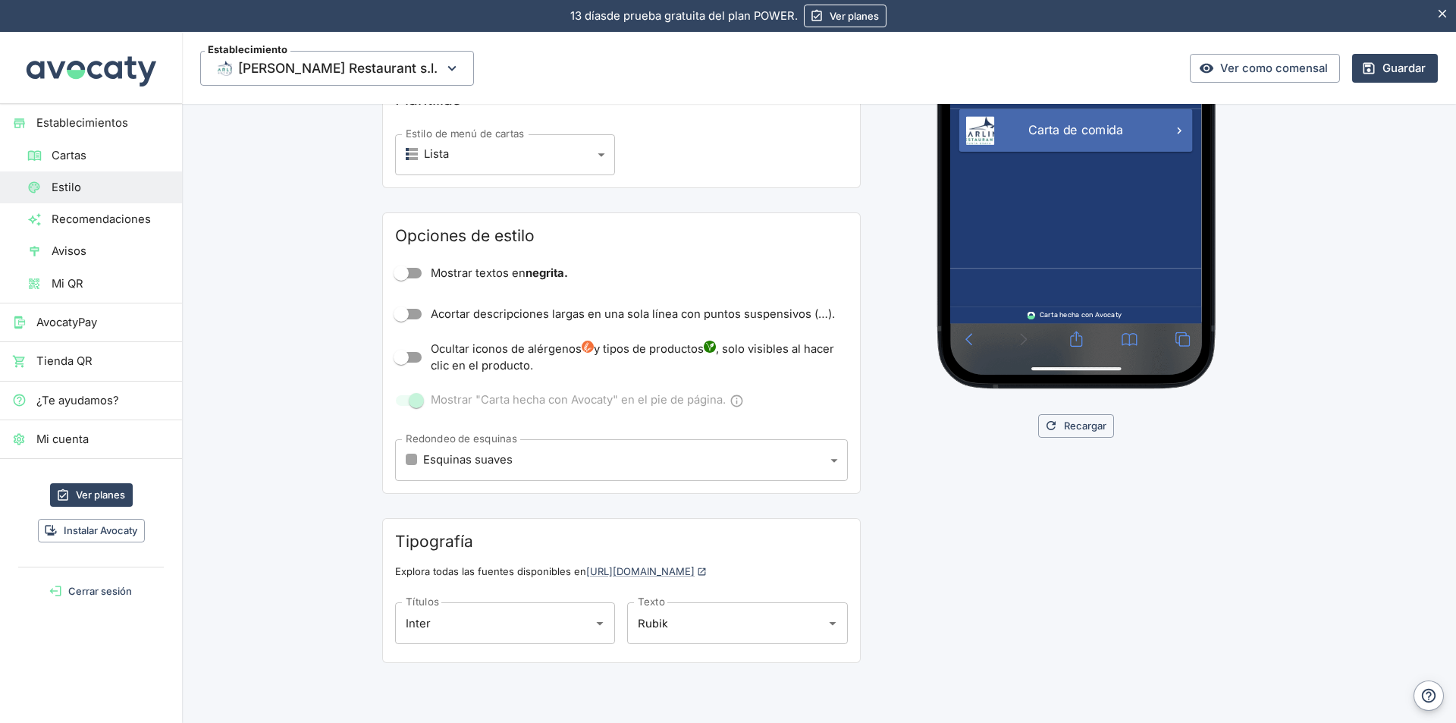
click at [398, 397] on span at bounding box center [409, 400] width 26 height 11
click at [400, 397] on span at bounding box center [409, 400] width 26 height 11
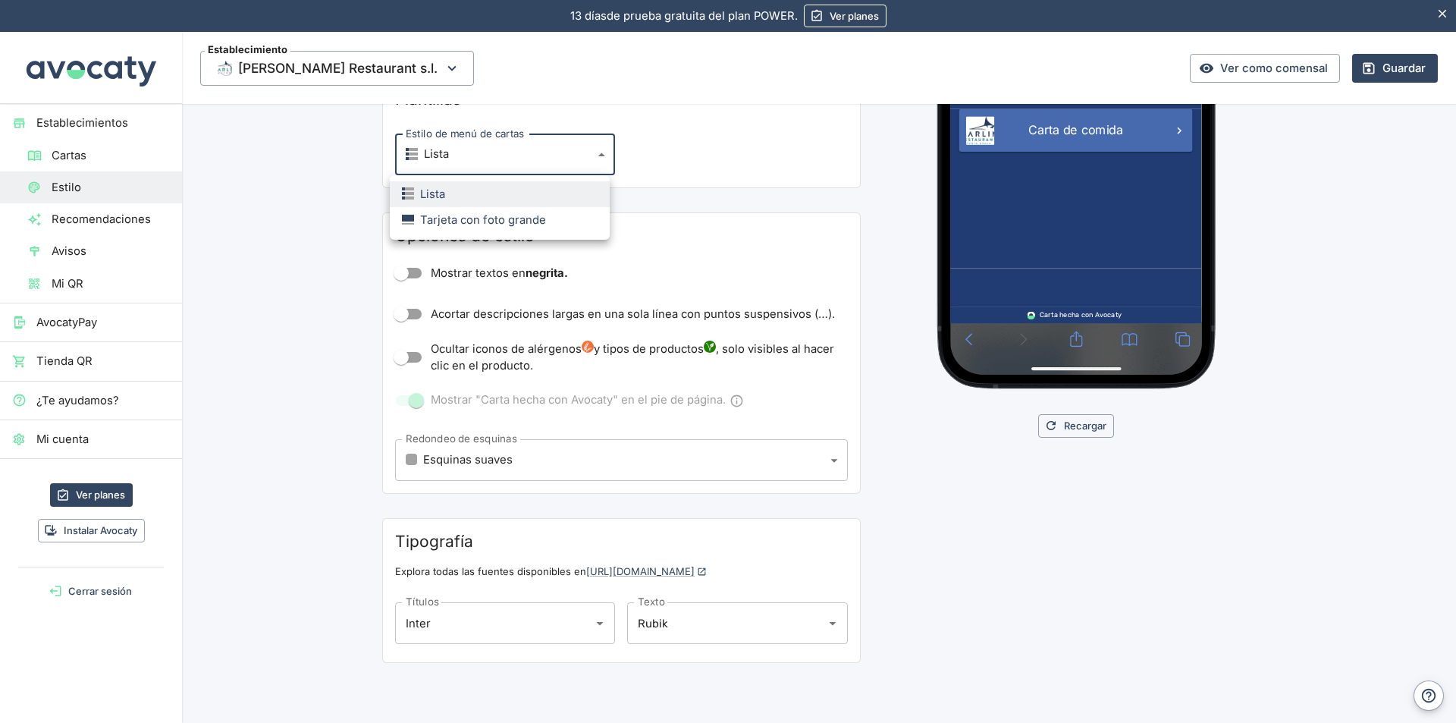
click at [601, 153] on body "13 días de prueba gratuita. 13 días de prueba gratuita del plan POWER. Ver plan…" at bounding box center [728, 361] width 1456 height 723
click at [591, 156] on div at bounding box center [728, 361] width 1456 height 723
click at [135, 212] on span "Recomendaciones" at bounding box center [111, 219] width 118 height 17
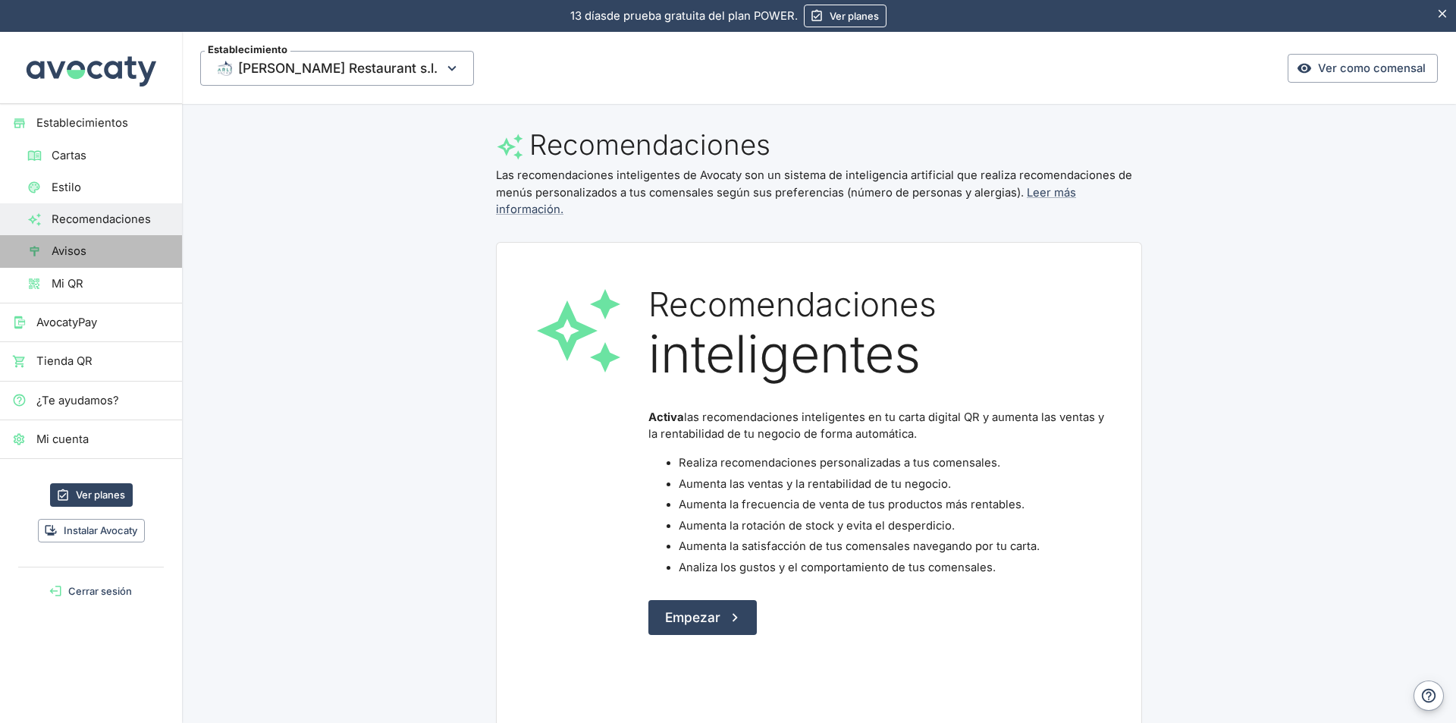
click at [89, 249] on span "Avisos" at bounding box center [111, 251] width 118 height 17
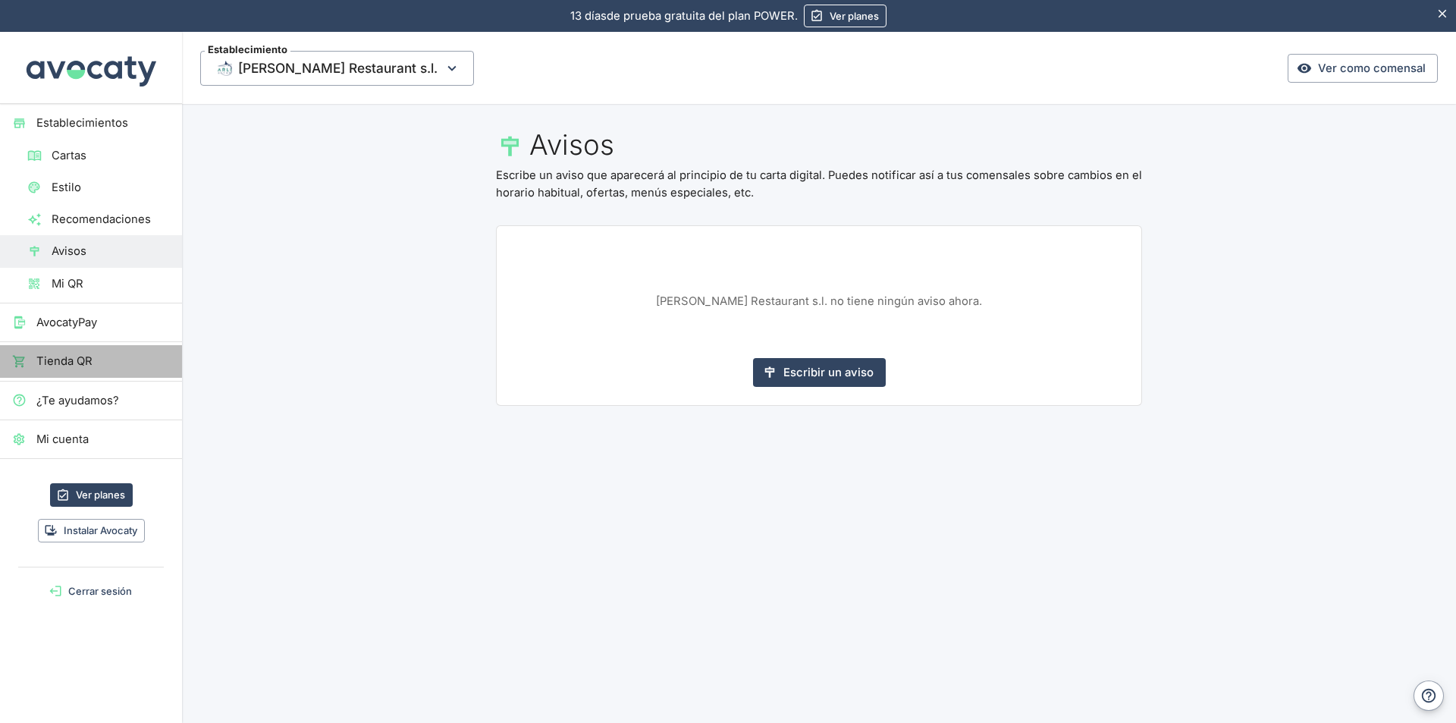
click at [83, 364] on span "Tienda QR" at bounding box center [102, 361] width 133 height 17
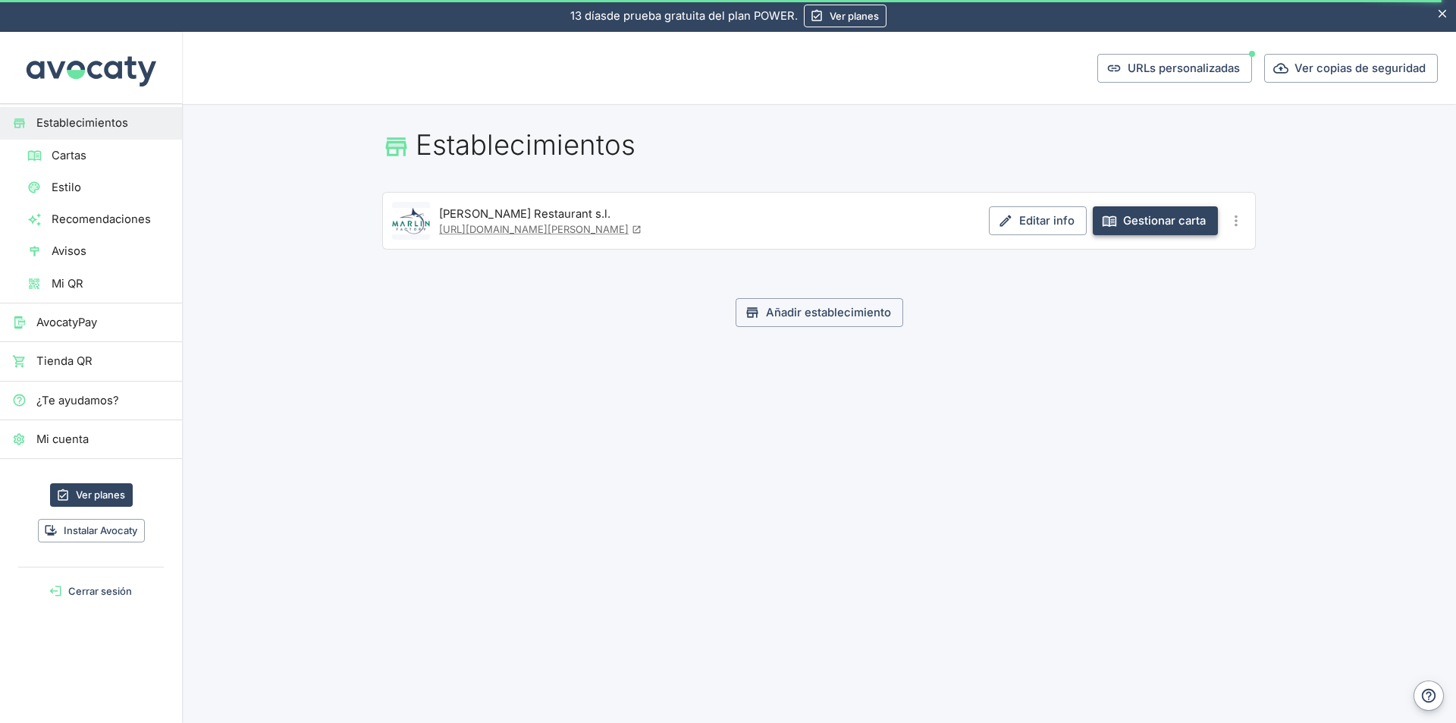
click at [1154, 221] on link "Gestionar carta" at bounding box center [1155, 220] width 125 height 29
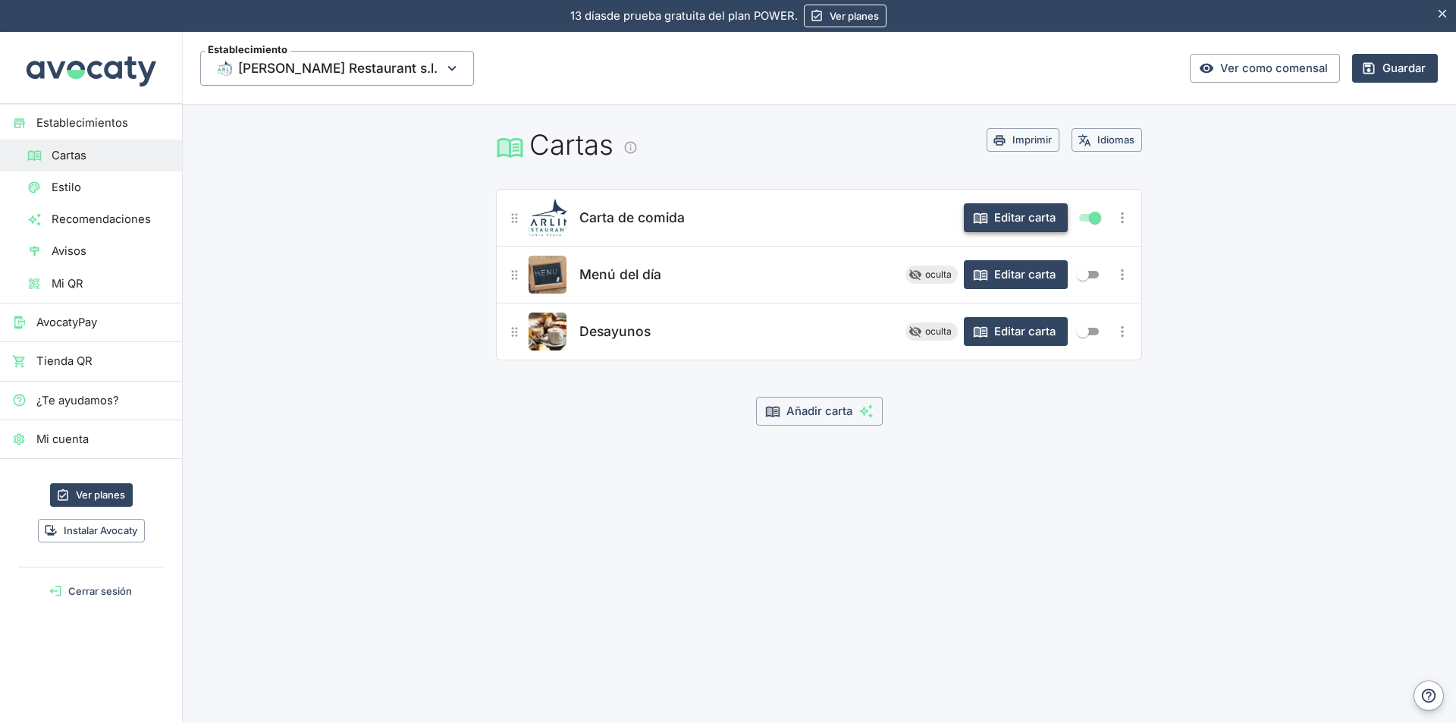
click at [1039, 219] on button "Editar carta" at bounding box center [1016, 217] width 104 height 29
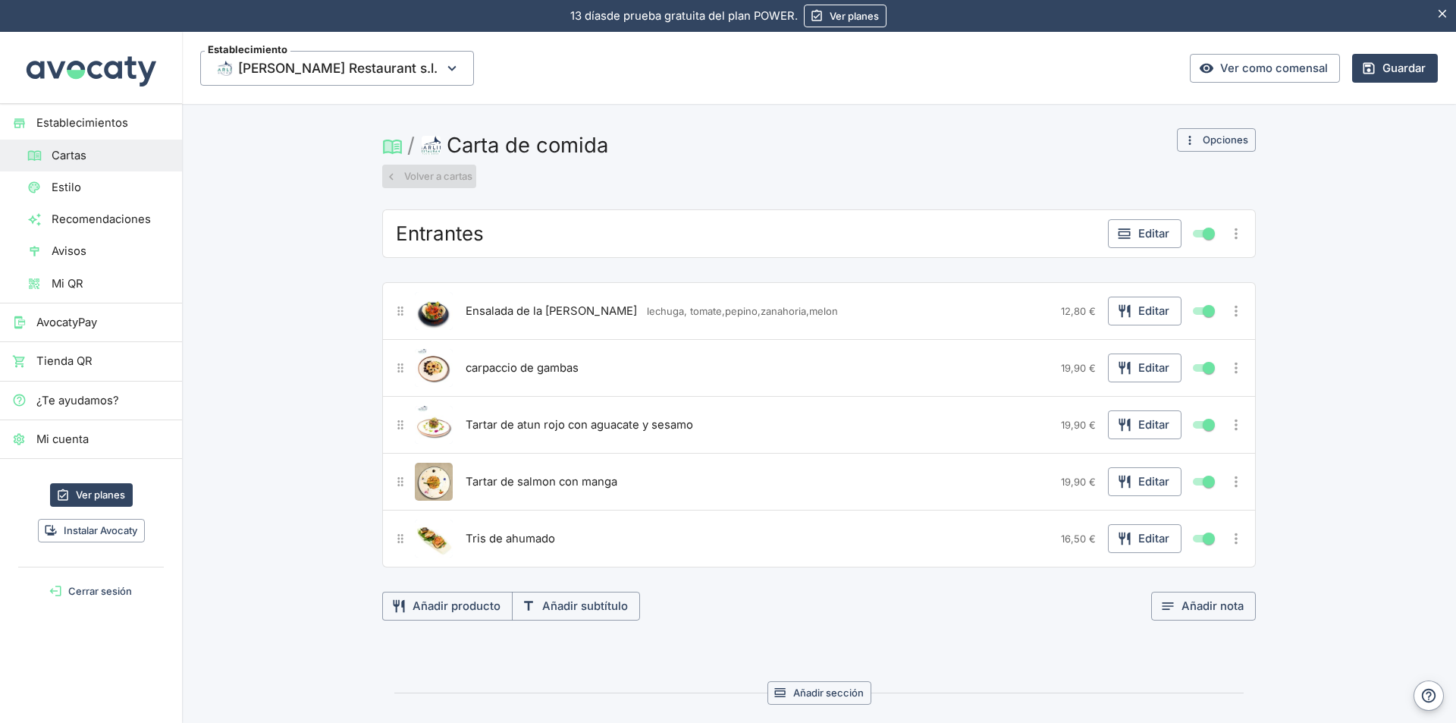
click at [443, 174] on button "Volver a cartas" at bounding box center [429, 177] width 94 height 24
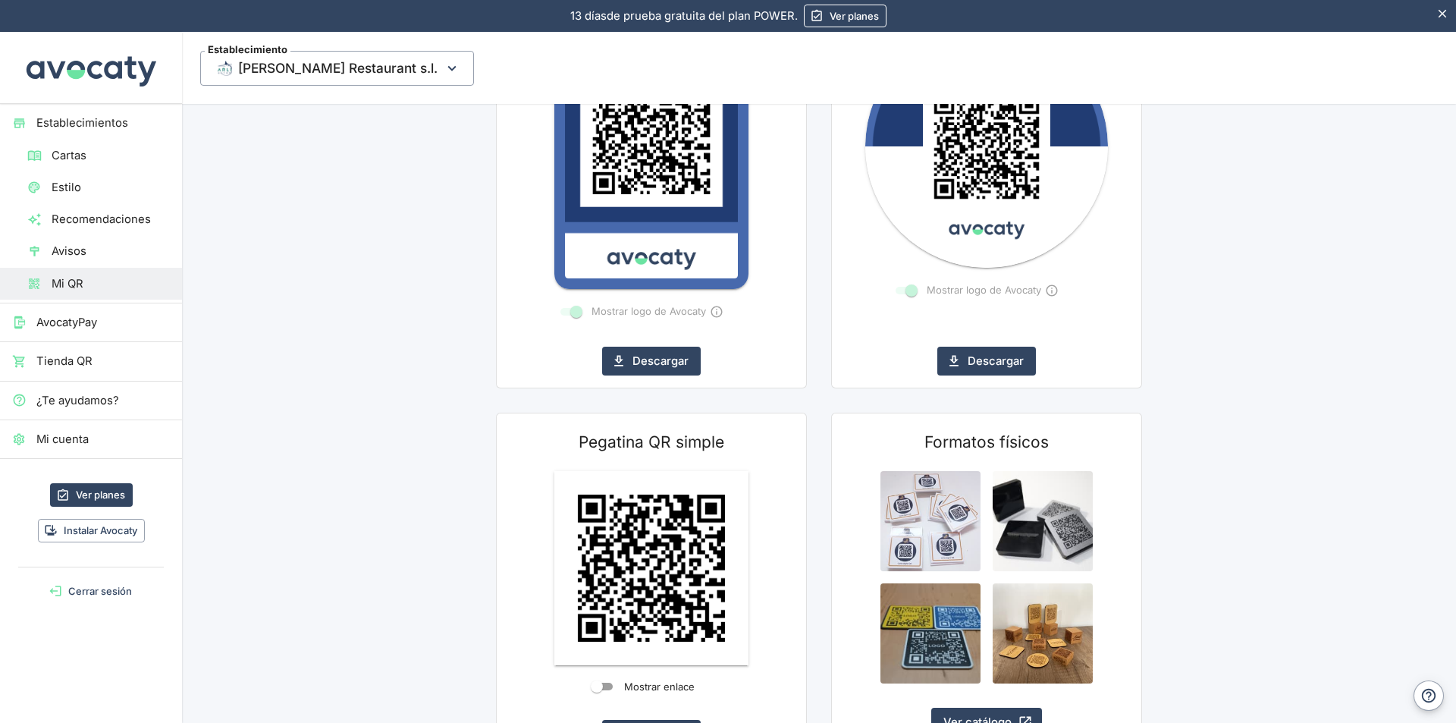
scroll to position [479, 0]
